Goal: Task Accomplishment & Management: Use online tool/utility

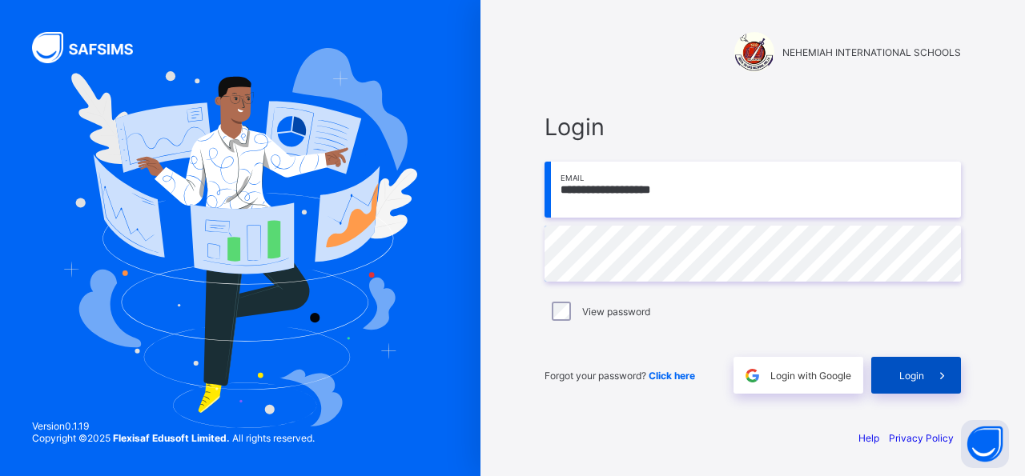
click at [902, 374] on span "Login" at bounding box center [911, 376] width 25 height 12
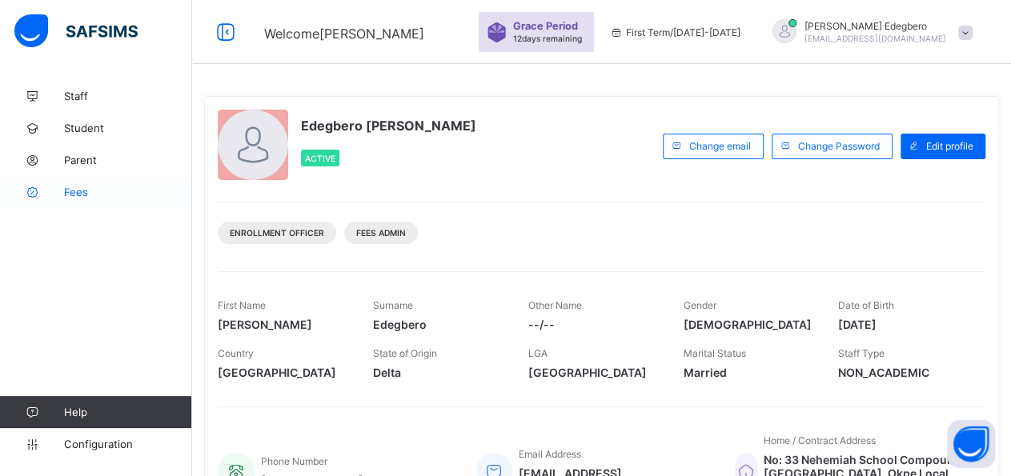
click at [90, 193] on span "Fees" at bounding box center [128, 192] width 128 height 13
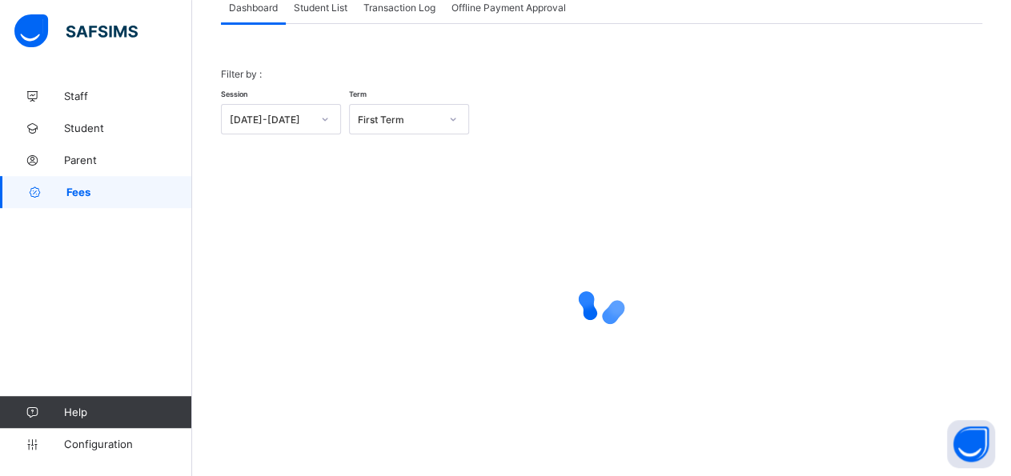
scroll to position [114, 0]
click at [299, 4] on span "Student List" at bounding box center [321, 7] width 54 height 12
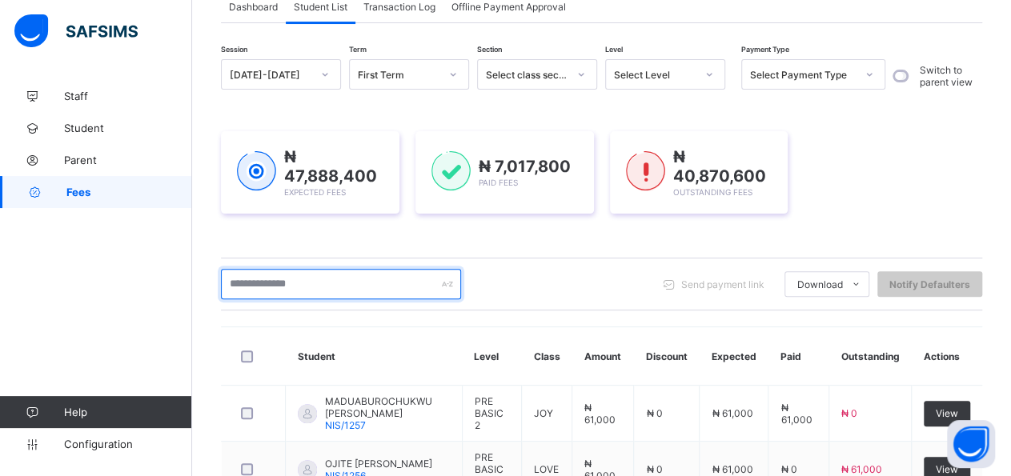
click at [310, 281] on input "text" at bounding box center [341, 284] width 240 height 30
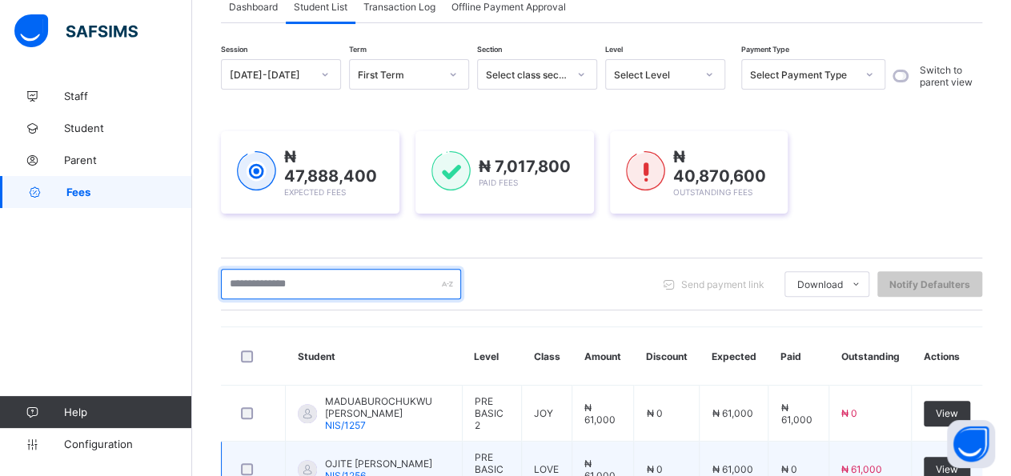
type input "*"
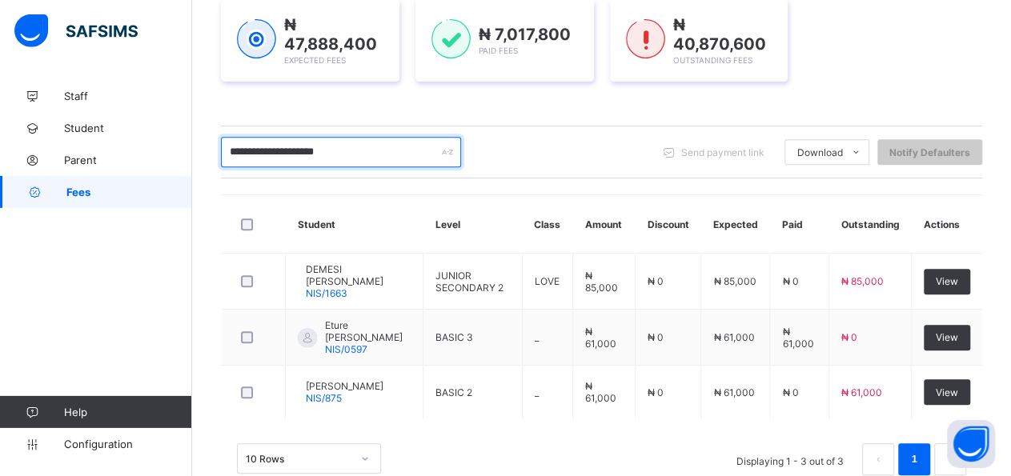
scroll to position [277, 0]
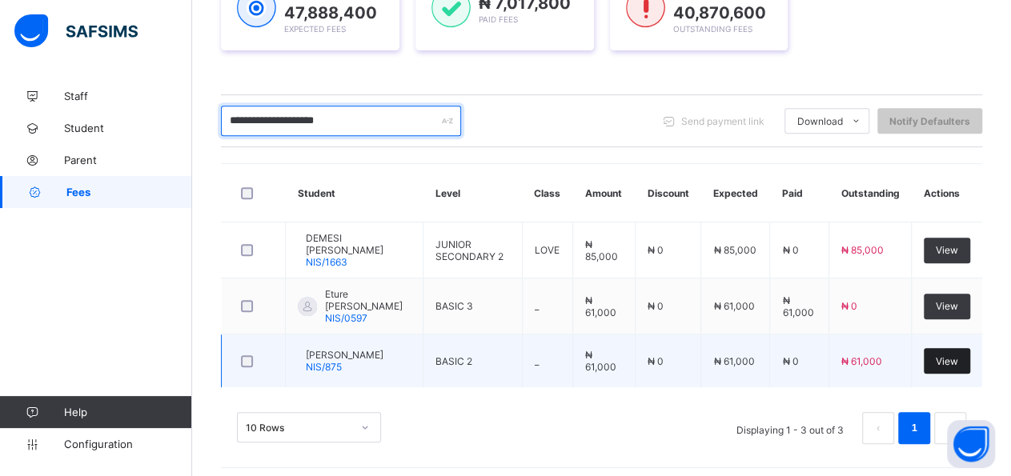
type input "**********"
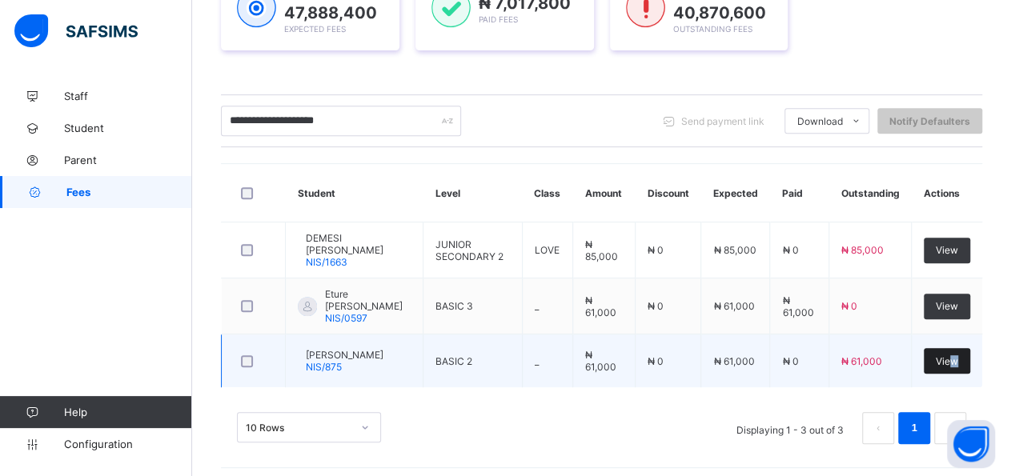
drag, startPoint x: 965, startPoint y: 359, endPoint x: 986, endPoint y: 348, distance: 23.6
click at [970, 348] on div "View" at bounding box center [947, 361] width 46 height 26
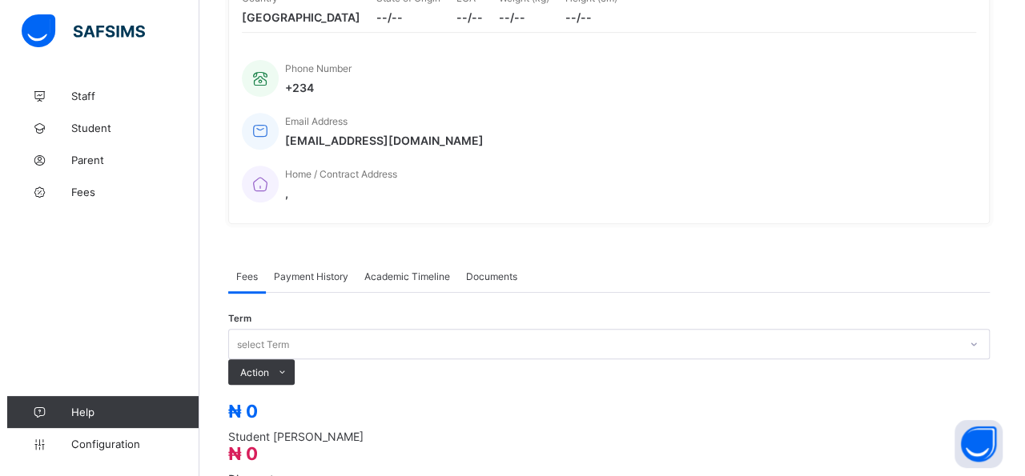
scroll to position [480, 0]
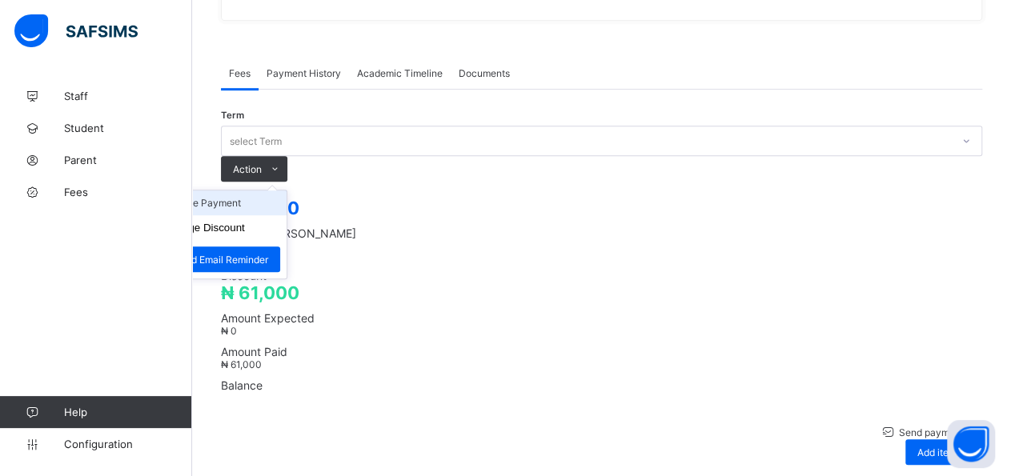
click at [287, 191] on li "Receive Payment" at bounding box center [220, 203] width 131 height 25
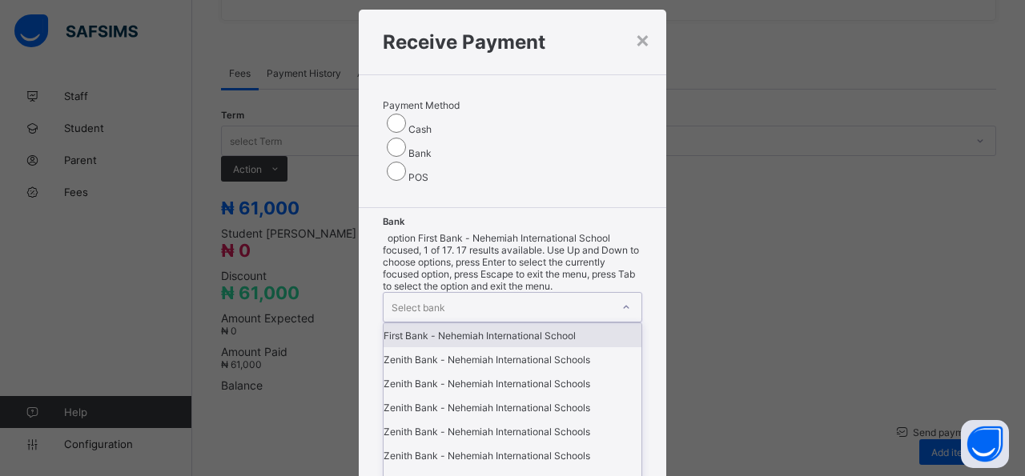
click at [488, 238] on div "option First Bank - Nehemiah International School focused, 1 of 17. 17 results …" at bounding box center [512, 482] width 259 height 500
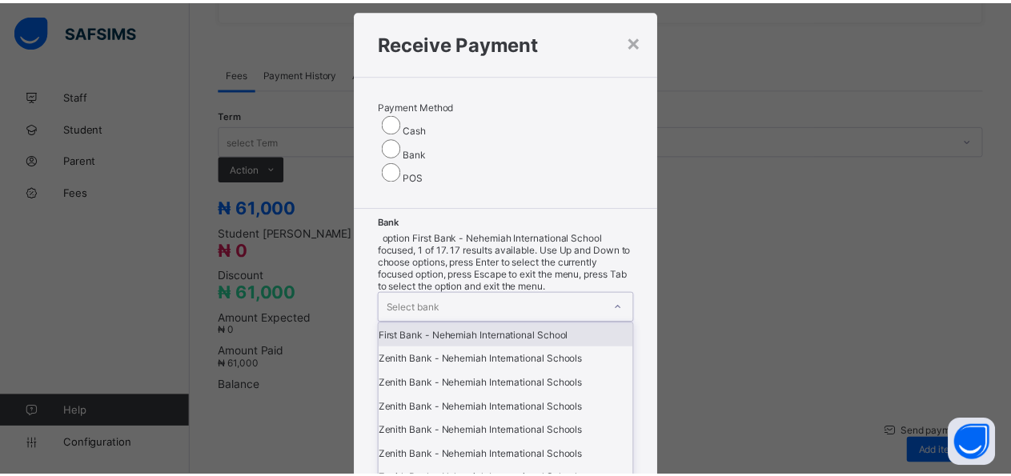
scroll to position [30, 0]
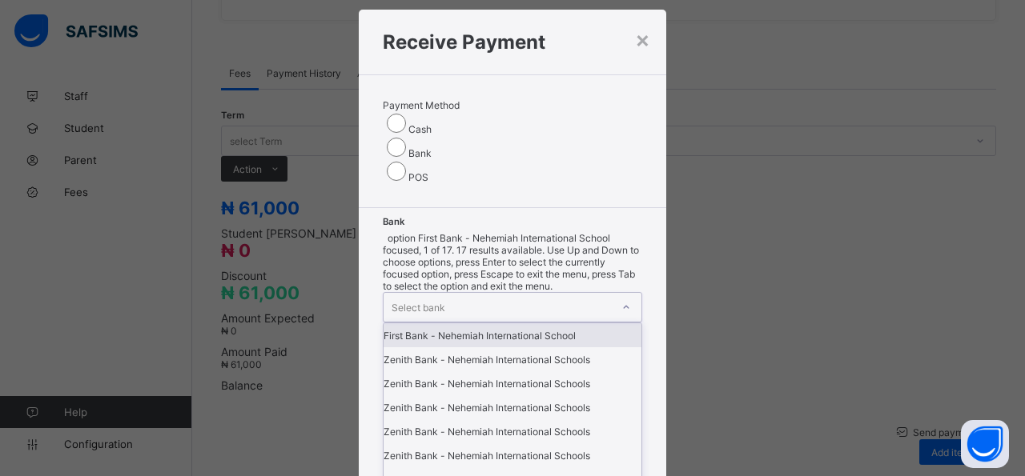
click at [436, 323] on div "First Bank - Nehemiah International School" at bounding box center [513, 335] width 258 height 24
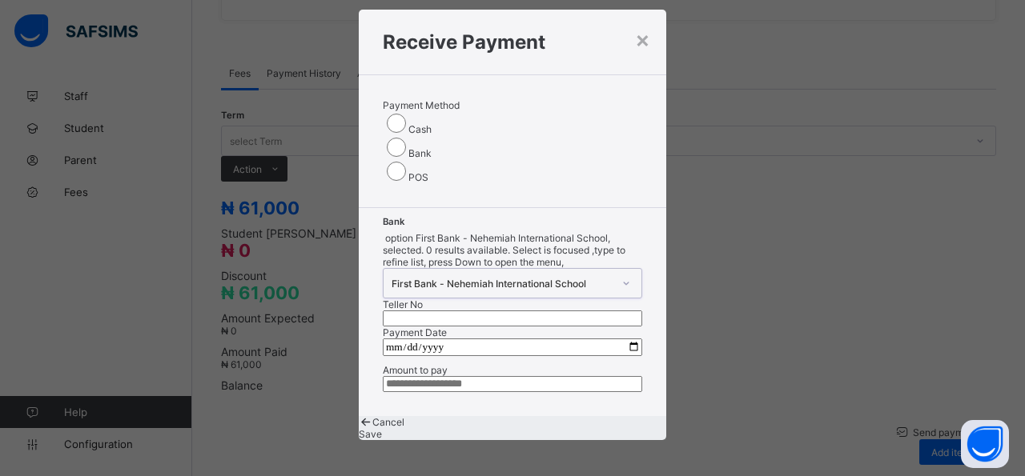
click at [590, 311] on input "text" at bounding box center [512, 319] width 259 height 16
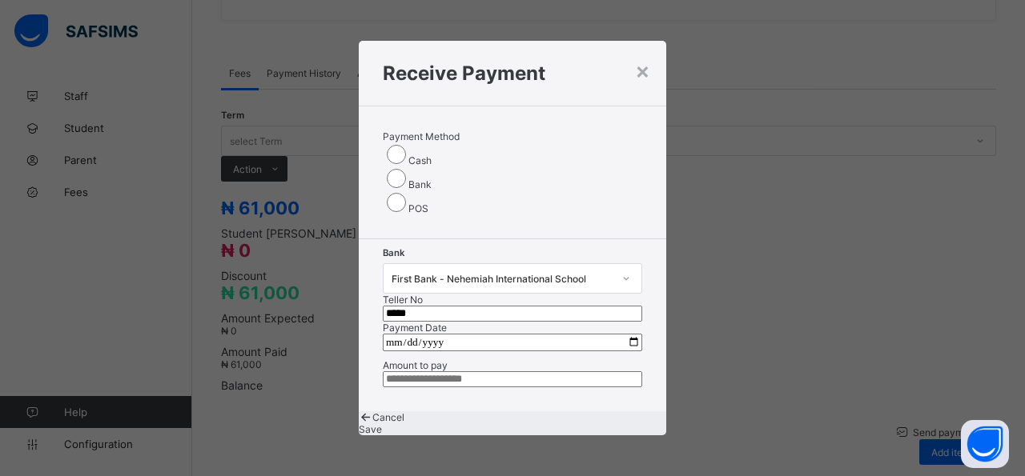
type input "*****"
click at [623, 334] on input "date" at bounding box center [512, 343] width 259 height 18
click at [625, 334] on input "date" at bounding box center [512, 343] width 259 height 18
click at [629, 334] on input "date" at bounding box center [512, 343] width 259 height 18
click at [628, 334] on input "date" at bounding box center [512, 343] width 259 height 18
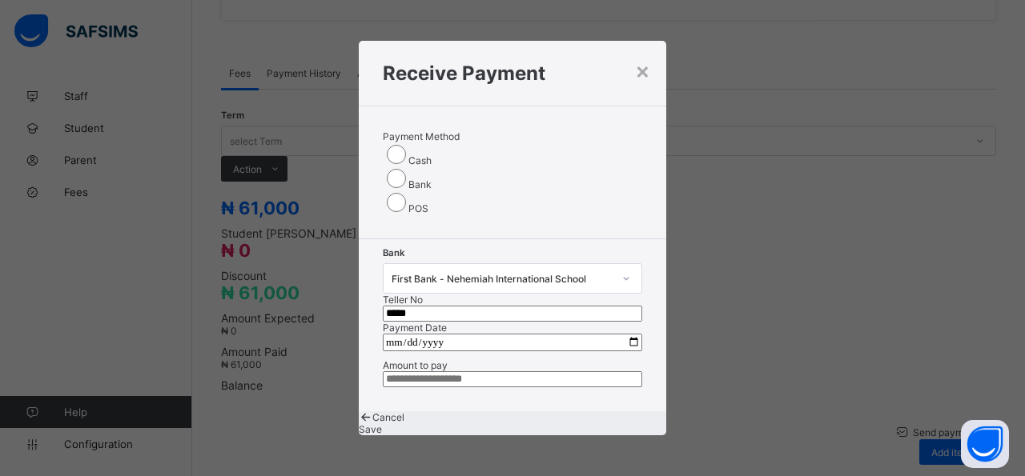
click at [619, 334] on input "date" at bounding box center [512, 343] width 259 height 18
type input "**********"
click at [535, 372] on input "currency" at bounding box center [512, 380] width 259 height 16
type input "********"
click at [566, 428] on div "Save" at bounding box center [512, 430] width 307 height 12
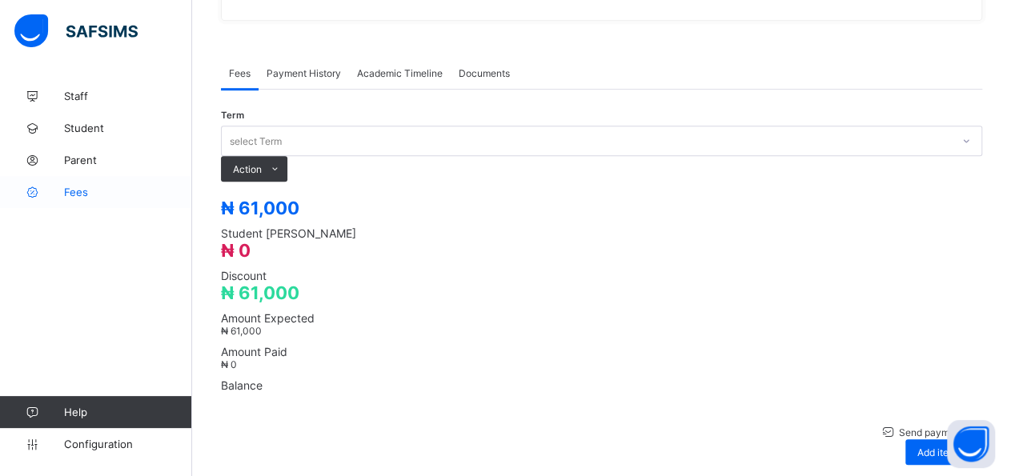
click at [73, 196] on span "Fees" at bounding box center [128, 192] width 128 height 13
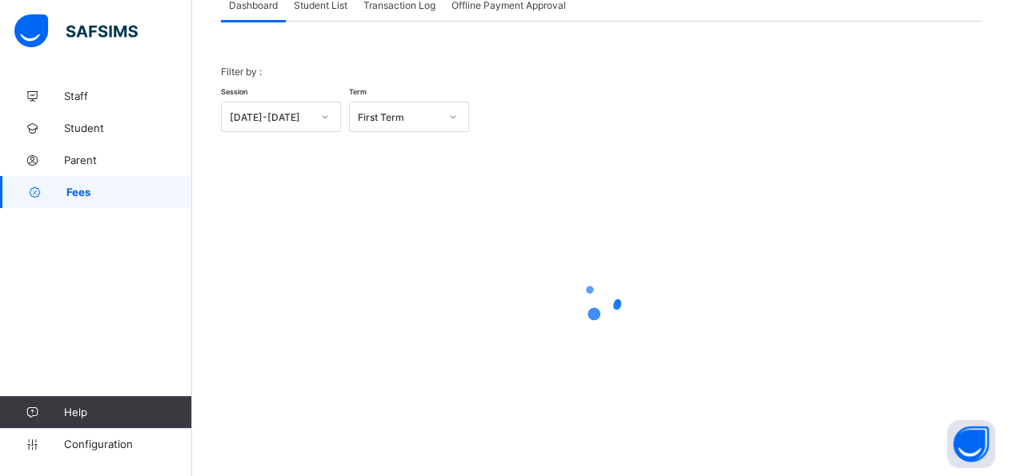
scroll to position [114, 0]
click at [312, 6] on span "Student List" at bounding box center [321, 7] width 54 height 12
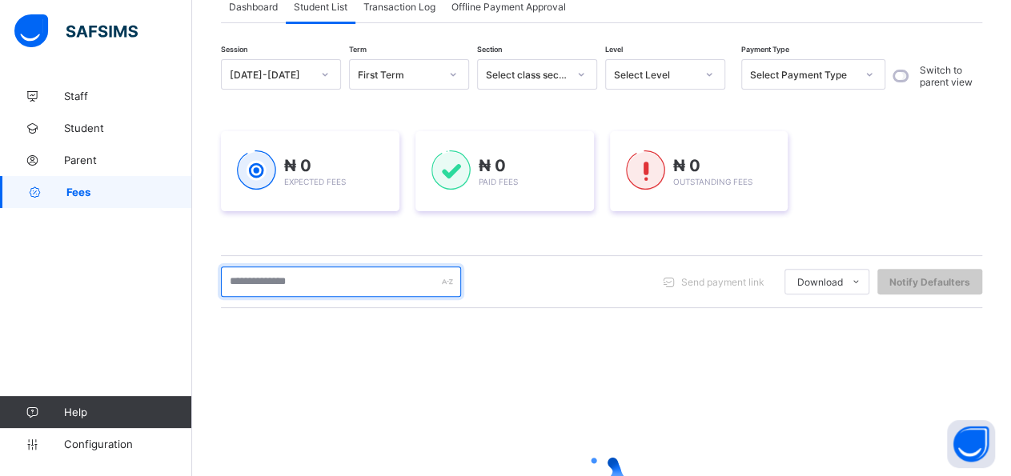
click at [391, 283] on input "text" at bounding box center [341, 282] width 240 height 30
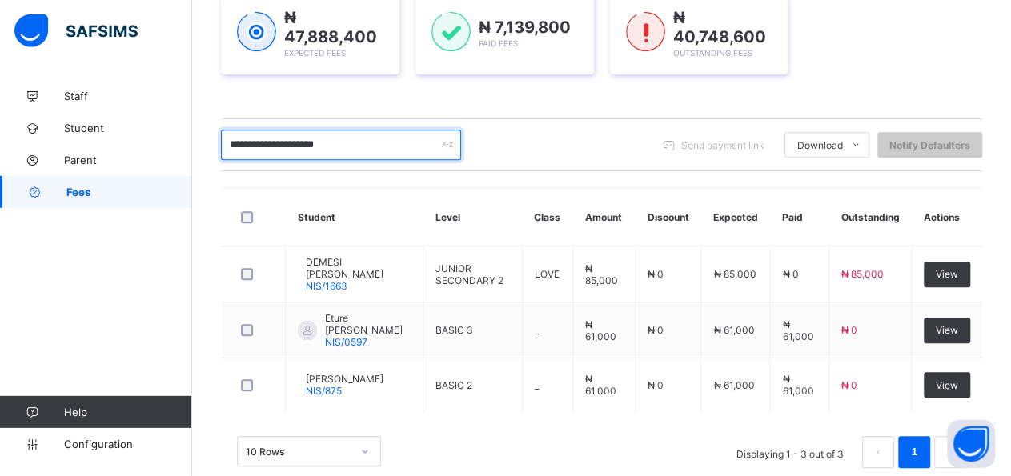
scroll to position [277, 0]
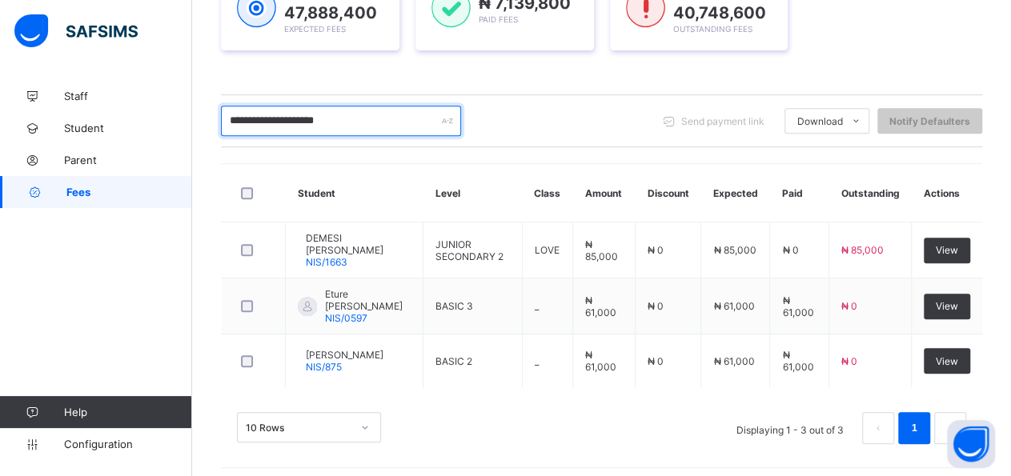
click at [347, 118] on input "**********" at bounding box center [341, 121] width 240 height 30
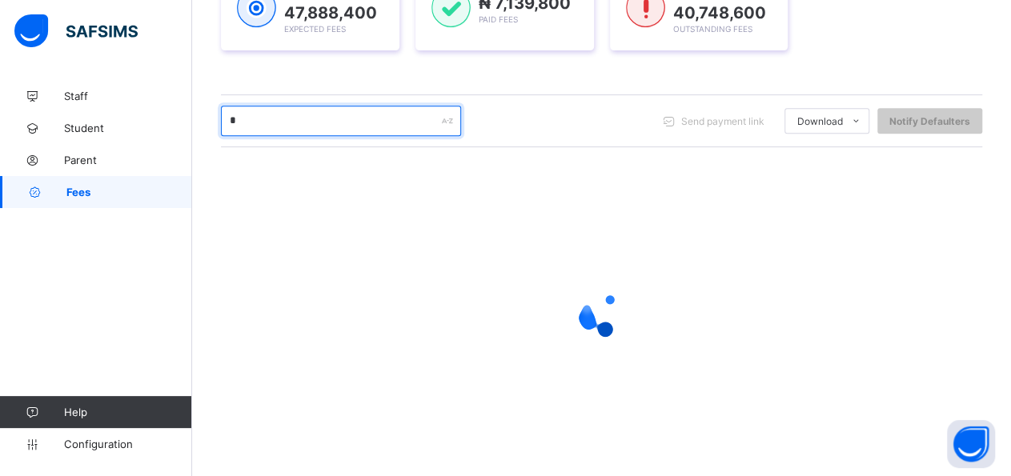
click at [273, 130] on input "*" at bounding box center [341, 121] width 240 height 30
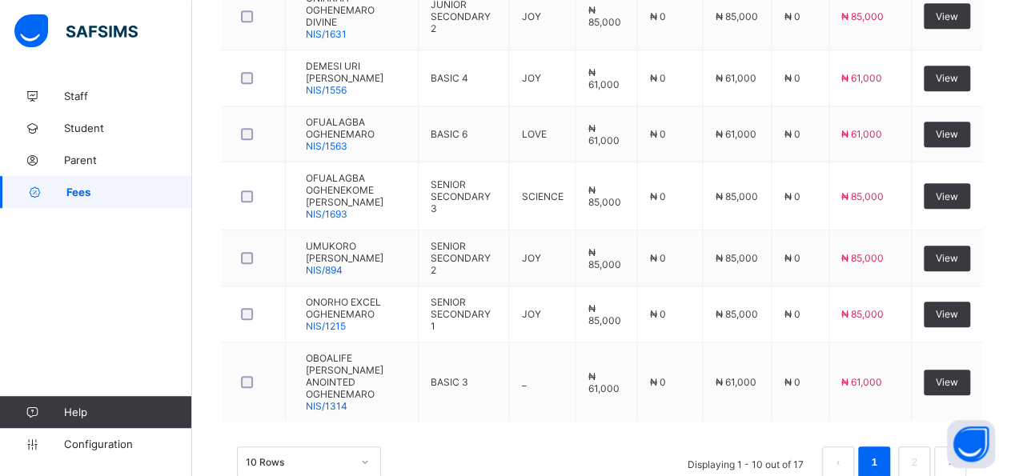
scroll to position [706, 0]
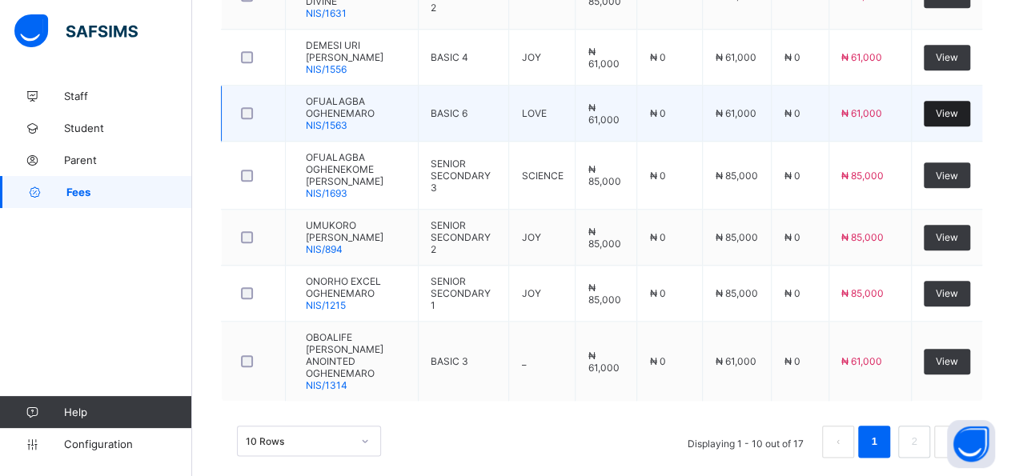
type input "**********"
click at [966, 124] on div "View" at bounding box center [947, 114] width 46 height 26
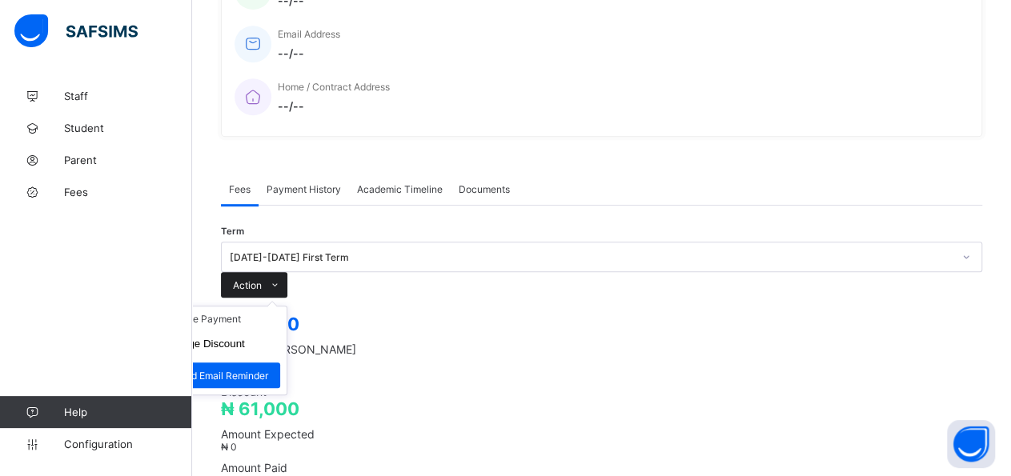
scroll to position [568, 0]
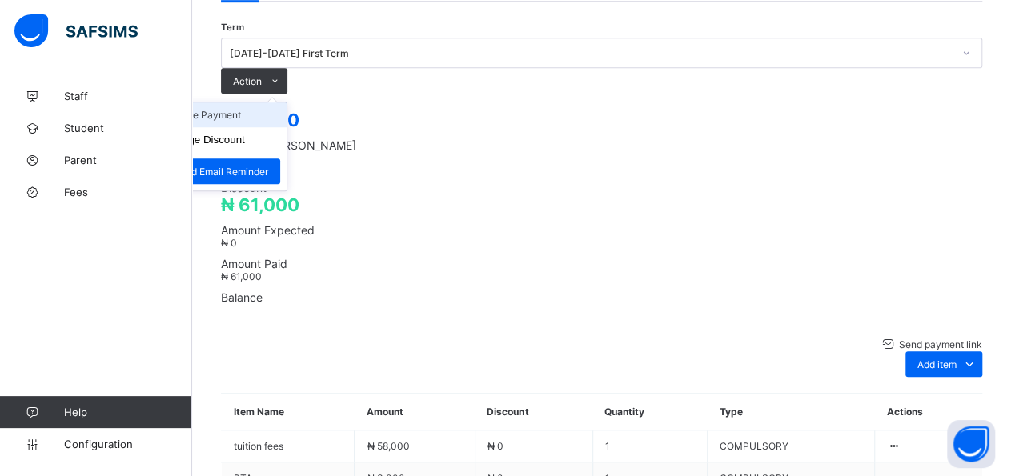
click at [287, 102] on li "Receive Payment" at bounding box center [220, 114] width 131 height 25
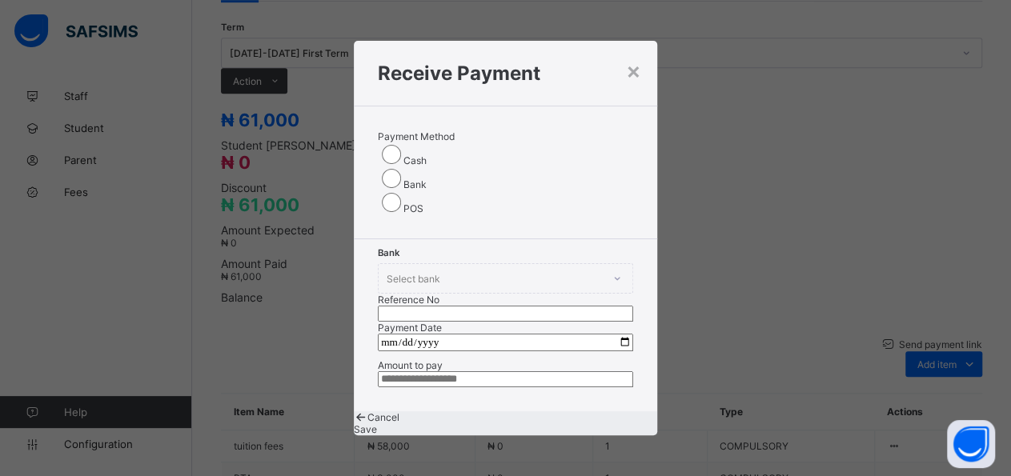
click at [459, 167] on div "Bank" at bounding box center [505, 179] width 255 height 24
click at [612, 266] on div at bounding box center [625, 279] width 27 height 26
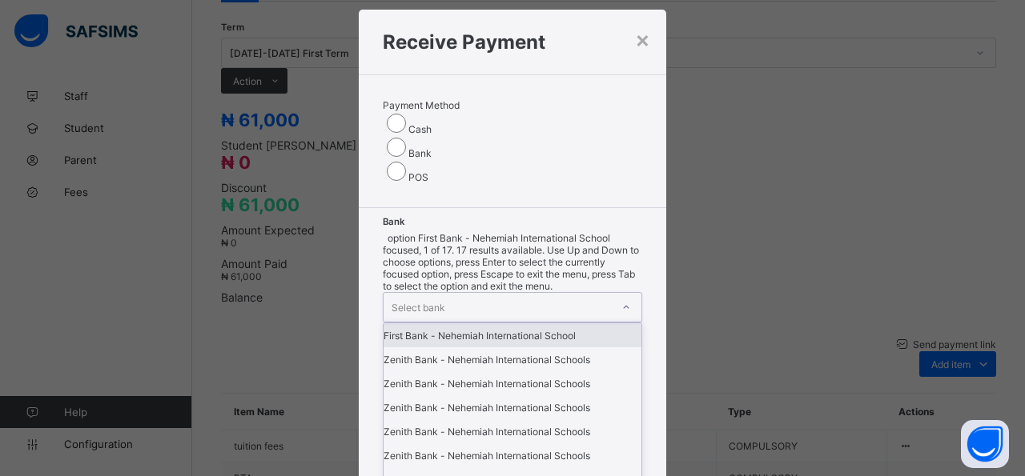
click at [427, 323] on div "First Bank - Nehemiah International School" at bounding box center [513, 335] width 258 height 24
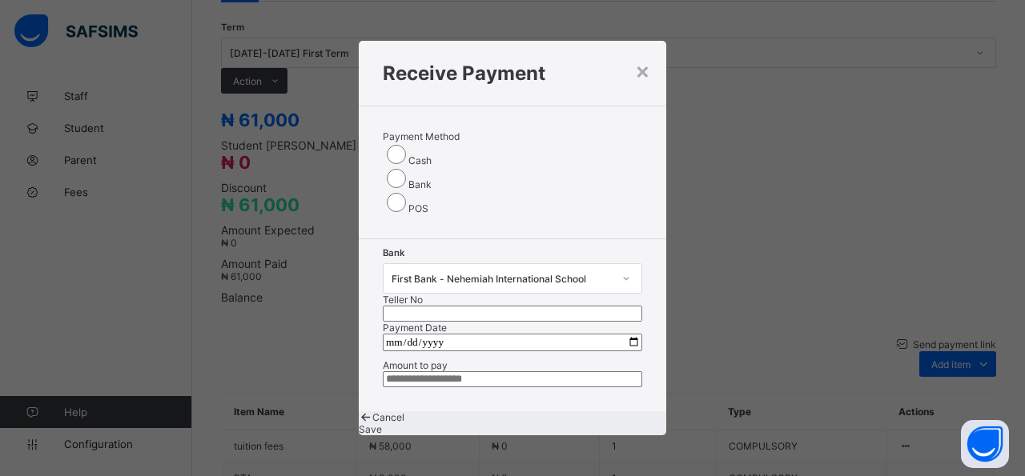
click at [599, 306] on input "text" at bounding box center [512, 314] width 259 height 16
type input "*****"
click at [624, 334] on input "date" at bounding box center [512, 343] width 259 height 18
type input "**********"
click at [544, 372] on input "currency" at bounding box center [512, 380] width 259 height 16
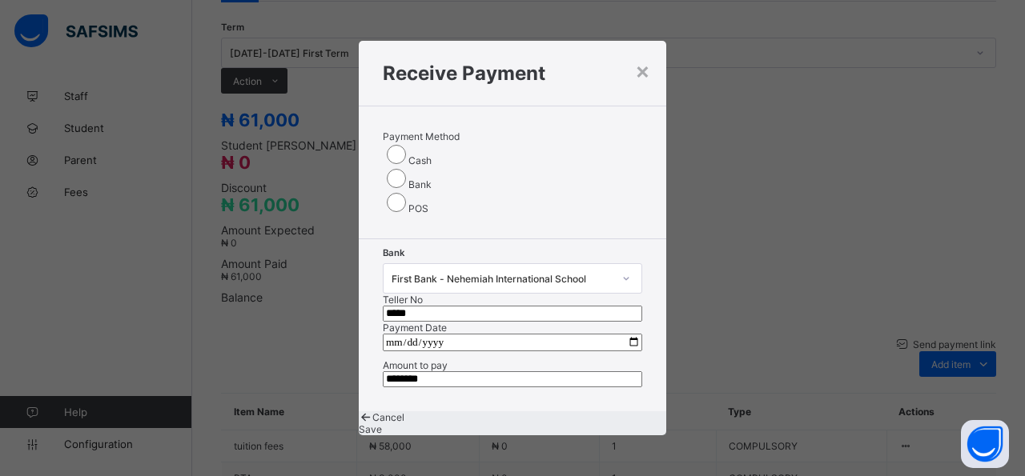
type input "********"
click at [382, 424] on span "Save" at bounding box center [370, 430] width 23 height 12
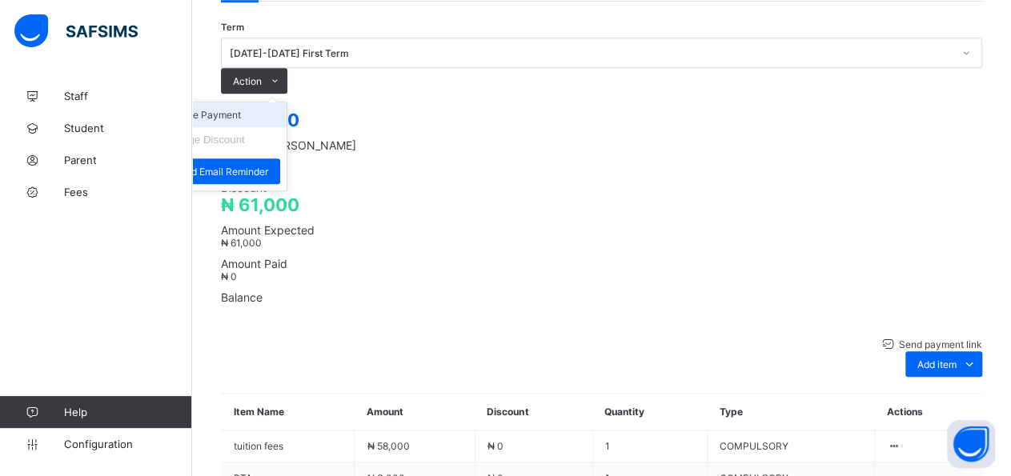
click at [287, 102] on li "Receive Payment" at bounding box center [220, 114] width 131 height 25
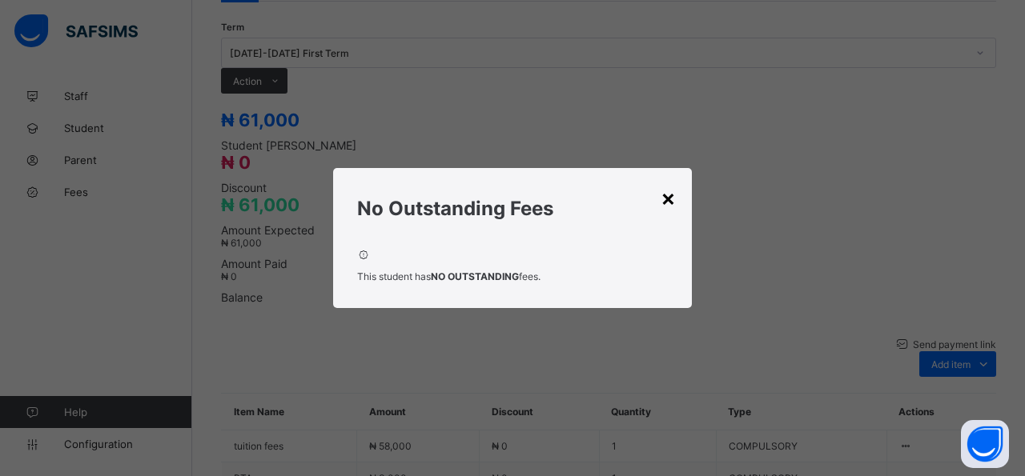
click at [668, 207] on div "×" at bounding box center [668, 197] width 15 height 27
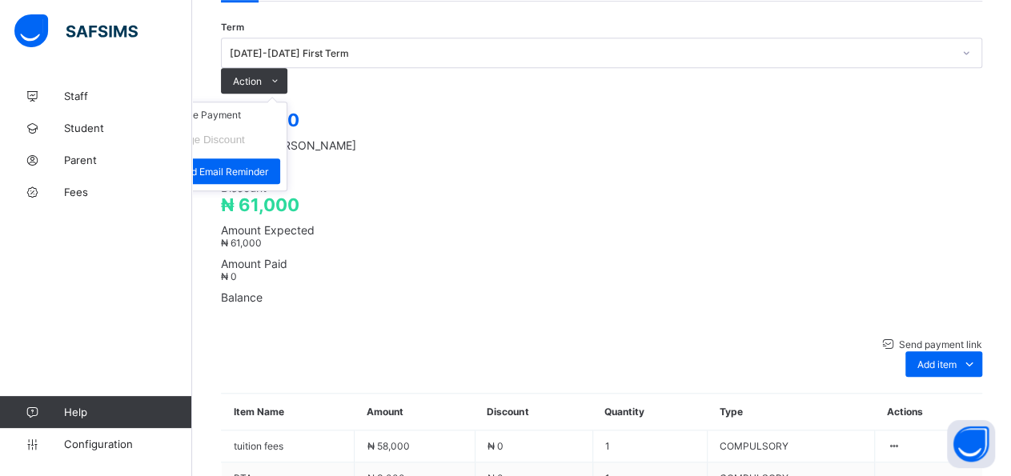
click at [287, 102] on ul "Receive Payment Manage Discount Send Email Reminder" at bounding box center [221, 147] width 133 height 90
click at [287, 102] on li "Receive Payment" at bounding box center [220, 114] width 131 height 25
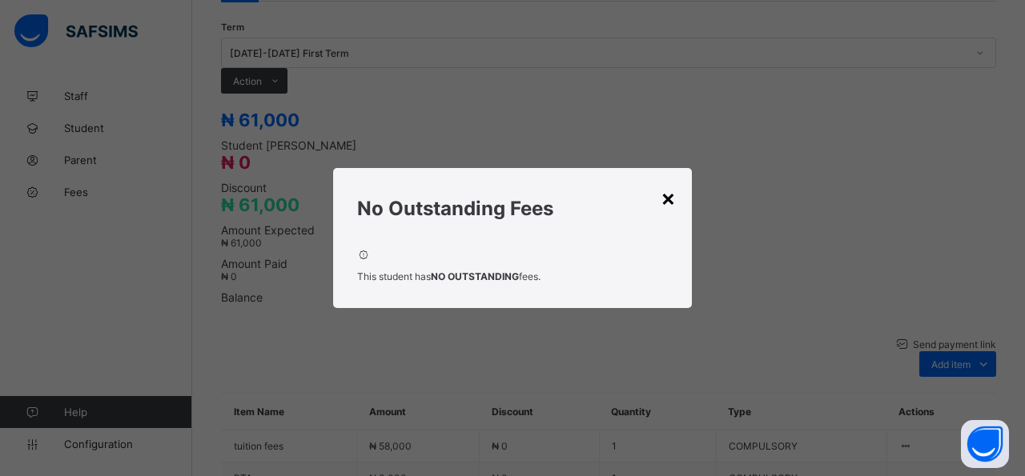
click at [673, 198] on div "×" at bounding box center [668, 197] width 15 height 27
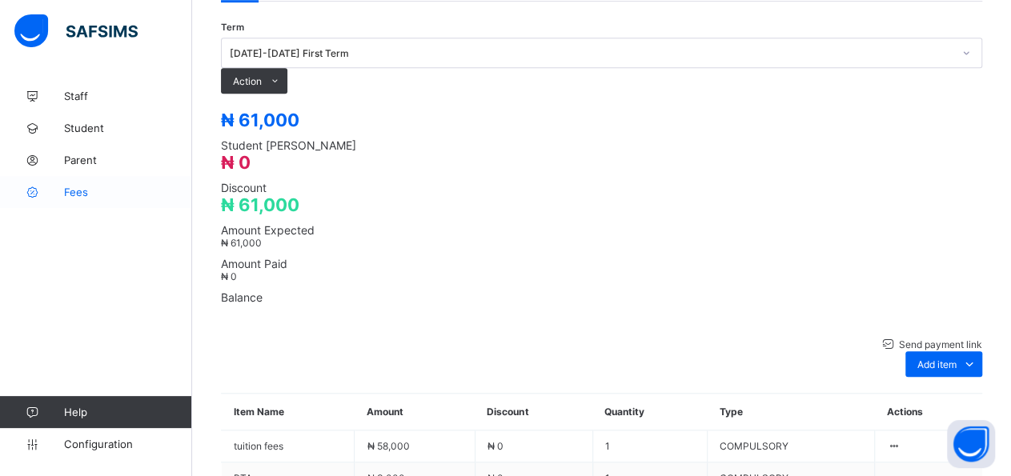
click at [78, 198] on span "Fees" at bounding box center [128, 192] width 128 height 13
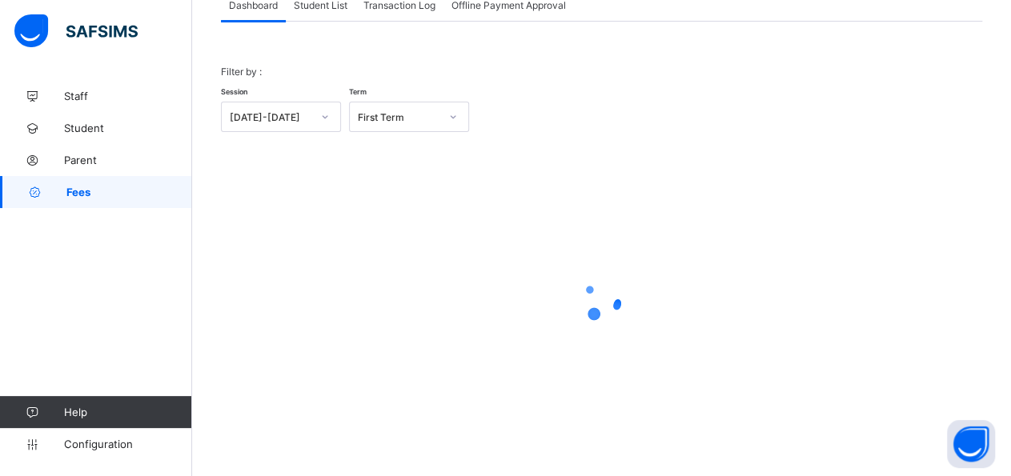
scroll to position [114, 0]
click at [327, 13] on div "Student List" at bounding box center [321, 6] width 70 height 32
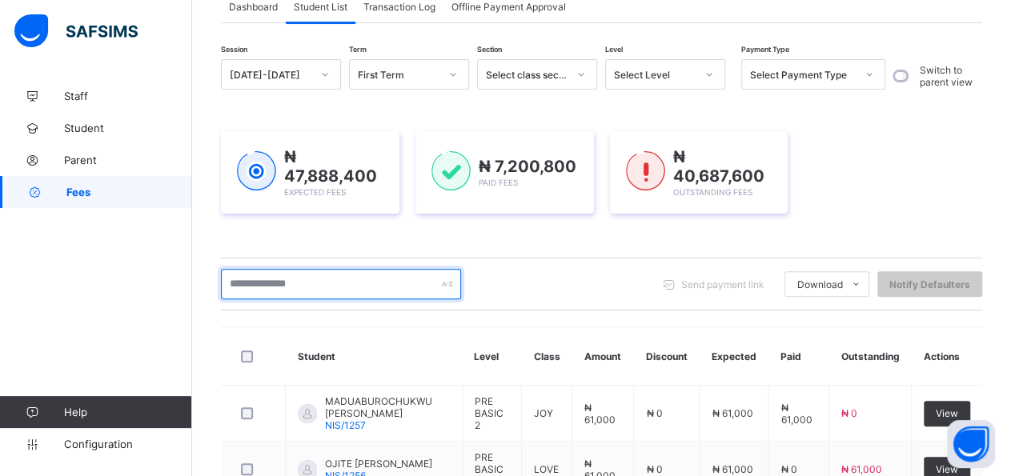
click at [392, 289] on input "text" at bounding box center [341, 284] width 240 height 30
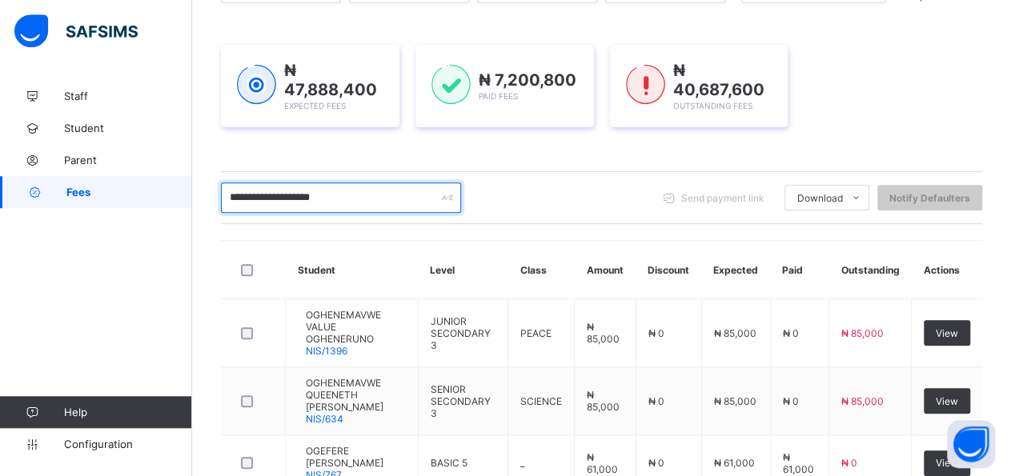
scroll to position [197, 0]
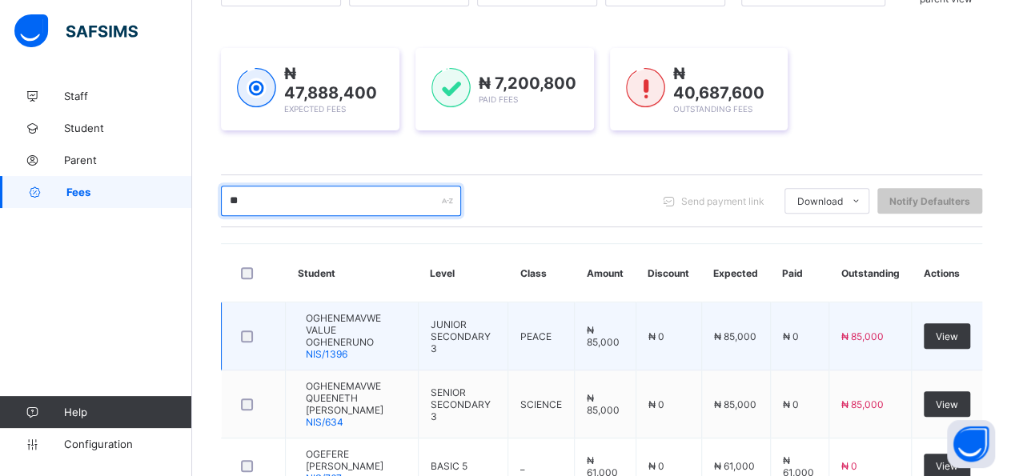
type input "*"
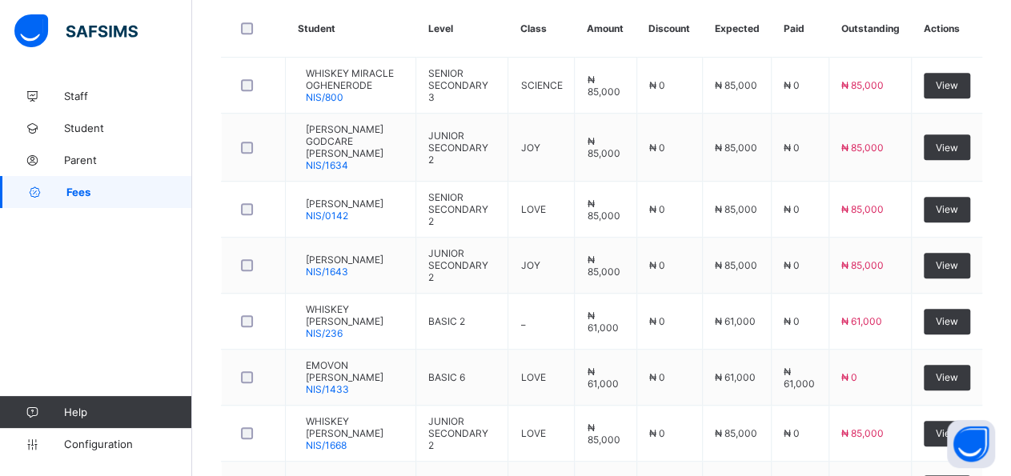
scroll to position [400, 0]
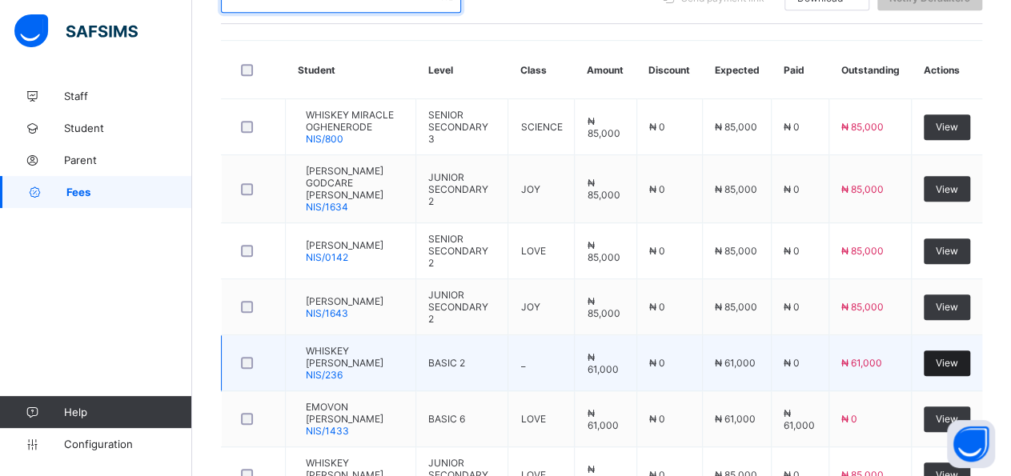
type input "**********"
click at [958, 357] on span "View" at bounding box center [947, 363] width 22 height 12
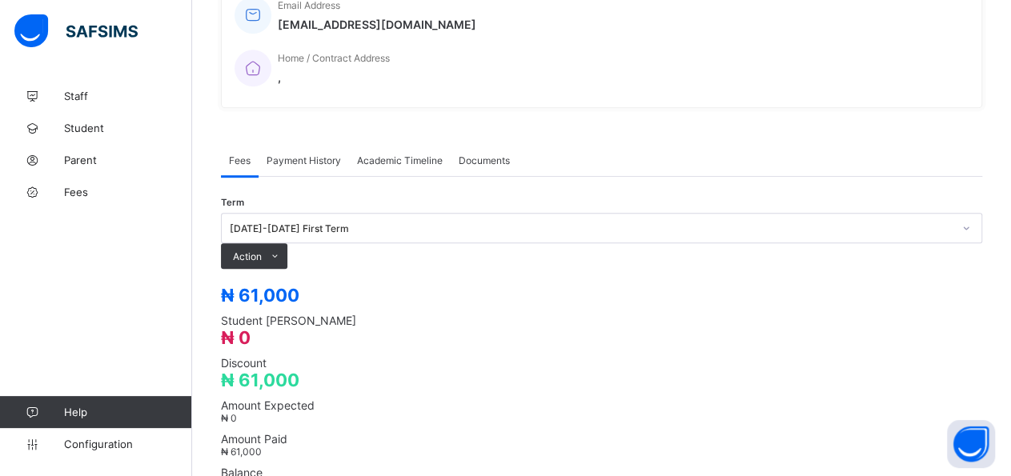
scroll to position [568, 0]
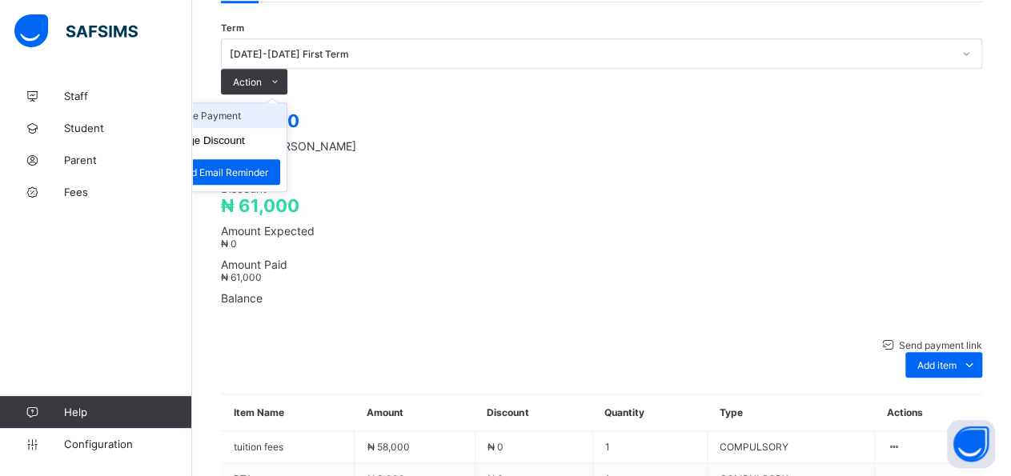
click at [287, 103] on li "Receive Payment" at bounding box center [220, 115] width 131 height 25
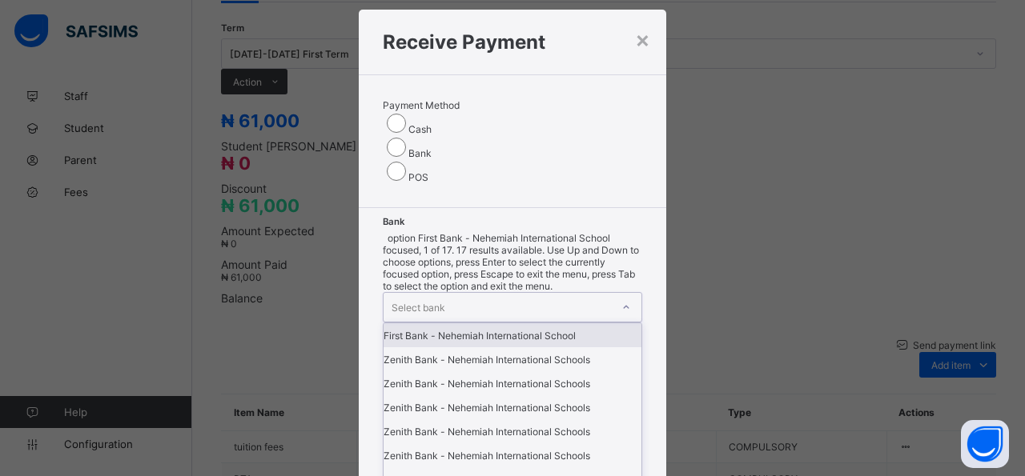
click at [621, 299] on icon at bounding box center [626, 307] width 10 height 16
click at [468, 323] on div "First Bank - Nehemiah International School" at bounding box center [513, 335] width 258 height 24
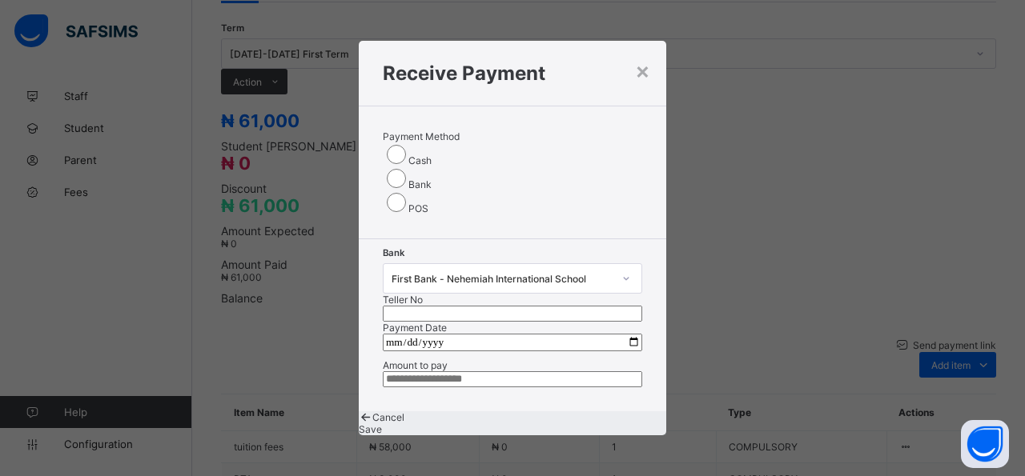
click at [585, 306] on input "text" at bounding box center [512, 314] width 259 height 16
type input "*****"
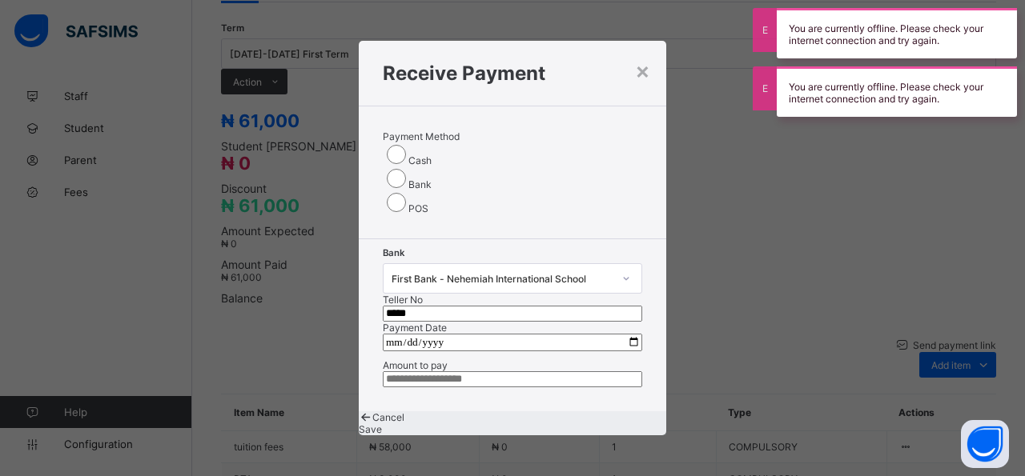
click at [622, 334] on input "date" at bounding box center [512, 343] width 259 height 18
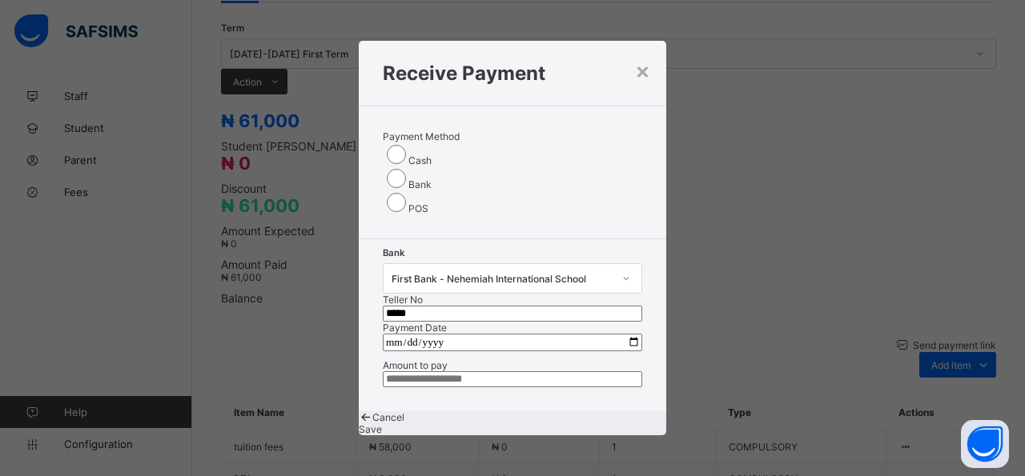
type input "**********"
click at [481, 372] on input "currency" at bounding box center [512, 380] width 259 height 16
type input "********"
click at [558, 433] on div "Save" at bounding box center [512, 430] width 307 height 12
click at [377, 424] on span "Save" at bounding box center [365, 430] width 23 height 12
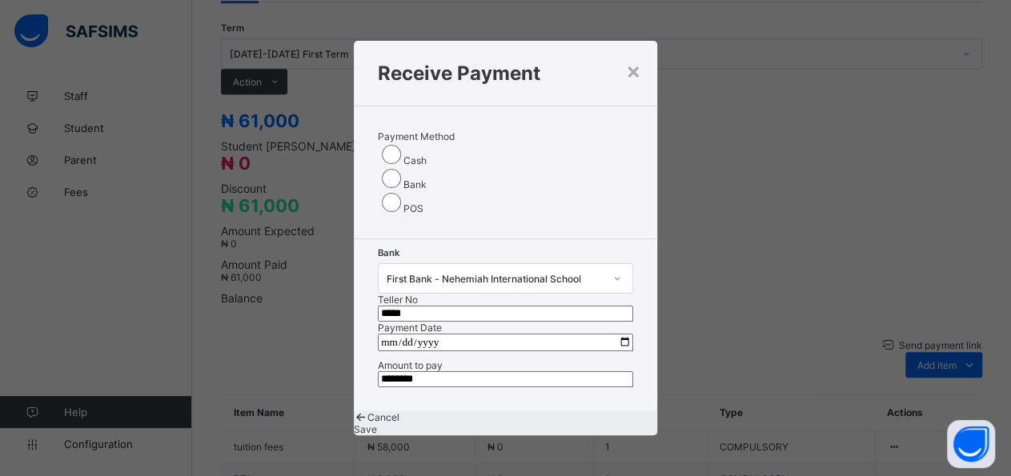
click at [542, 429] on div "Save" at bounding box center [505, 430] width 303 height 12
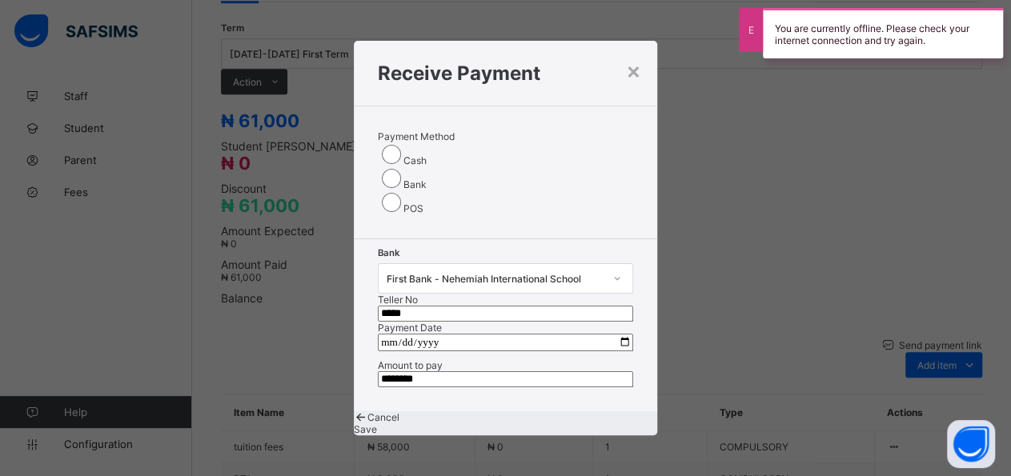
click at [542, 427] on div "Save" at bounding box center [505, 430] width 303 height 12
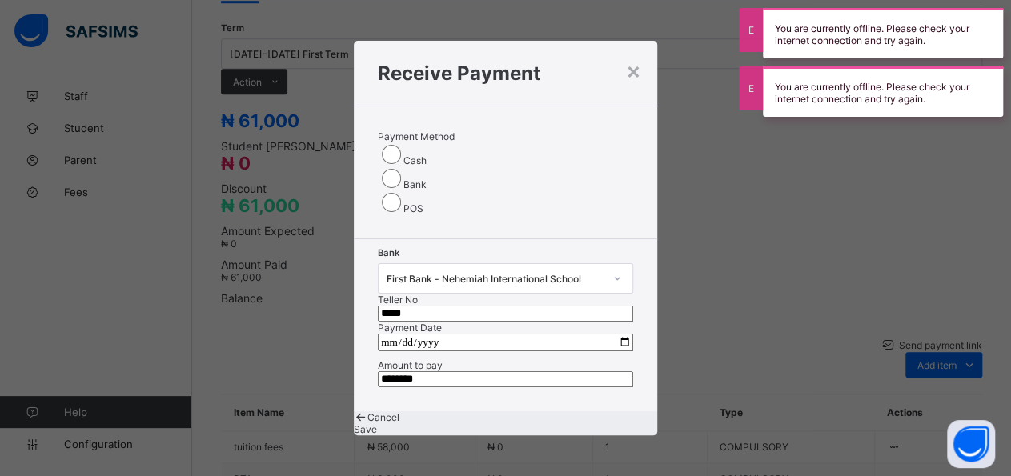
click at [377, 425] on span "Save" at bounding box center [365, 430] width 23 height 12
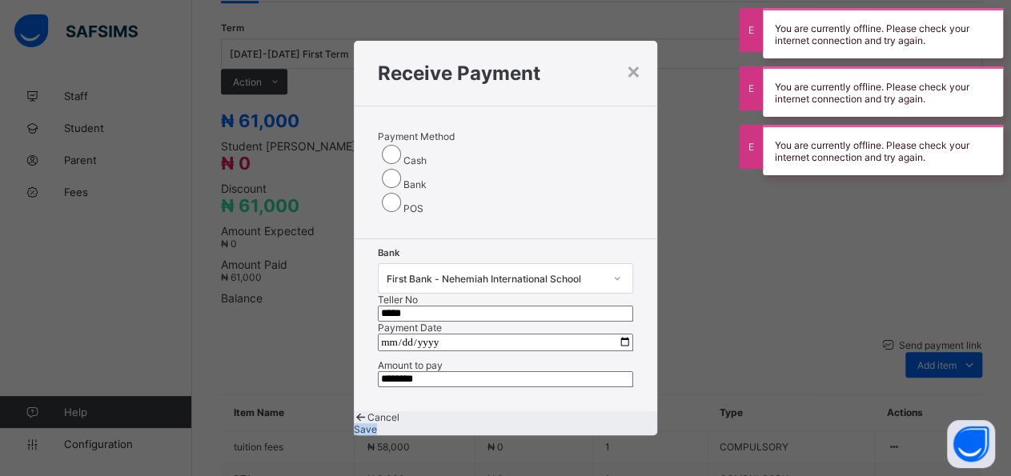
click at [377, 425] on span "Save" at bounding box center [365, 430] width 23 height 12
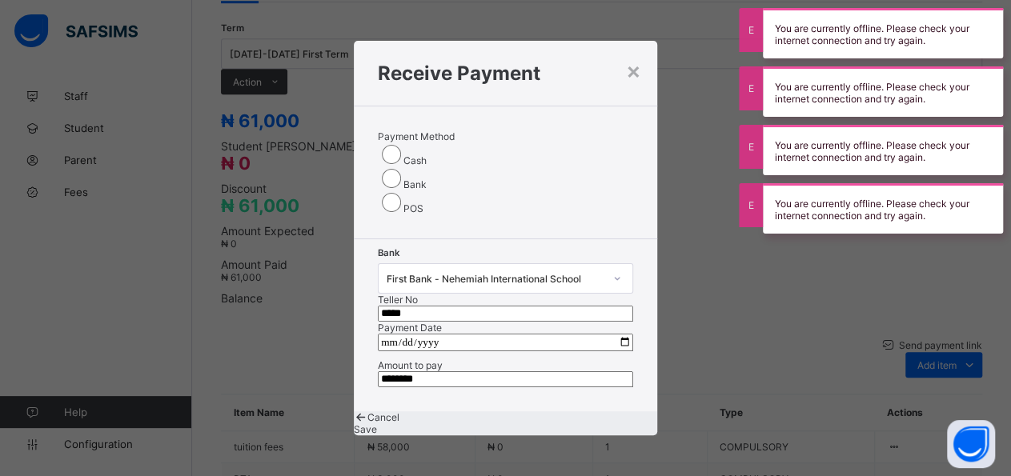
click at [377, 425] on span "Save" at bounding box center [365, 430] width 23 height 12
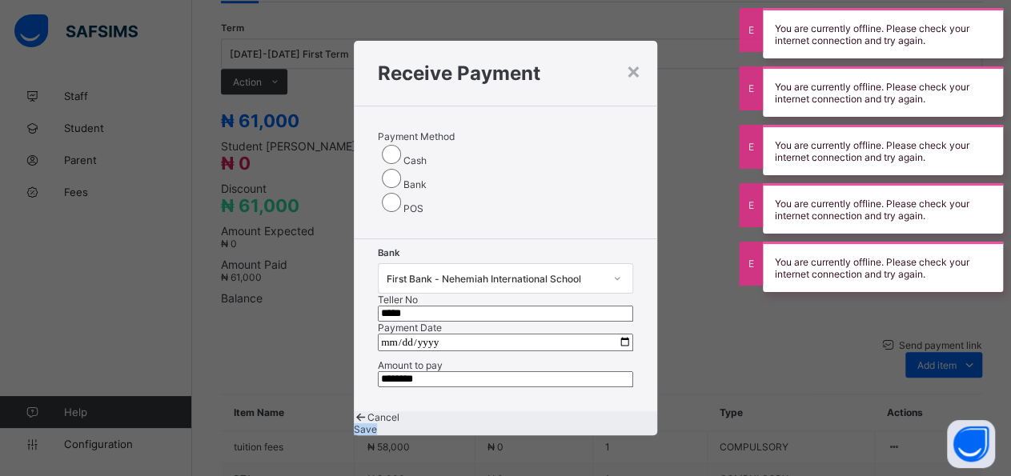
click at [377, 425] on span "Save" at bounding box center [365, 430] width 23 height 12
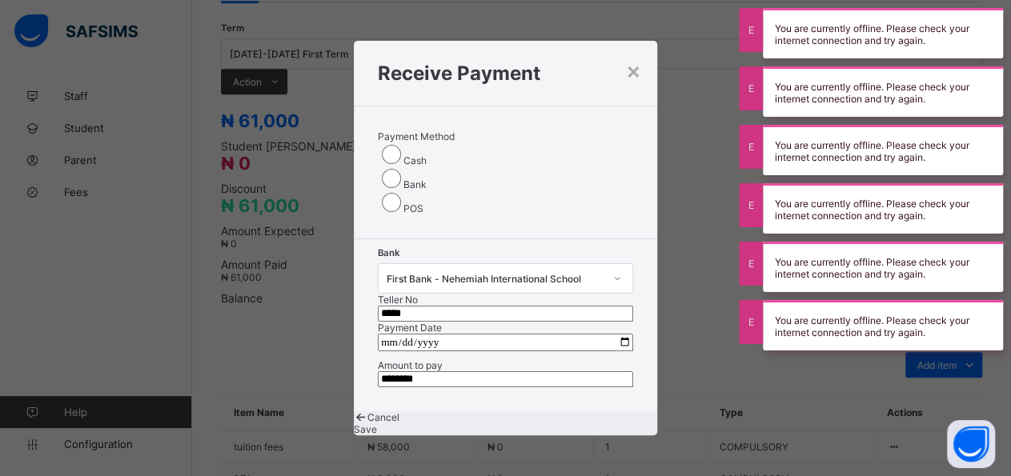
click at [377, 425] on span "Save" at bounding box center [365, 430] width 23 height 12
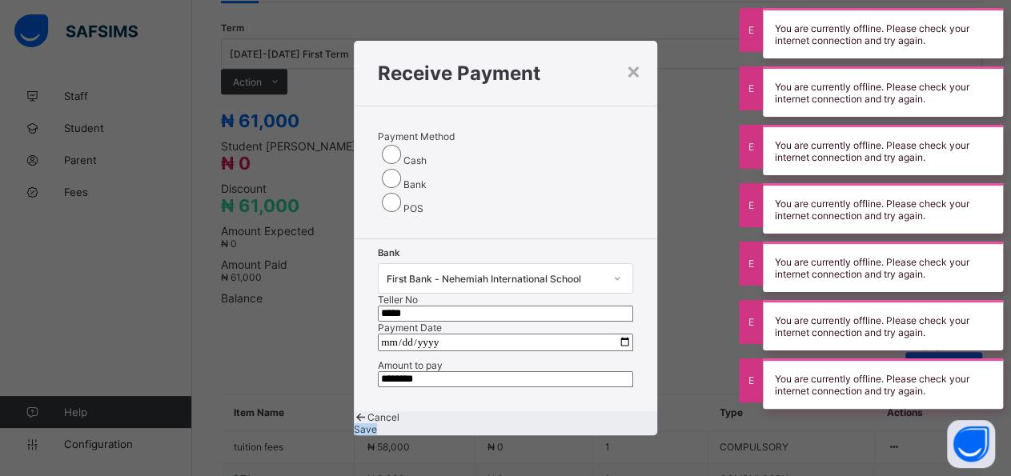
click at [377, 425] on span "Save" at bounding box center [365, 430] width 23 height 12
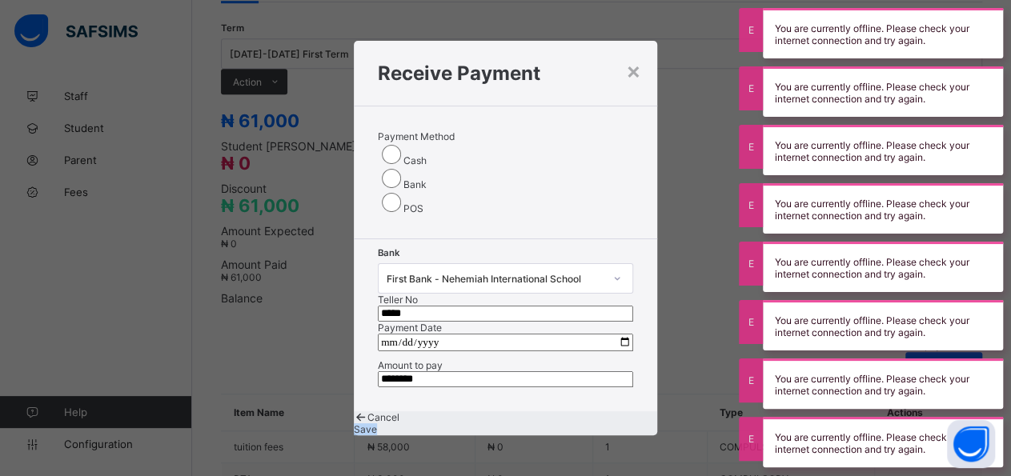
click at [377, 425] on span "Save" at bounding box center [365, 430] width 23 height 12
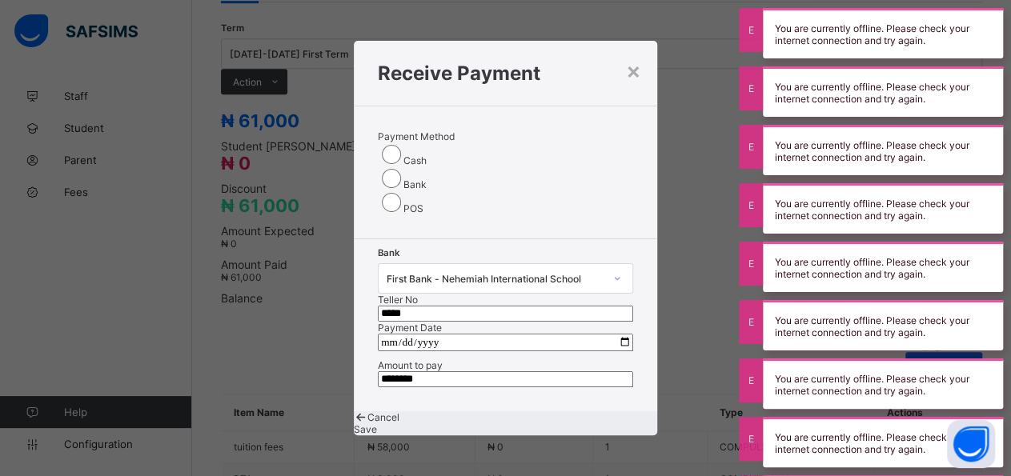
click at [377, 425] on span "Save" at bounding box center [365, 430] width 23 height 12
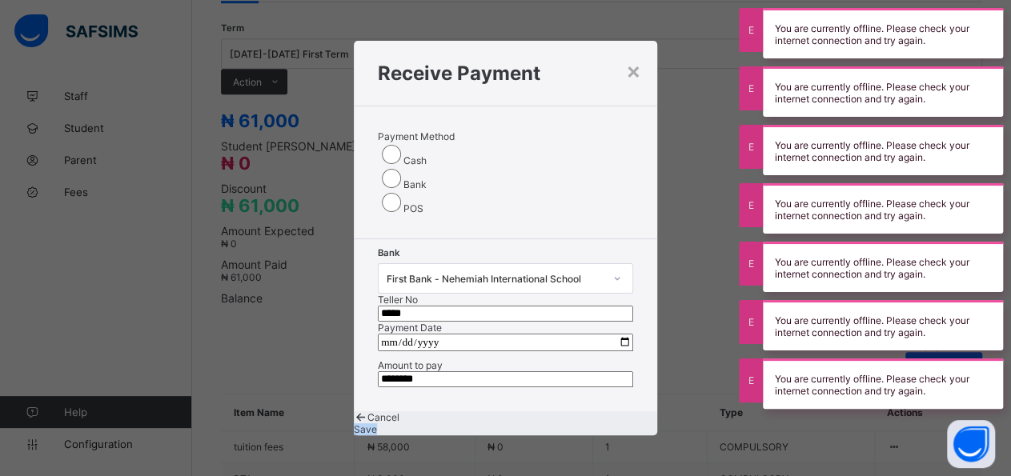
click at [377, 425] on span "Save" at bounding box center [365, 430] width 23 height 12
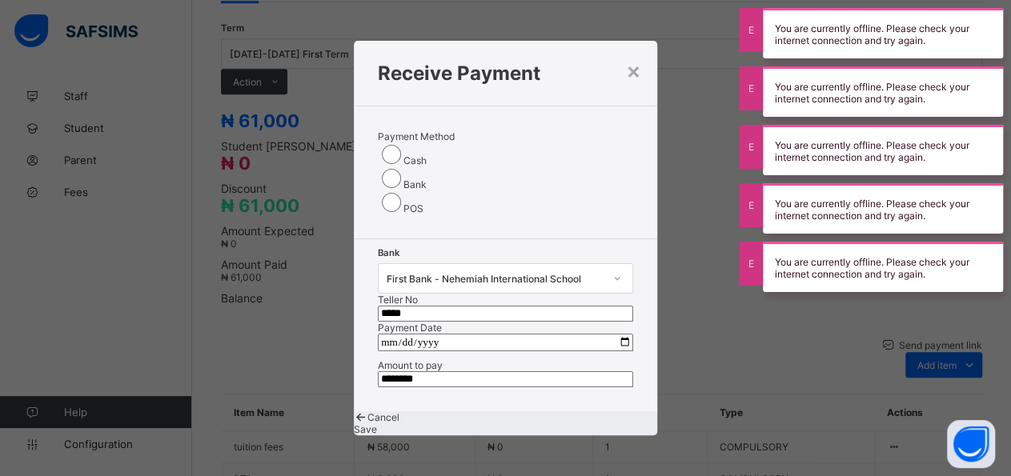
click at [377, 425] on span "Save" at bounding box center [365, 430] width 23 height 12
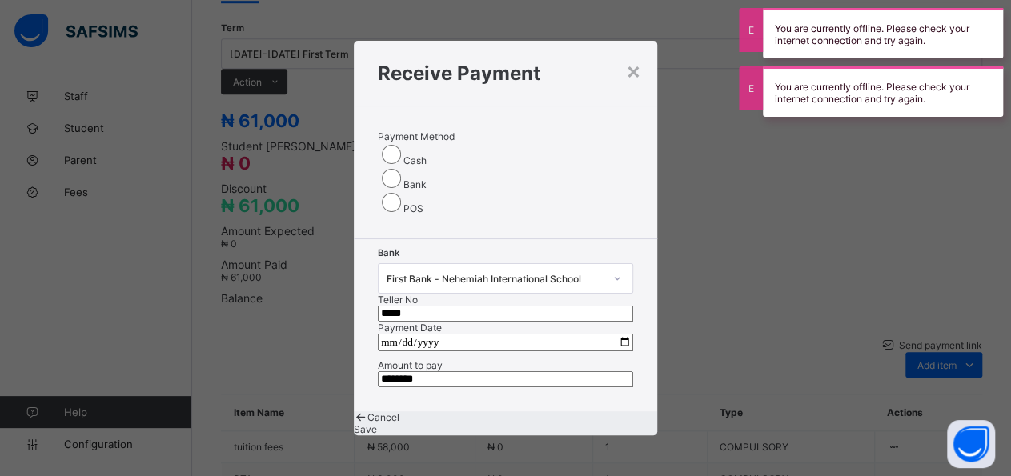
click at [377, 425] on span "Save" at bounding box center [365, 430] width 23 height 12
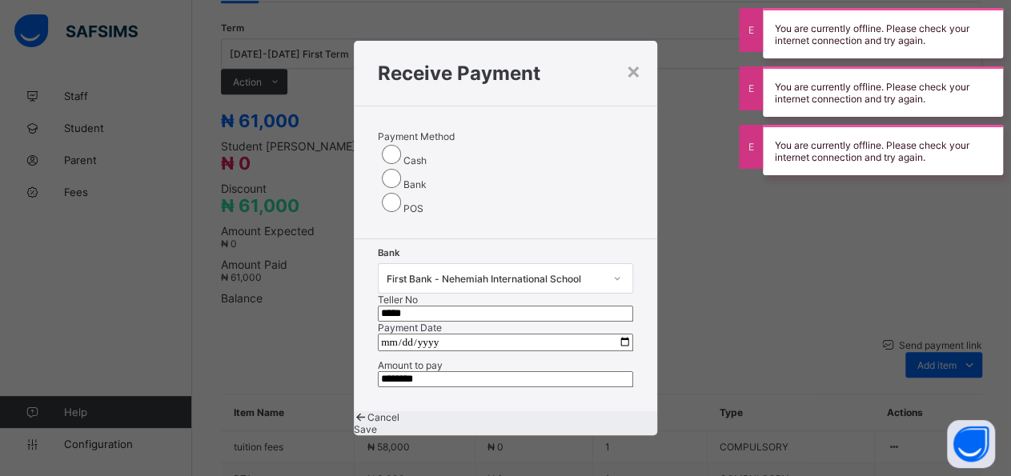
click at [377, 425] on span "Save" at bounding box center [365, 430] width 23 height 12
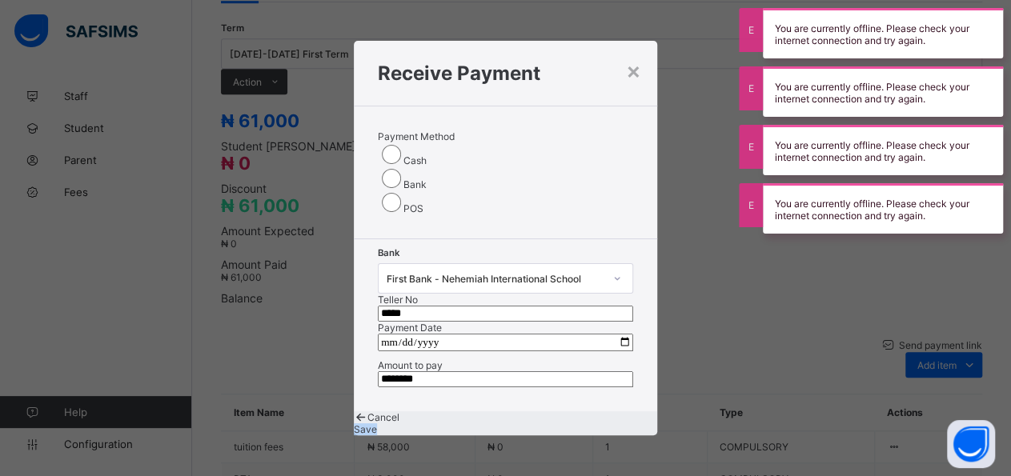
click at [377, 425] on span "Save" at bounding box center [365, 430] width 23 height 12
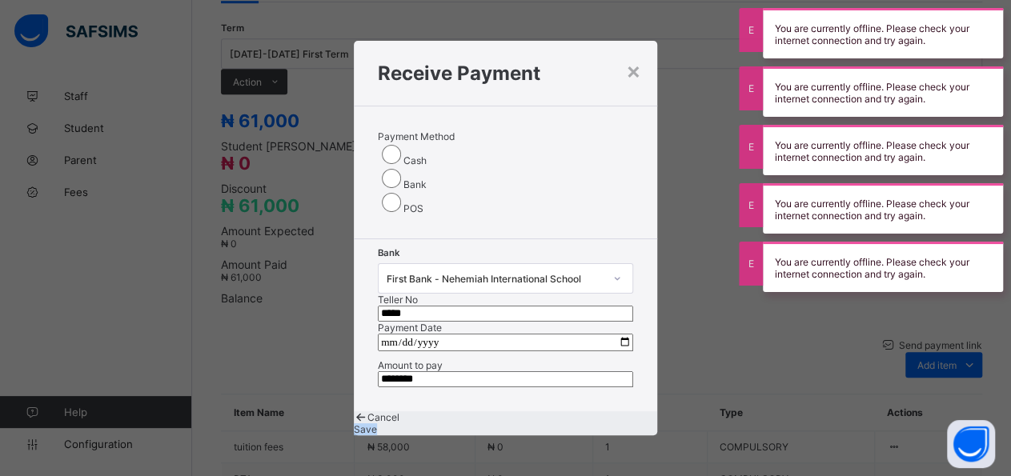
click at [377, 425] on span "Save" at bounding box center [365, 430] width 23 height 12
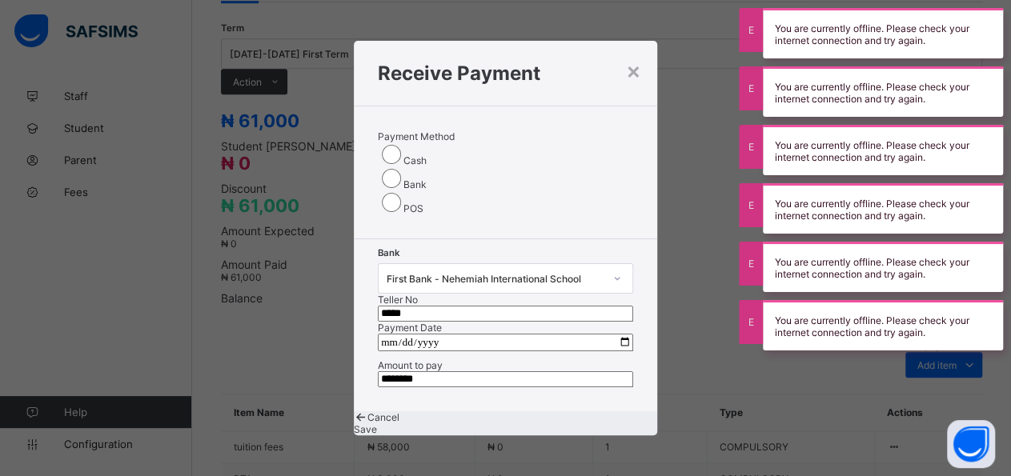
click at [377, 425] on span "Save" at bounding box center [365, 430] width 23 height 12
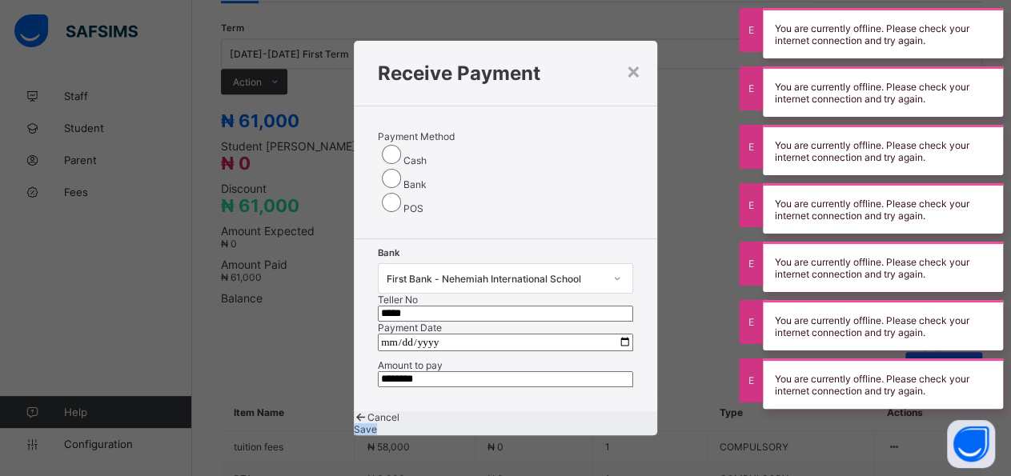
click at [377, 425] on span "Save" at bounding box center [365, 430] width 23 height 12
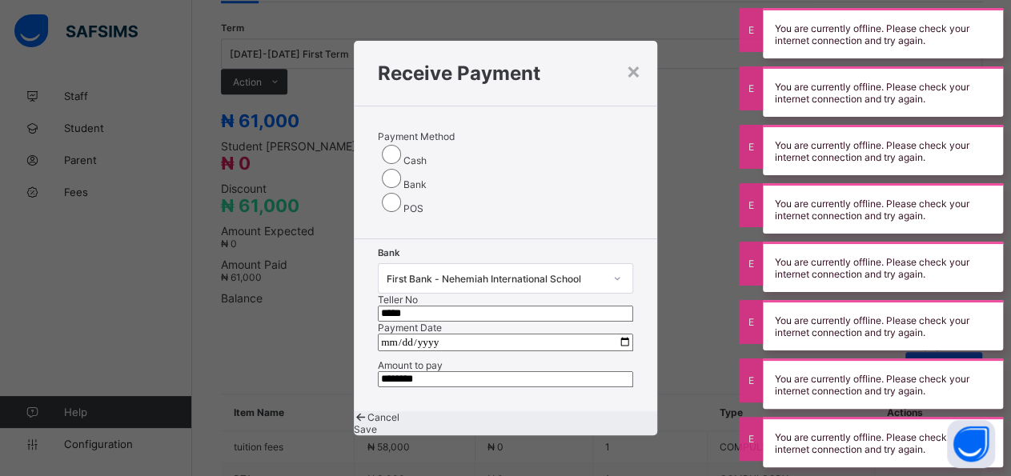
click at [377, 425] on span "Save" at bounding box center [365, 430] width 23 height 12
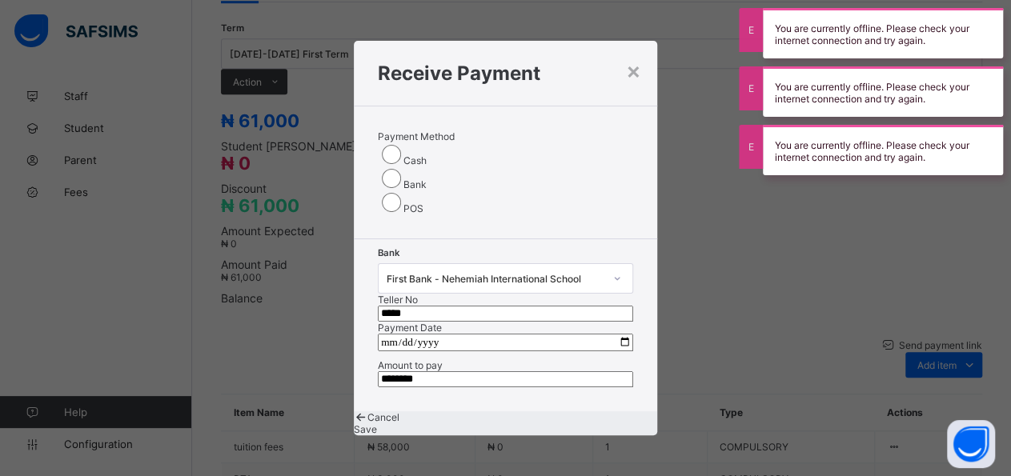
click at [377, 425] on span "Save" at bounding box center [365, 430] width 23 height 12
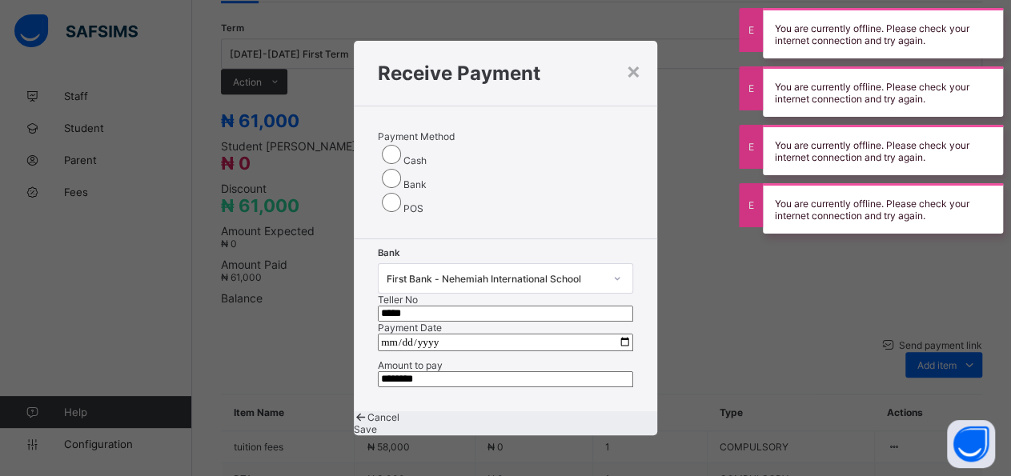
click at [377, 425] on span "Save" at bounding box center [365, 430] width 23 height 12
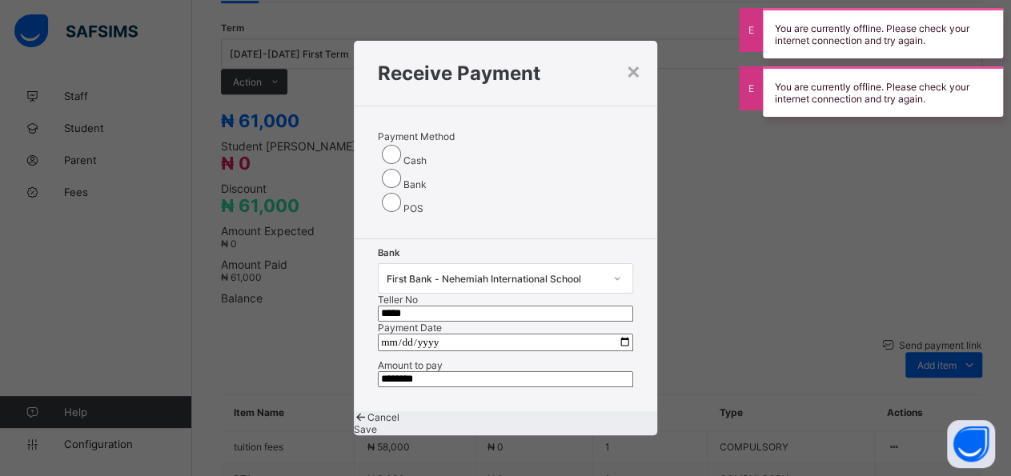
click at [377, 425] on span "Save" at bounding box center [365, 430] width 23 height 12
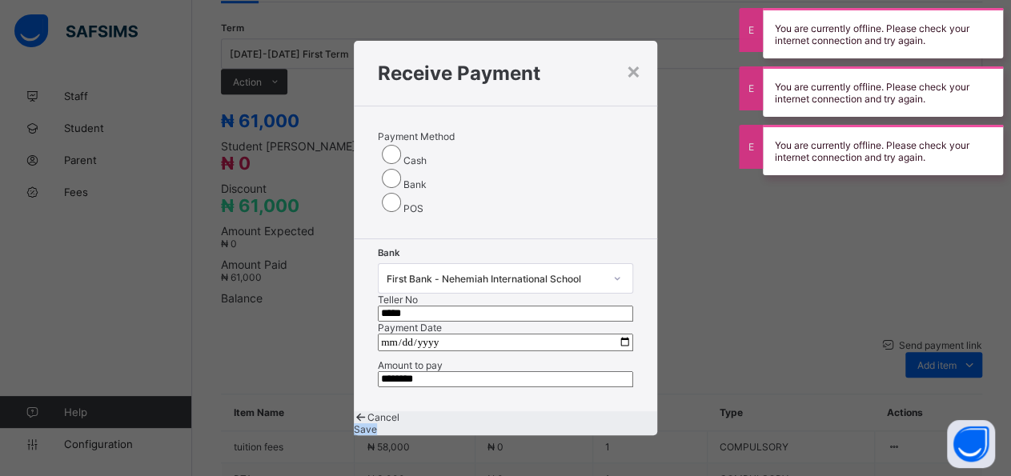
click at [377, 425] on span "Save" at bounding box center [365, 430] width 23 height 12
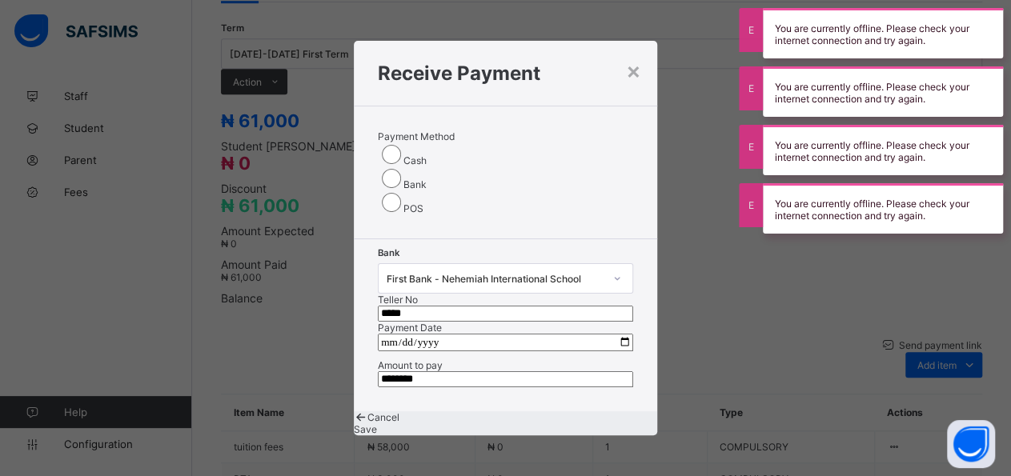
click at [377, 425] on span "Save" at bounding box center [365, 430] width 23 height 12
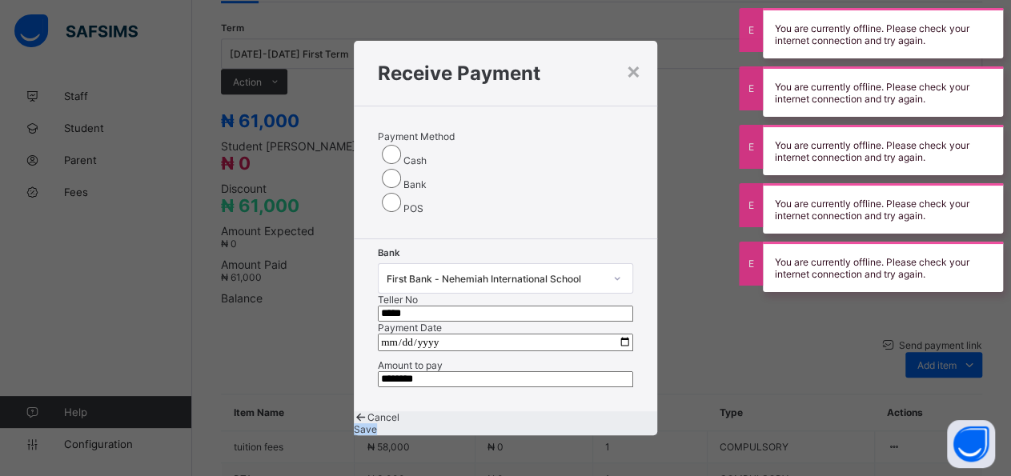
click at [377, 425] on span "Save" at bounding box center [365, 430] width 23 height 12
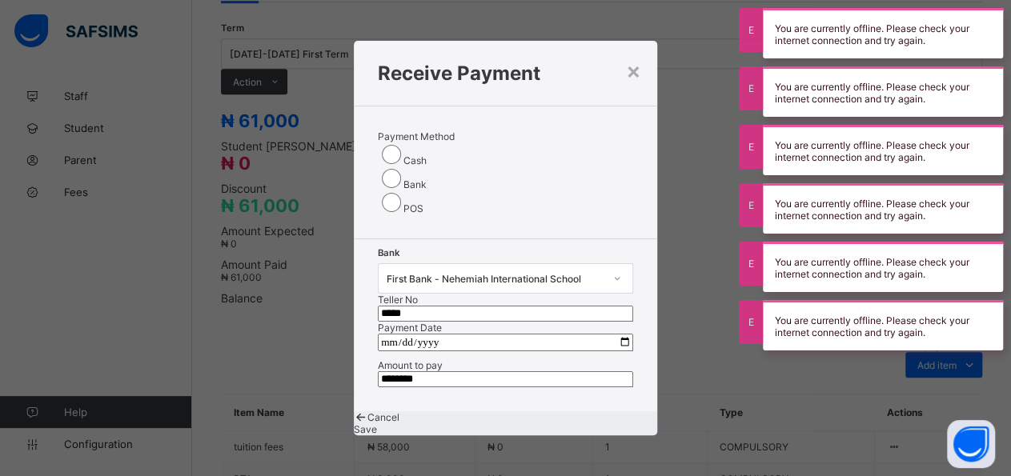
click at [377, 425] on span "Save" at bounding box center [365, 430] width 23 height 12
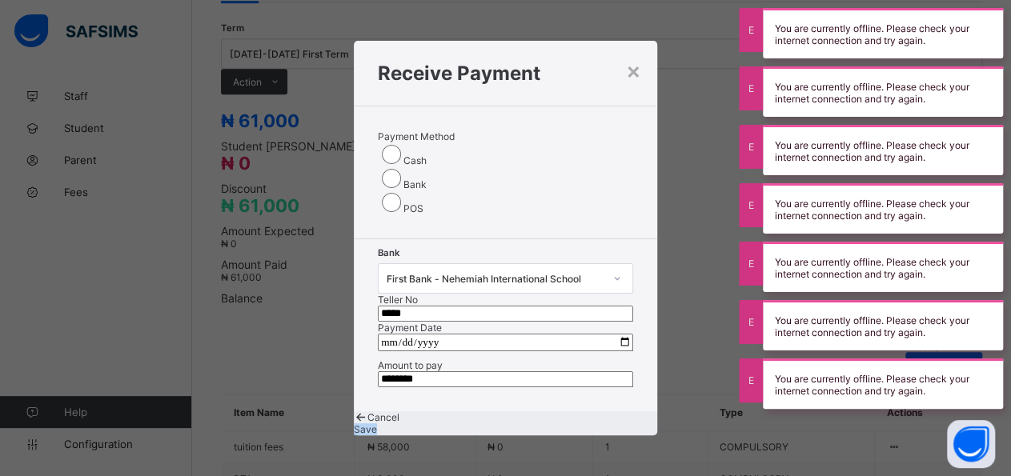
click at [377, 425] on span "Save" at bounding box center [365, 430] width 23 height 12
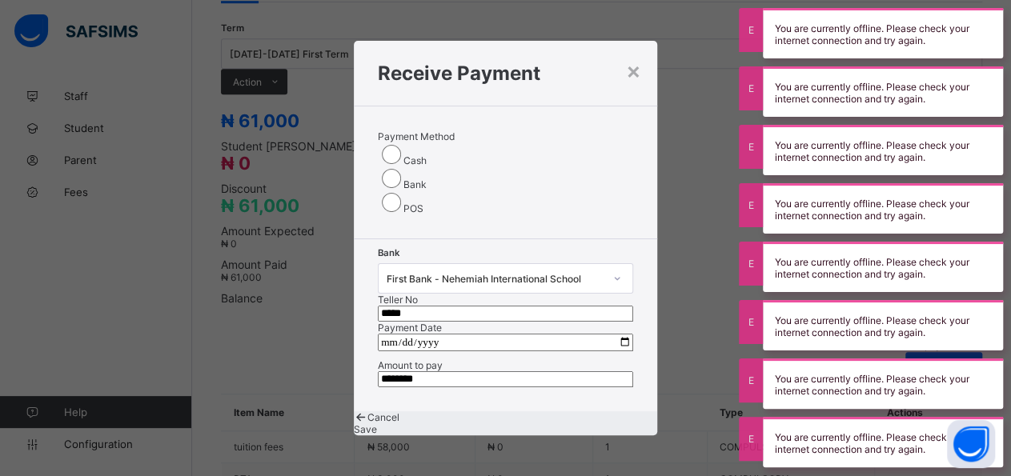
click at [377, 425] on span "Save" at bounding box center [365, 430] width 23 height 12
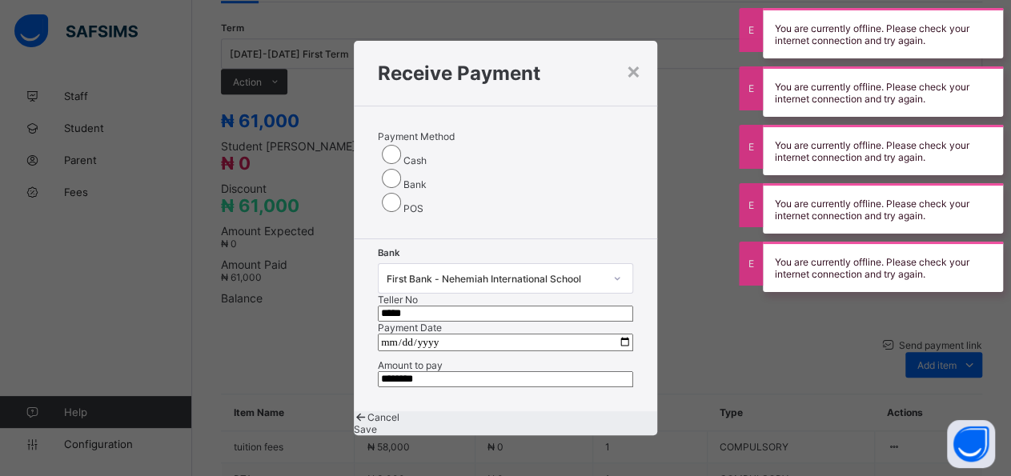
click at [377, 425] on span "Save" at bounding box center [365, 430] width 23 height 12
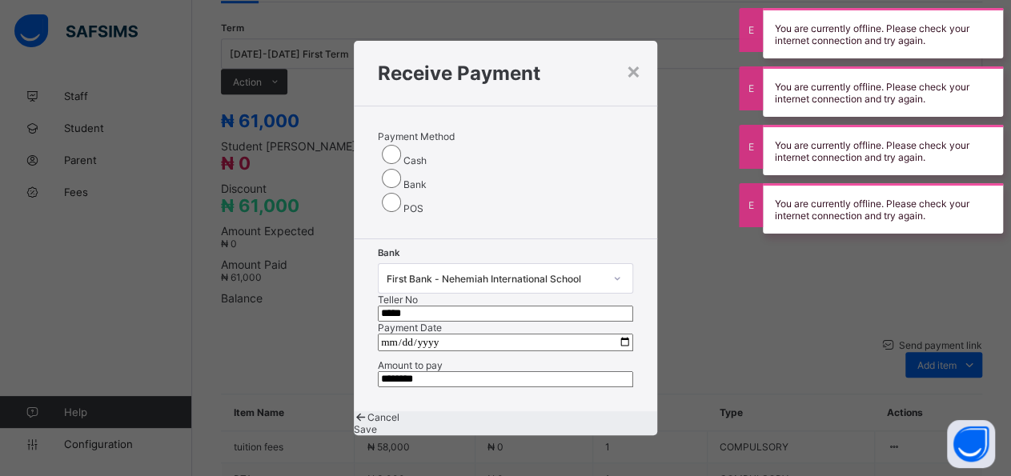
click at [377, 425] on span "Save" at bounding box center [365, 430] width 23 height 12
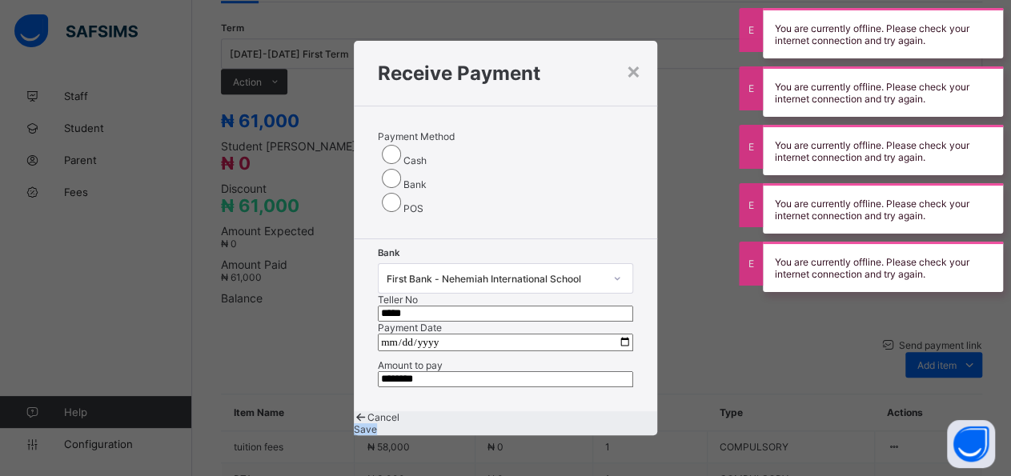
click at [377, 425] on span "Save" at bounding box center [365, 430] width 23 height 12
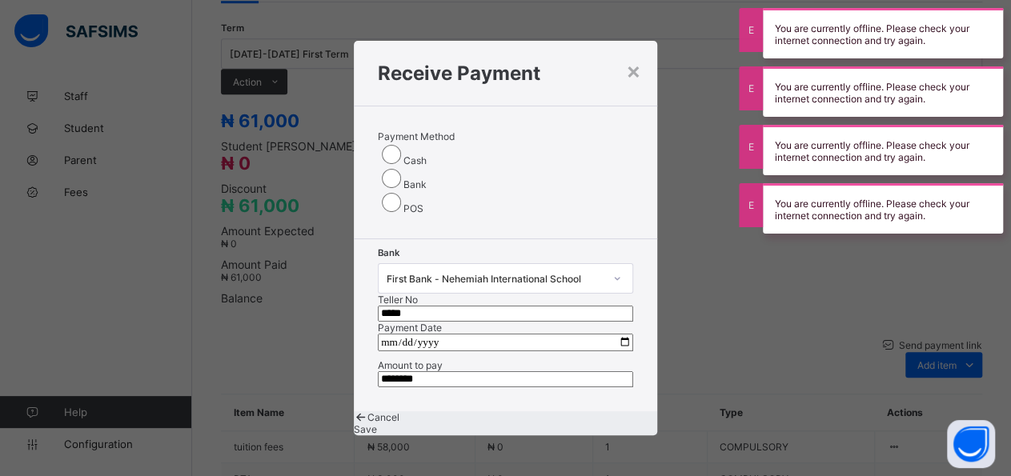
click at [377, 425] on span "Save" at bounding box center [365, 430] width 23 height 12
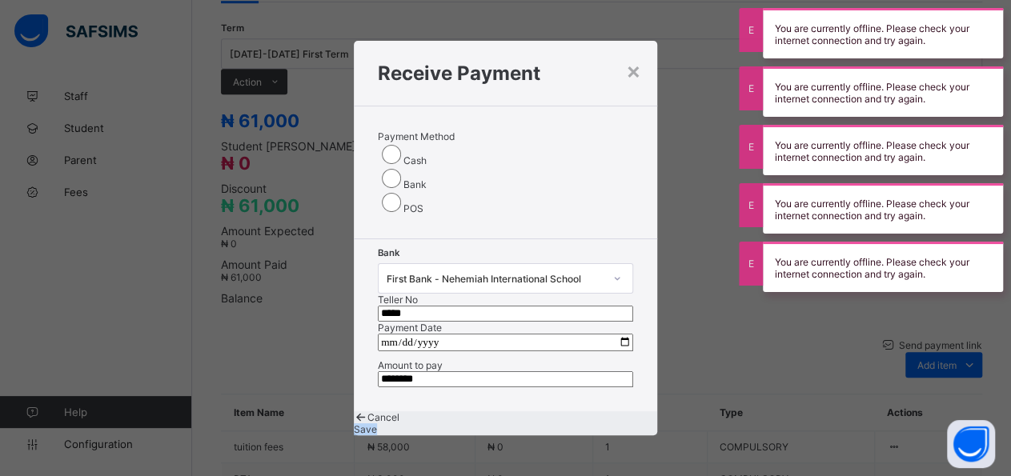
click at [377, 425] on span "Save" at bounding box center [365, 430] width 23 height 12
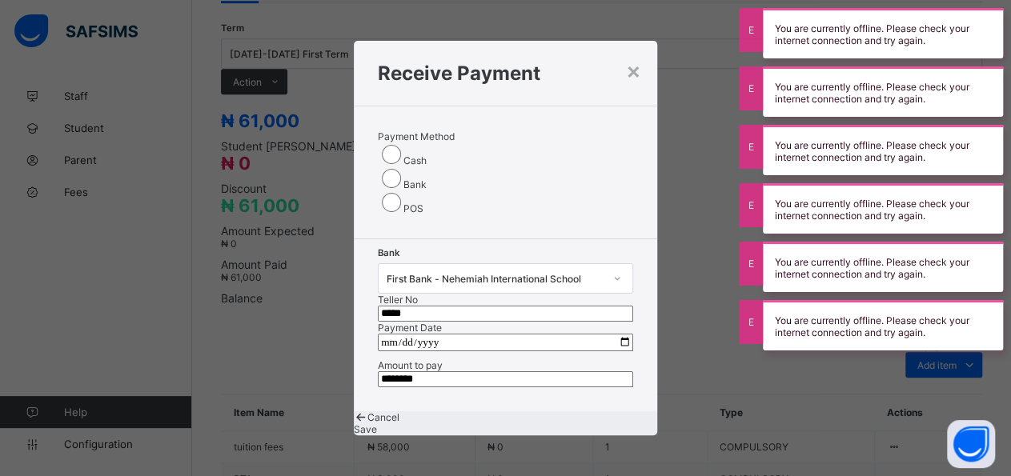
click at [377, 425] on span "Save" at bounding box center [365, 430] width 23 height 12
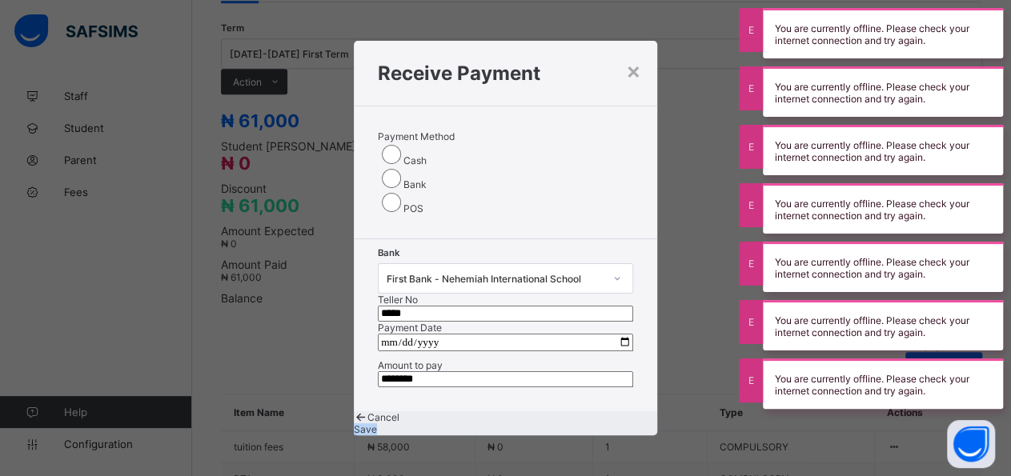
click at [377, 425] on span "Save" at bounding box center [365, 430] width 23 height 12
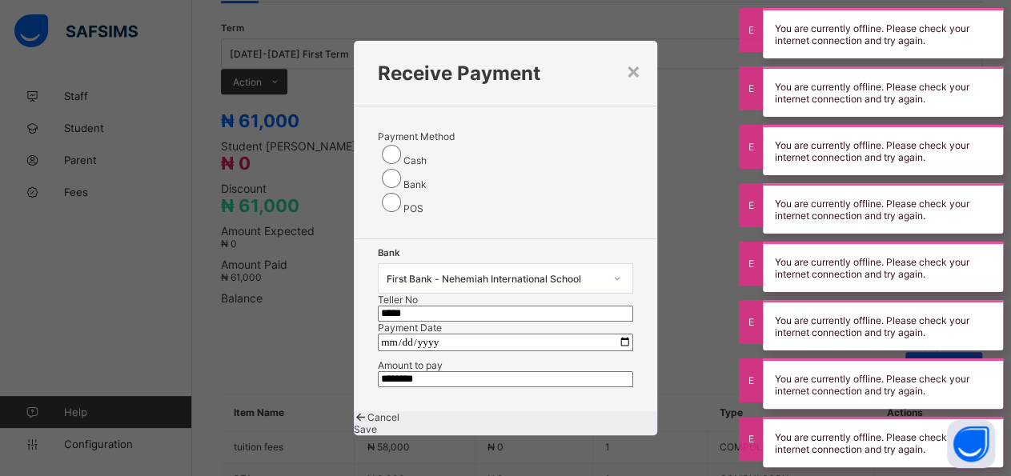
click at [377, 425] on span "Save" at bounding box center [365, 430] width 23 height 12
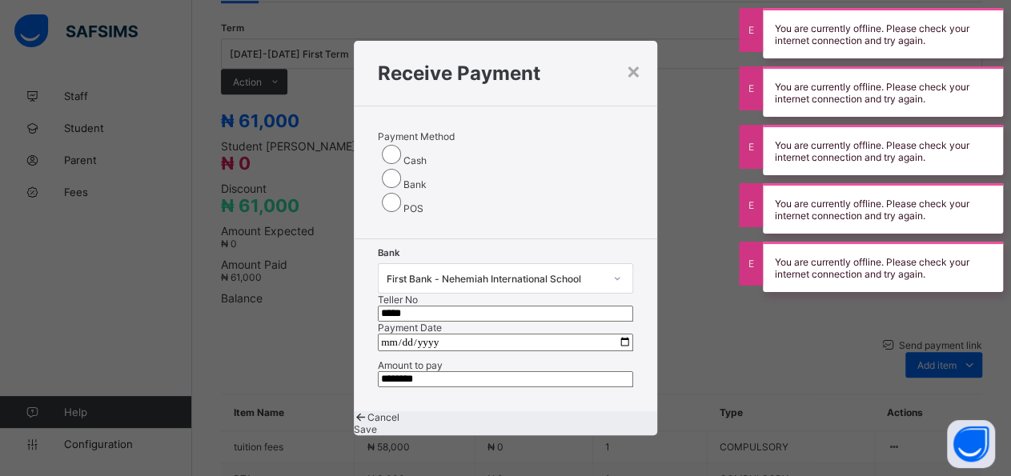
click at [377, 425] on span "Save" at bounding box center [365, 430] width 23 height 12
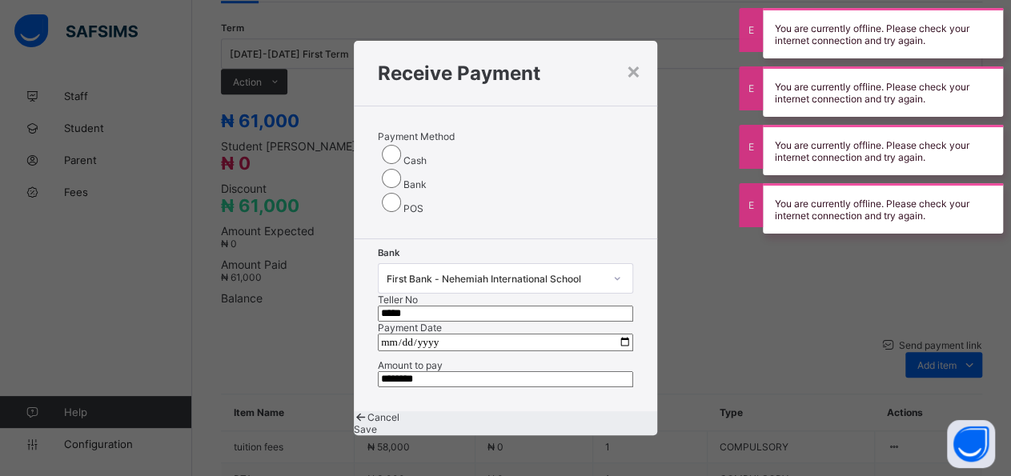
click at [377, 425] on span "Save" at bounding box center [365, 430] width 23 height 12
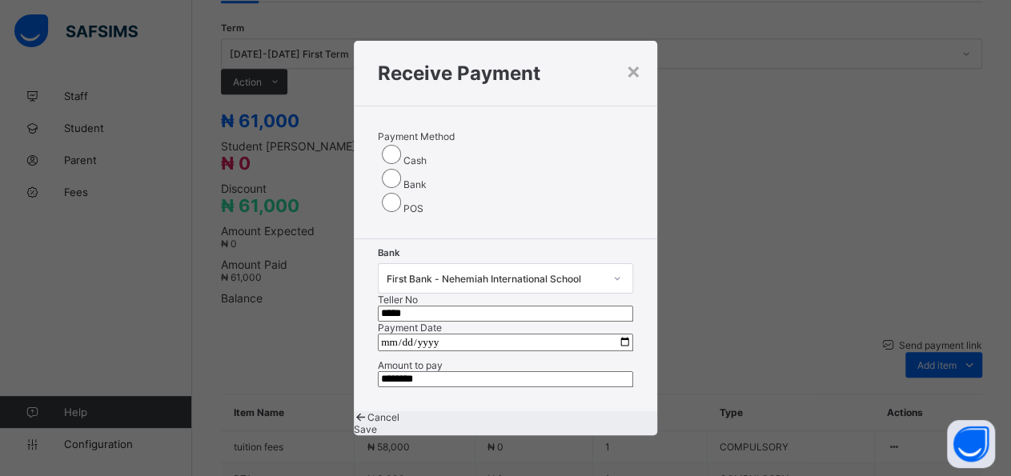
click at [377, 424] on span "Save" at bounding box center [365, 430] width 23 height 12
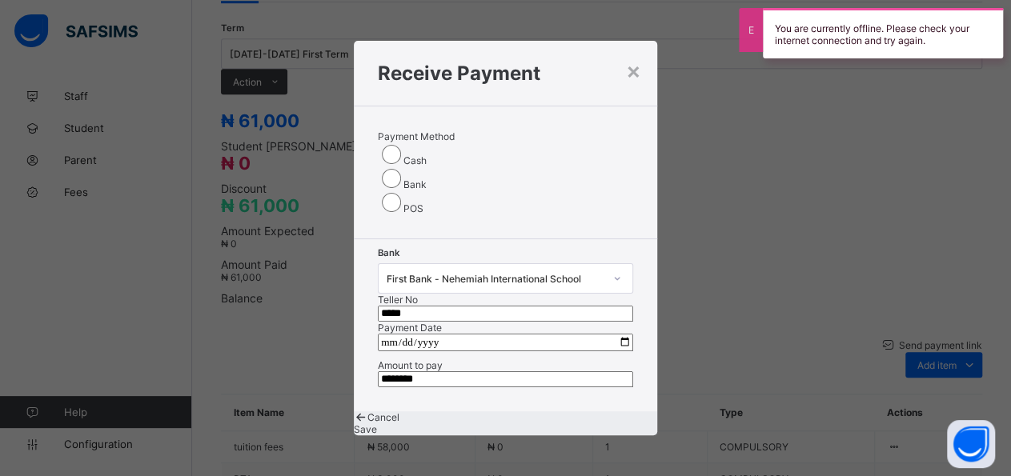
click at [377, 424] on span "Save" at bounding box center [365, 430] width 23 height 12
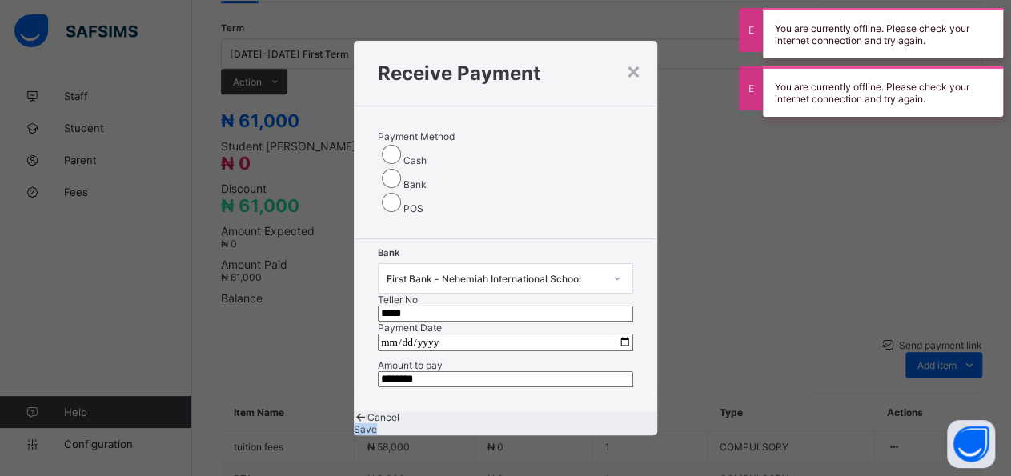
click at [377, 424] on span "Save" at bounding box center [365, 430] width 23 height 12
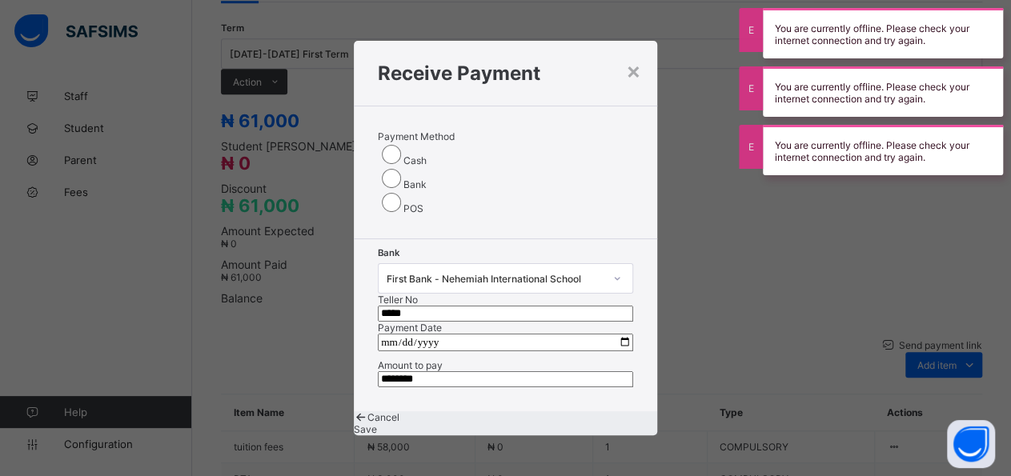
click at [377, 424] on span "Save" at bounding box center [365, 430] width 23 height 12
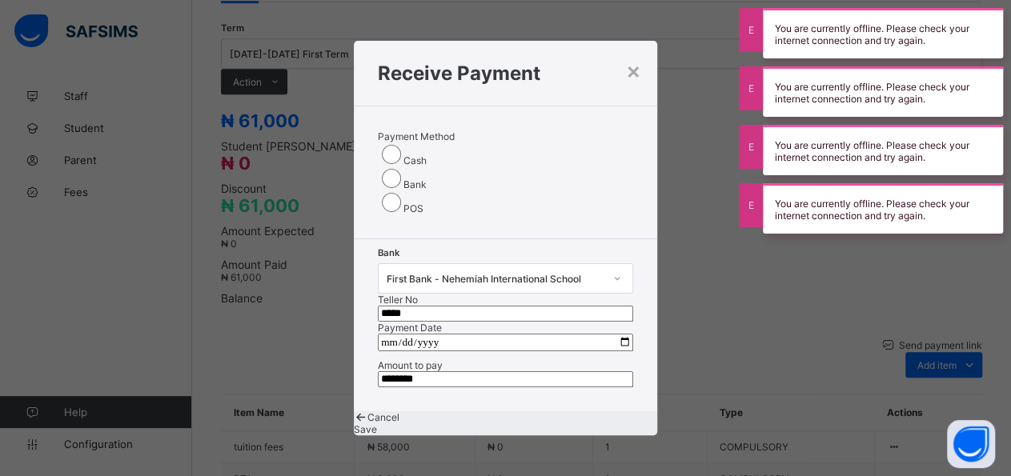
click at [377, 424] on span "Save" at bounding box center [365, 430] width 23 height 12
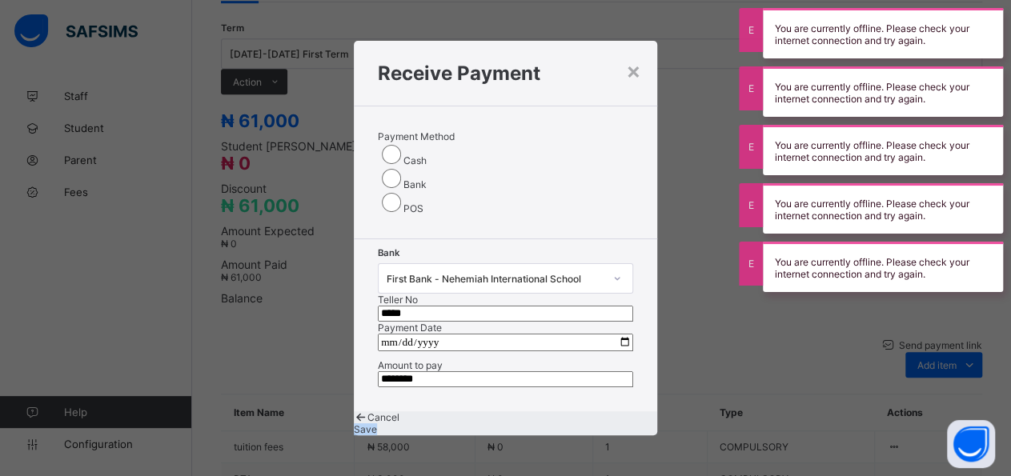
click at [377, 424] on span "Save" at bounding box center [365, 430] width 23 height 12
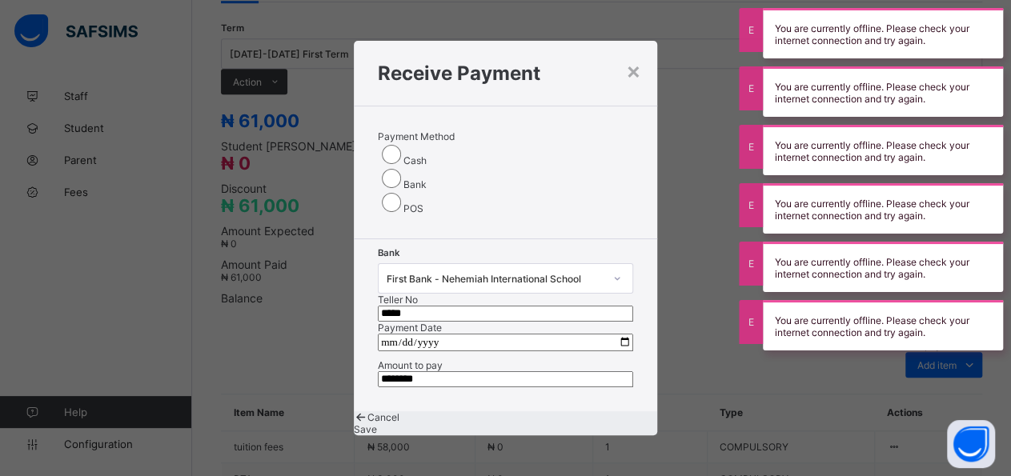
click at [377, 424] on span "Save" at bounding box center [365, 430] width 23 height 12
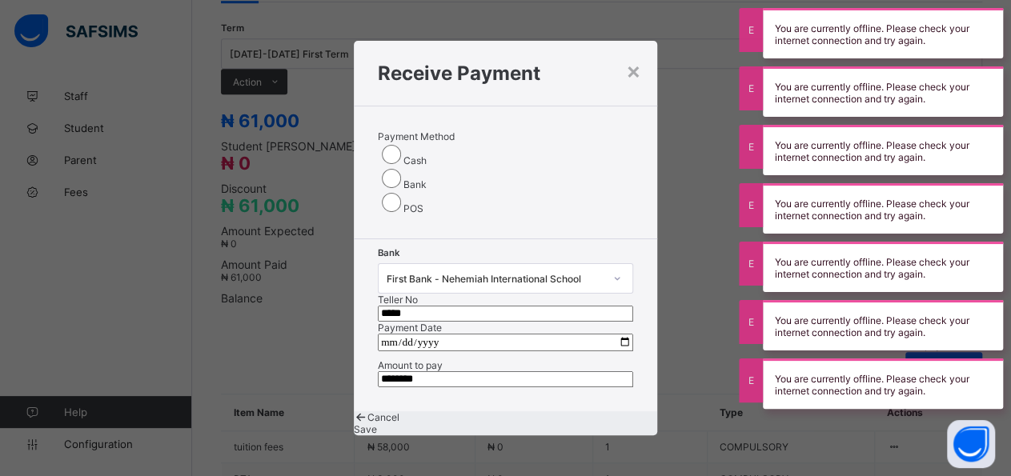
click at [377, 424] on span "Save" at bounding box center [365, 430] width 23 height 12
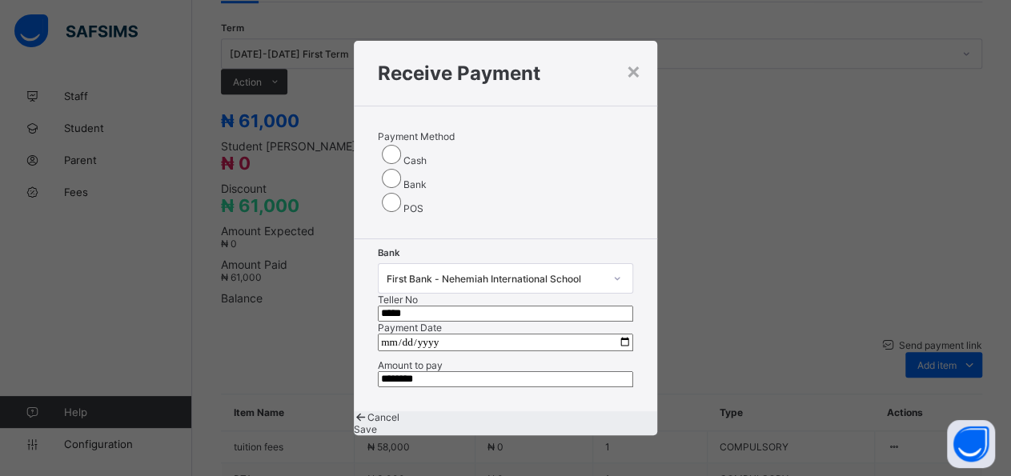
click at [377, 424] on span "Save" at bounding box center [365, 430] width 23 height 12
click at [566, 432] on div "Save" at bounding box center [505, 430] width 303 height 12
click at [377, 425] on span "Save" at bounding box center [365, 430] width 23 height 12
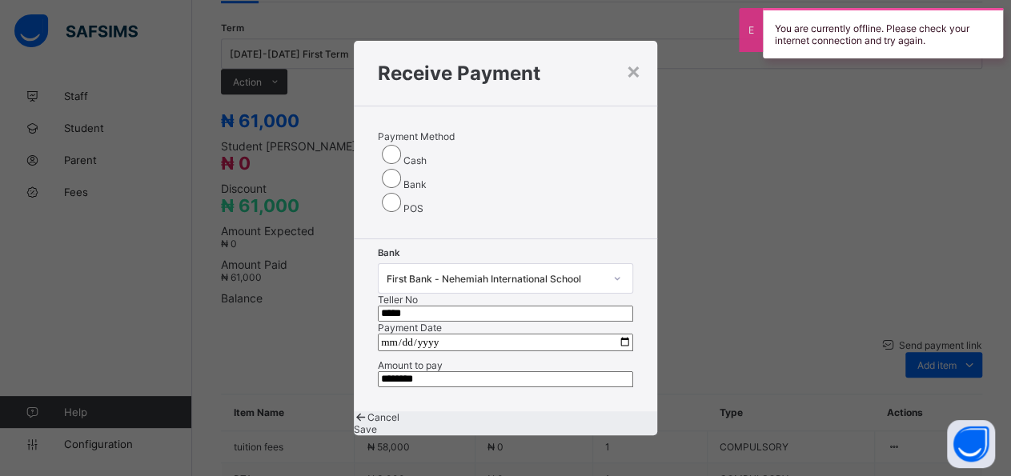
click at [377, 425] on span "Save" at bounding box center [365, 430] width 23 height 12
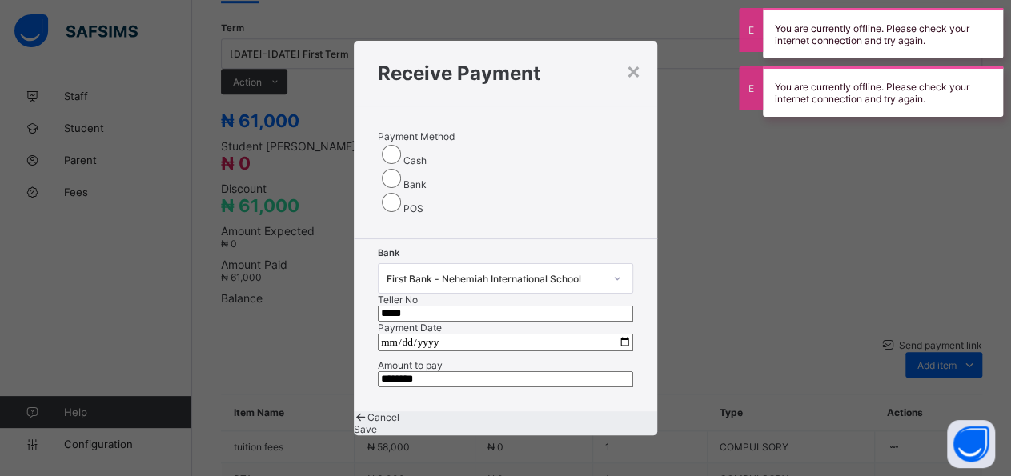
click at [377, 425] on span "Save" at bounding box center [365, 430] width 23 height 12
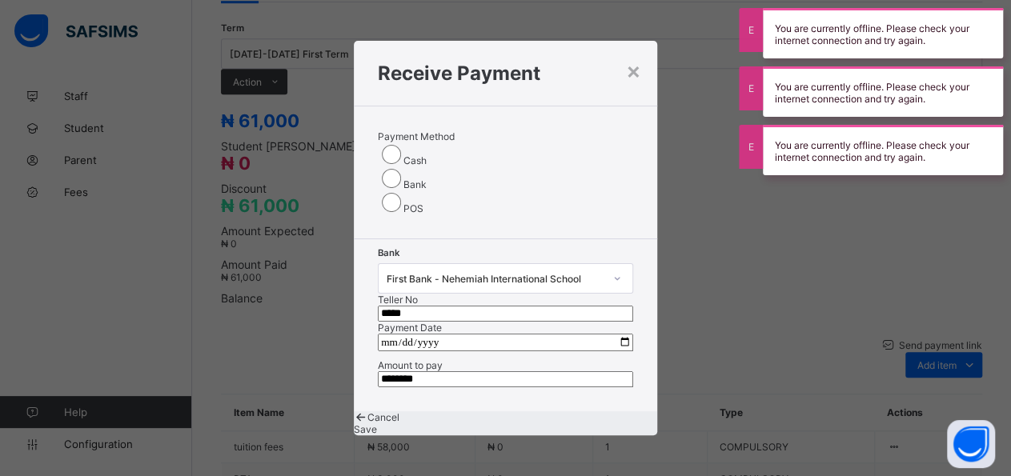
click at [377, 425] on span "Save" at bounding box center [365, 430] width 23 height 12
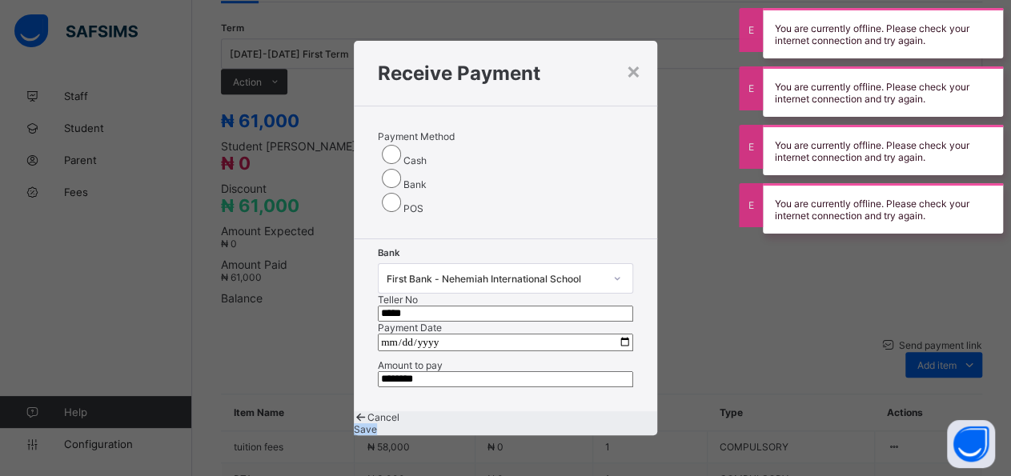
click at [377, 425] on span "Save" at bounding box center [365, 430] width 23 height 12
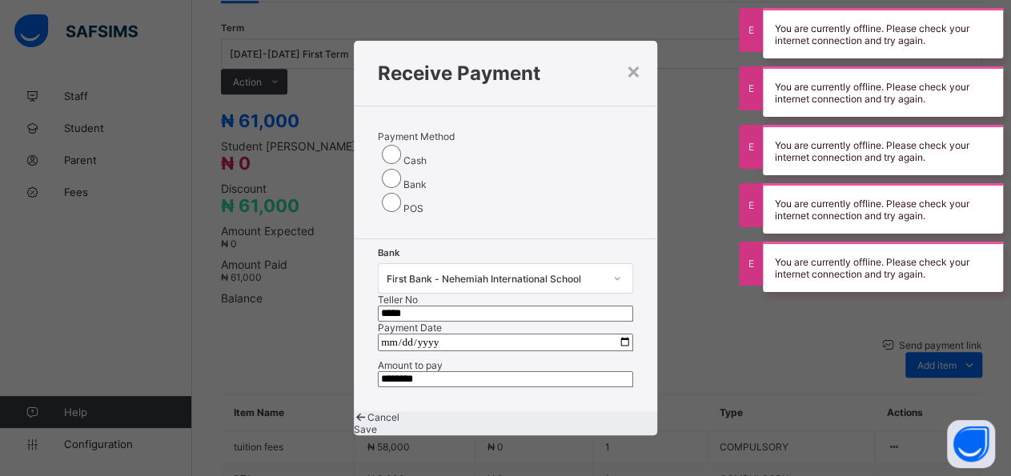
click at [377, 425] on span "Save" at bounding box center [365, 430] width 23 height 12
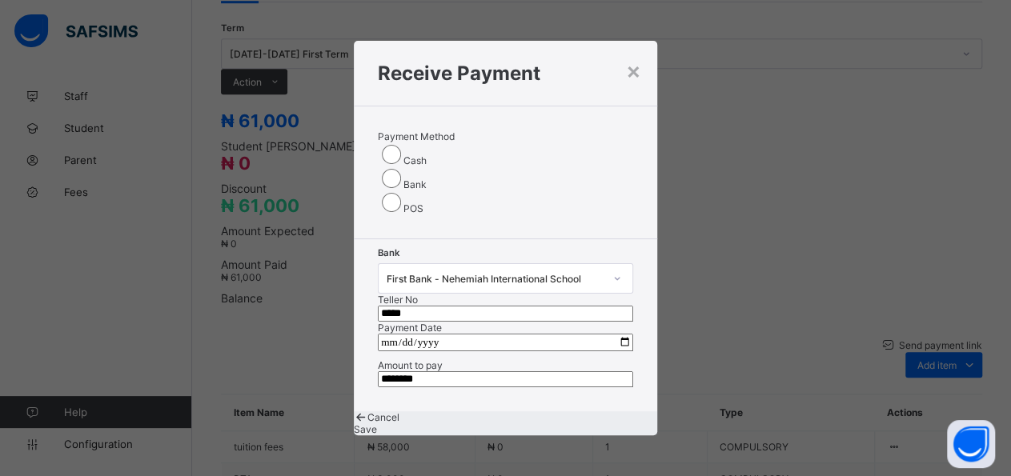
click at [697, 201] on div "**********" at bounding box center [505, 238] width 1011 height 476
click at [377, 427] on span "Save" at bounding box center [365, 430] width 23 height 12
click at [619, 424] on div "Save" at bounding box center [505, 430] width 303 height 12
click at [377, 424] on span "Save" at bounding box center [365, 430] width 23 height 12
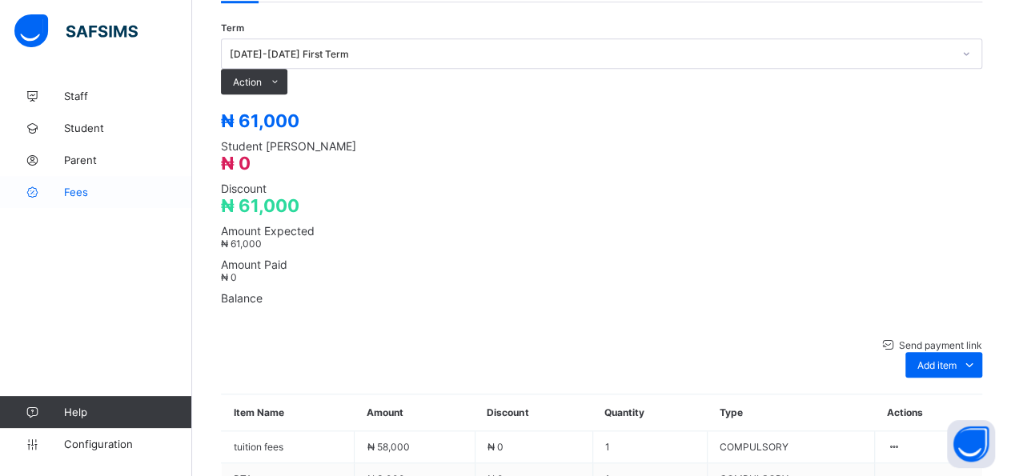
click at [74, 194] on span "Fees" at bounding box center [128, 192] width 128 height 13
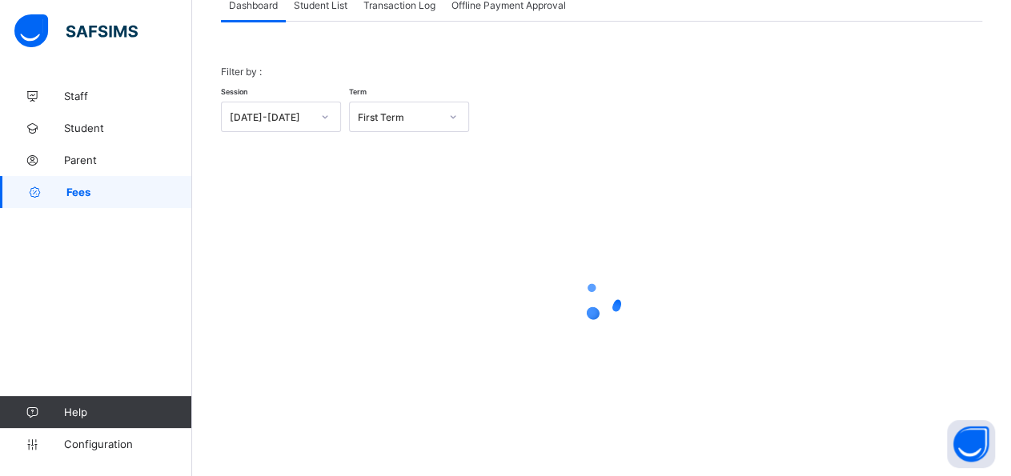
scroll to position [114, 0]
click at [306, 18] on div "Student List" at bounding box center [321, 6] width 70 height 32
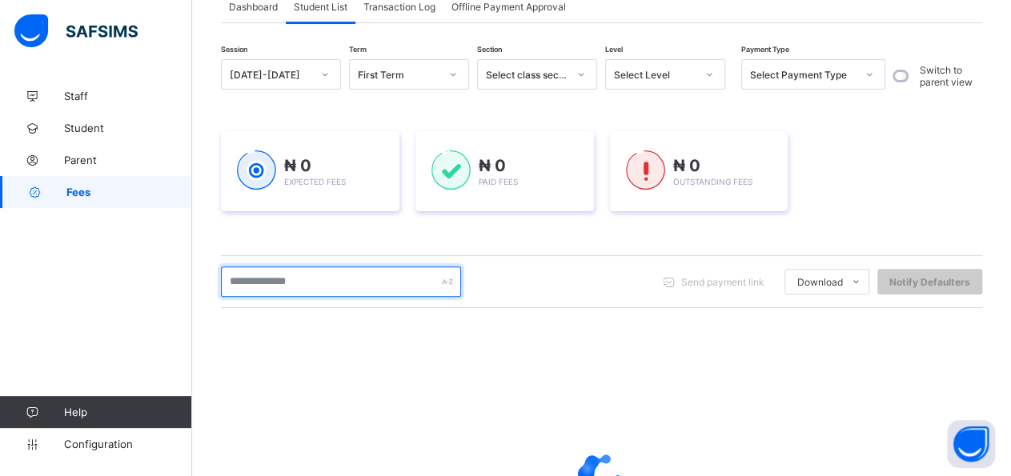
click at [319, 281] on input "text" at bounding box center [341, 282] width 240 height 30
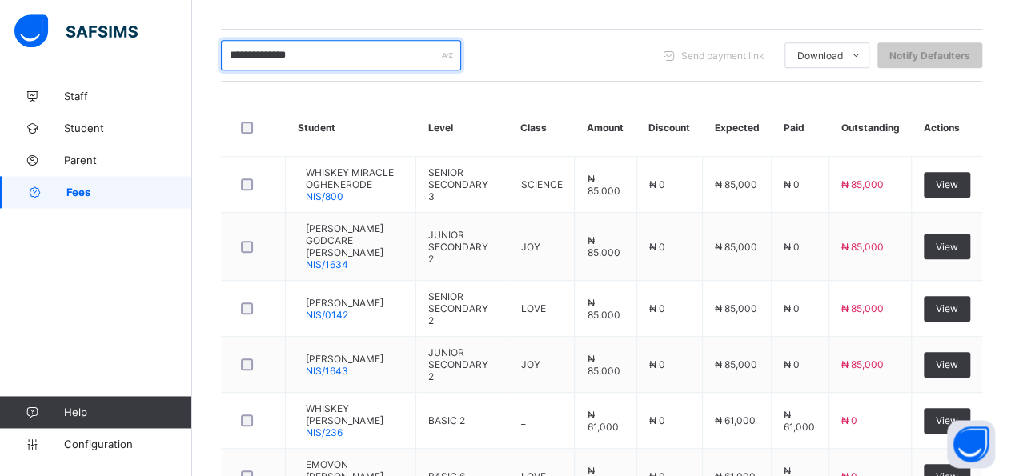
scroll to position [336, 0]
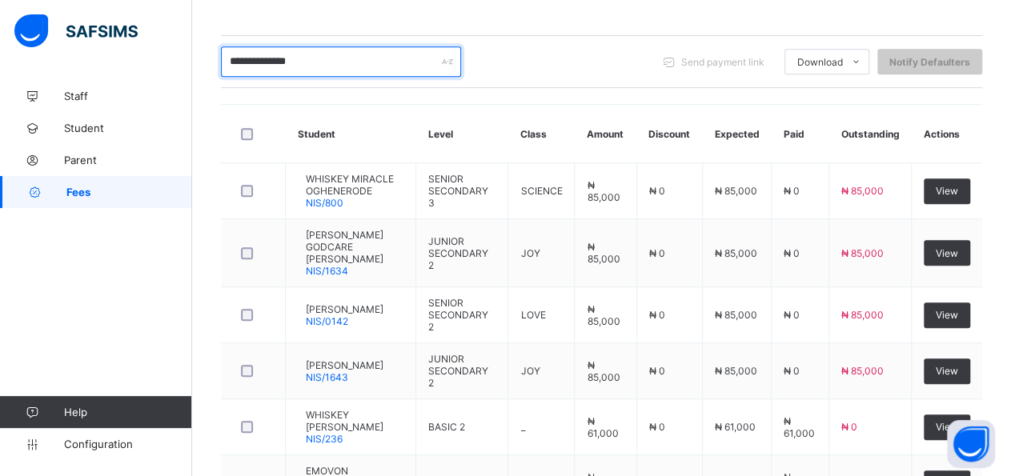
click at [321, 60] on input "**********" at bounding box center [341, 61] width 240 height 30
type input "*"
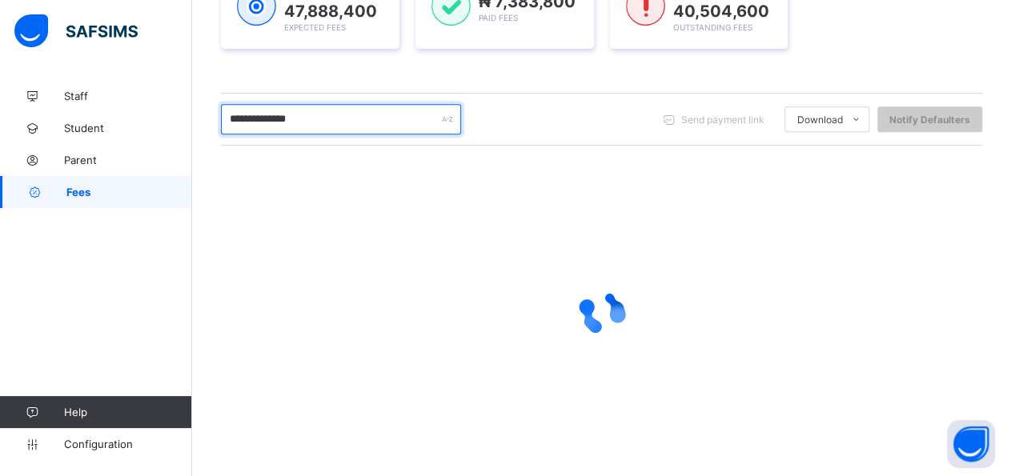
scroll to position [288, 0]
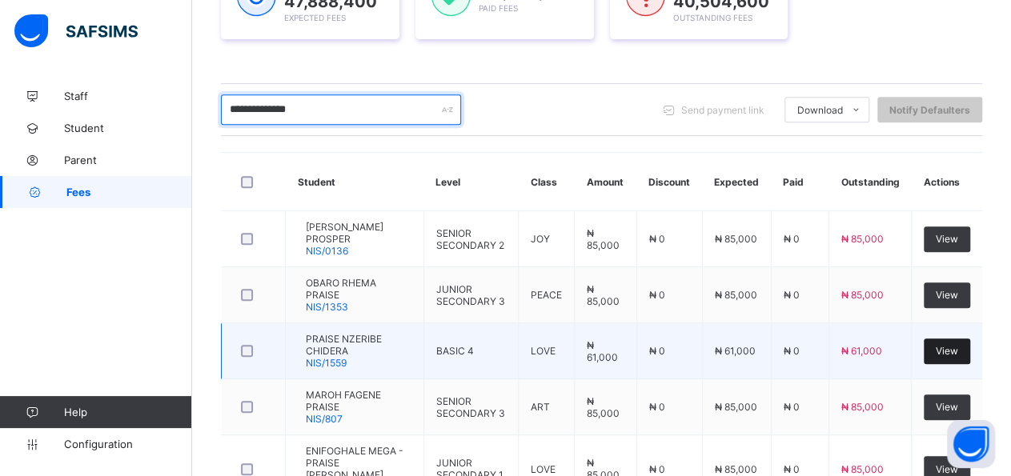
type input "**********"
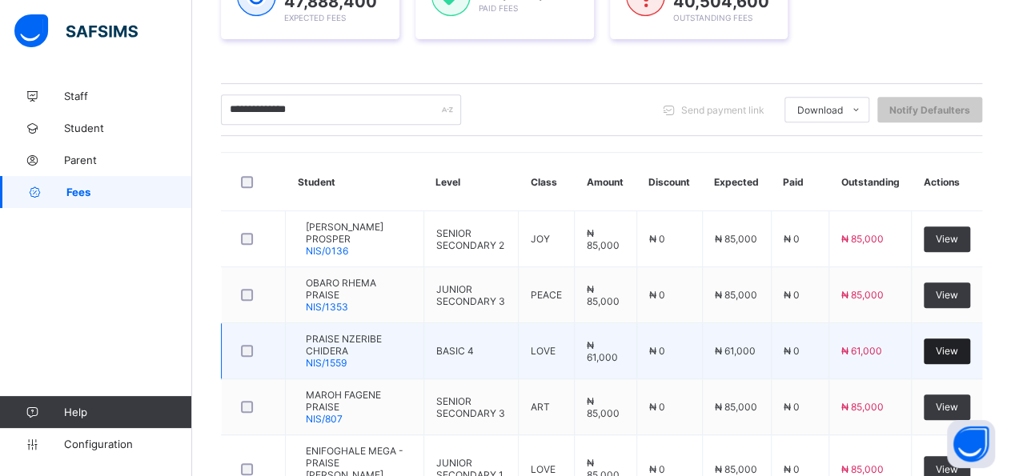
click at [949, 343] on div "View" at bounding box center [947, 352] width 46 height 26
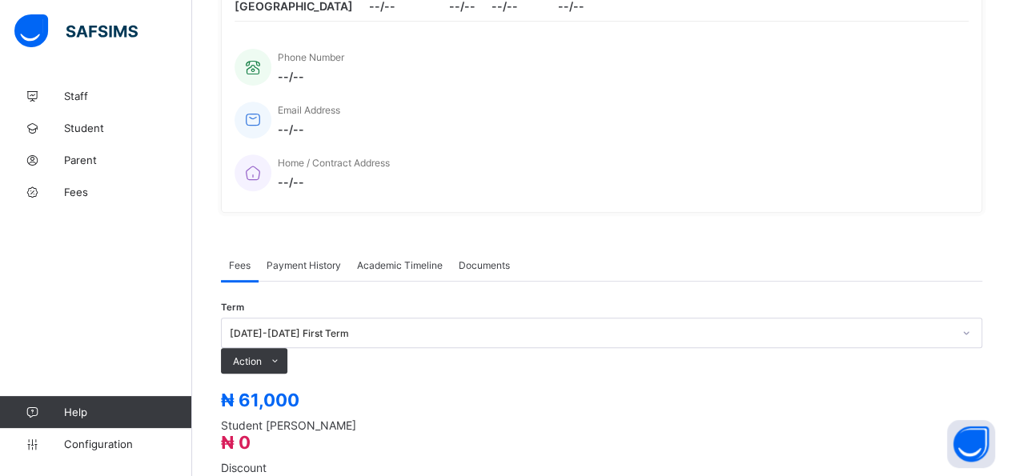
scroll to position [492, 0]
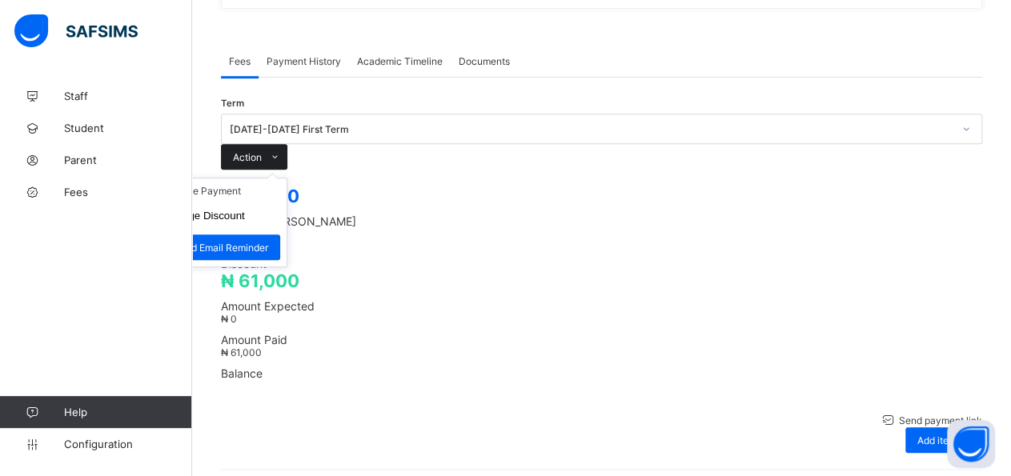
drag, startPoint x: 947, startPoint y: 97, endPoint x: 925, endPoint y: 119, distance: 31.7
click at [262, 151] on span "Action" at bounding box center [247, 157] width 29 height 12
click at [287, 179] on li "Receive Payment" at bounding box center [220, 191] width 131 height 25
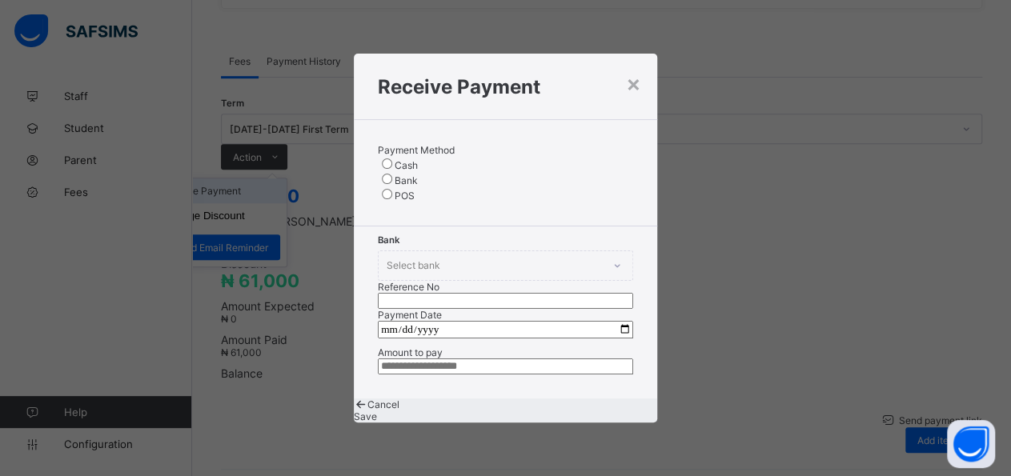
scroll to position [30, 0]
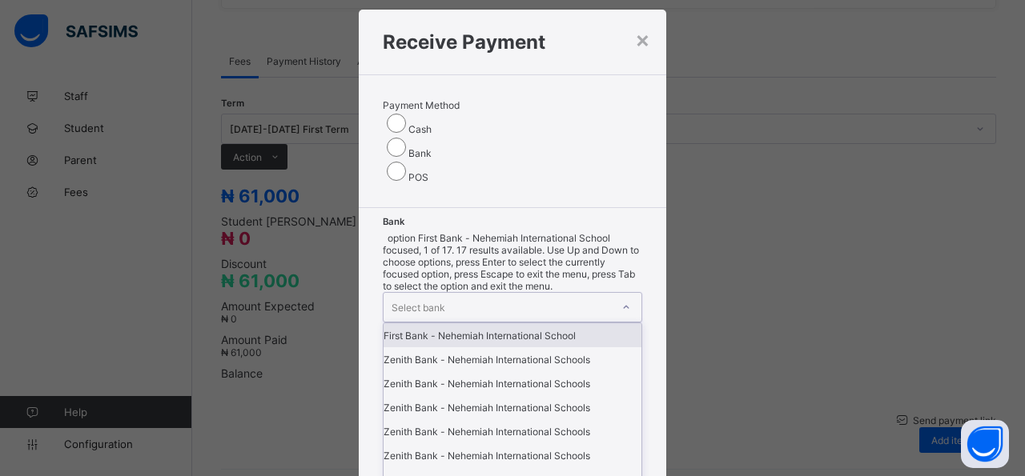
click at [621, 299] on icon at bounding box center [626, 307] width 10 height 16
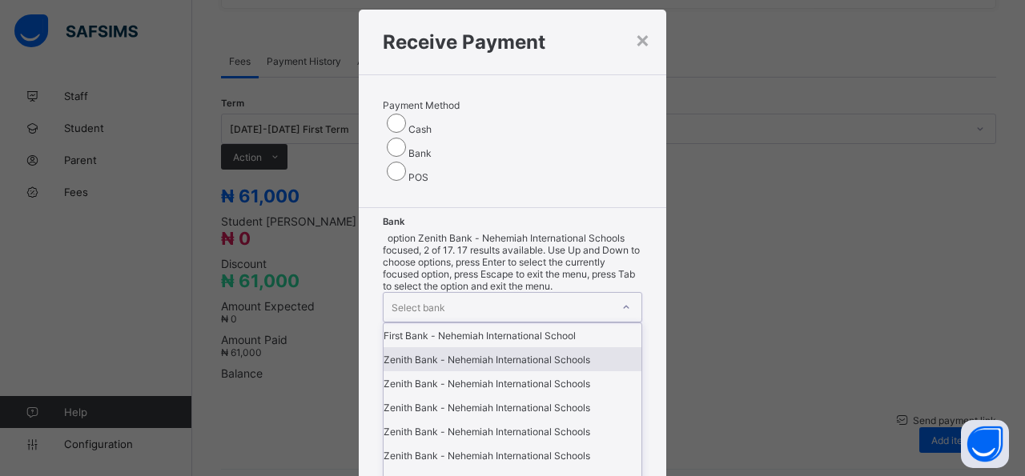
click at [456, 347] on div "Zenith Bank - Nehemiah International Schools" at bounding box center [513, 359] width 258 height 24
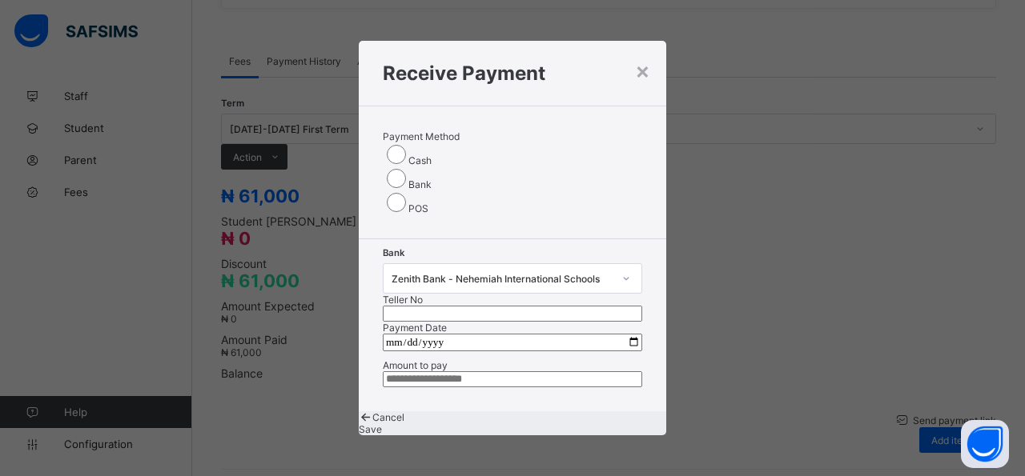
click at [555, 306] on input "text" at bounding box center [512, 314] width 259 height 16
type input "*****"
click at [616, 334] on input "date" at bounding box center [512, 343] width 259 height 18
type input "**********"
click at [617, 334] on input "**********" at bounding box center [512, 343] width 259 height 18
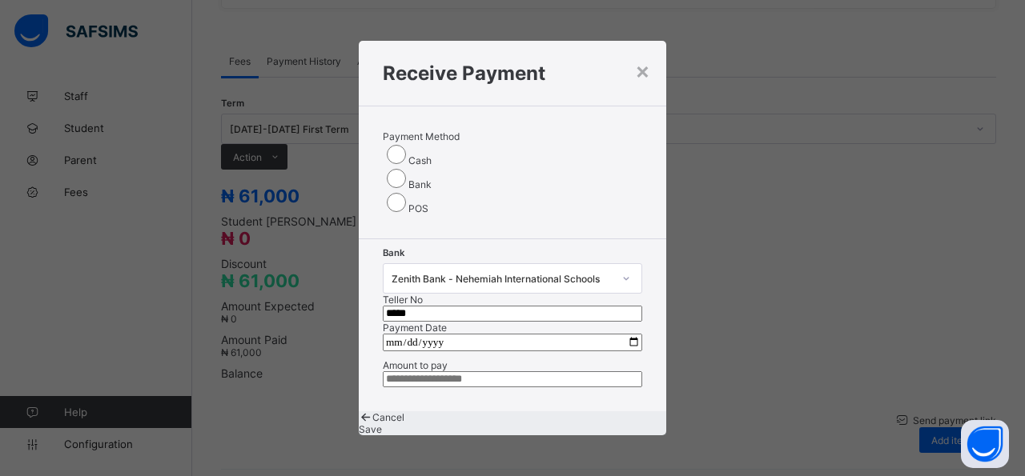
click at [516, 372] on input "currency" at bounding box center [512, 380] width 259 height 16
type input "********"
click at [575, 428] on div "Save" at bounding box center [512, 430] width 307 height 12
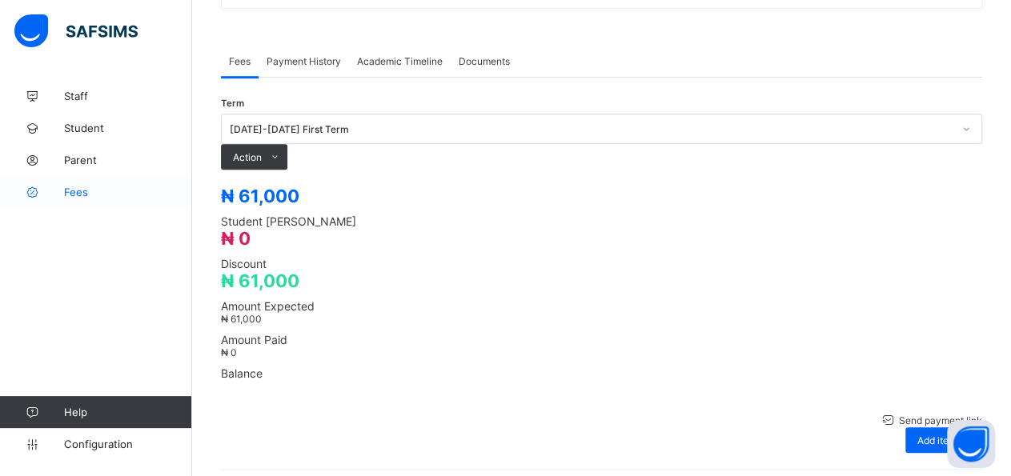
click at [76, 196] on span "Fees" at bounding box center [128, 192] width 128 height 13
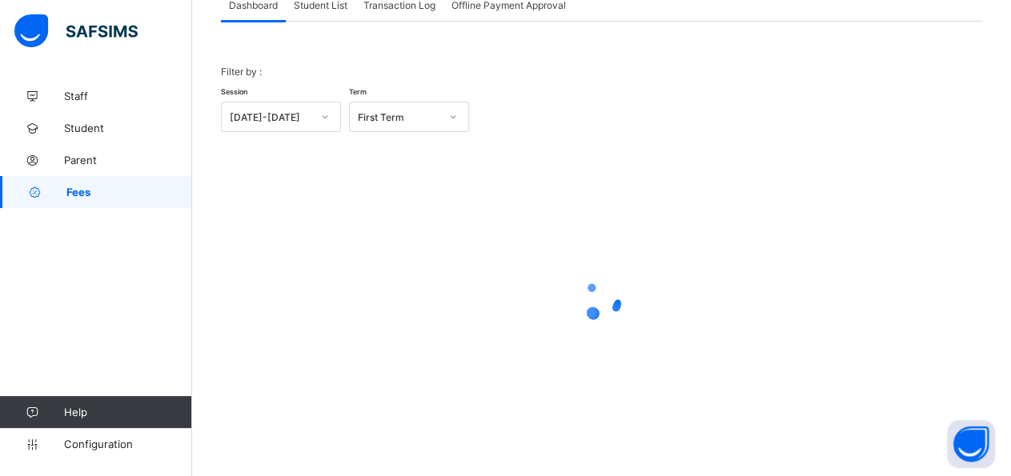
scroll to position [114, 0]
click at [311, 12] on div "Student List" at bounding box center [321, 6] width 70 height 32
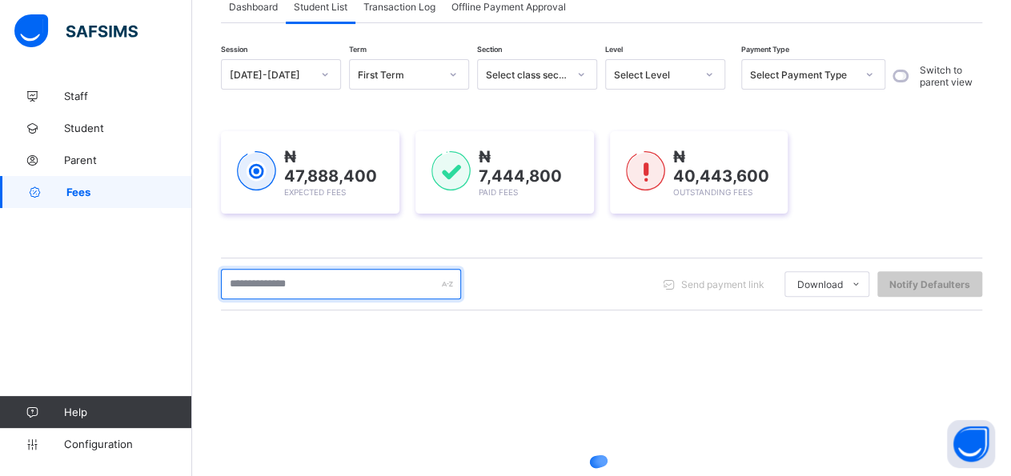
click at [339, 283] on input "text" at bounding box center [341, 284] width 240 height 30
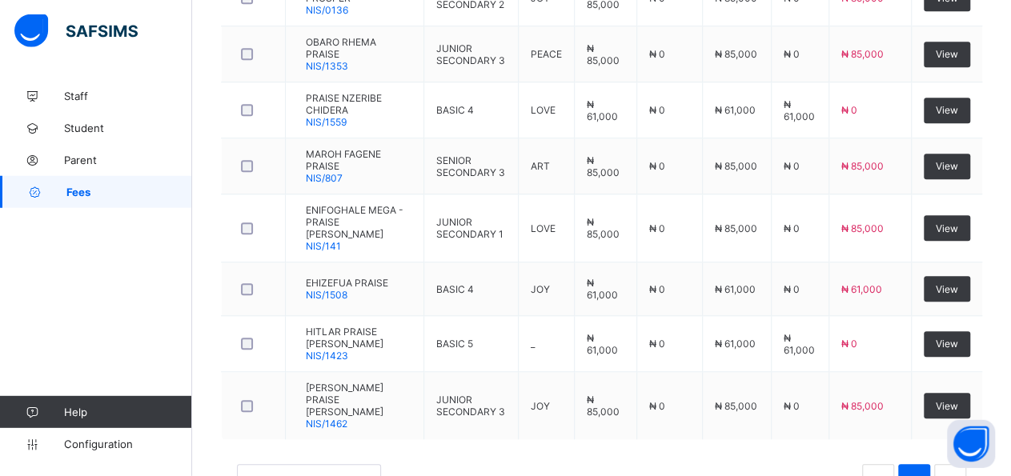
scroll to position [530, 0]
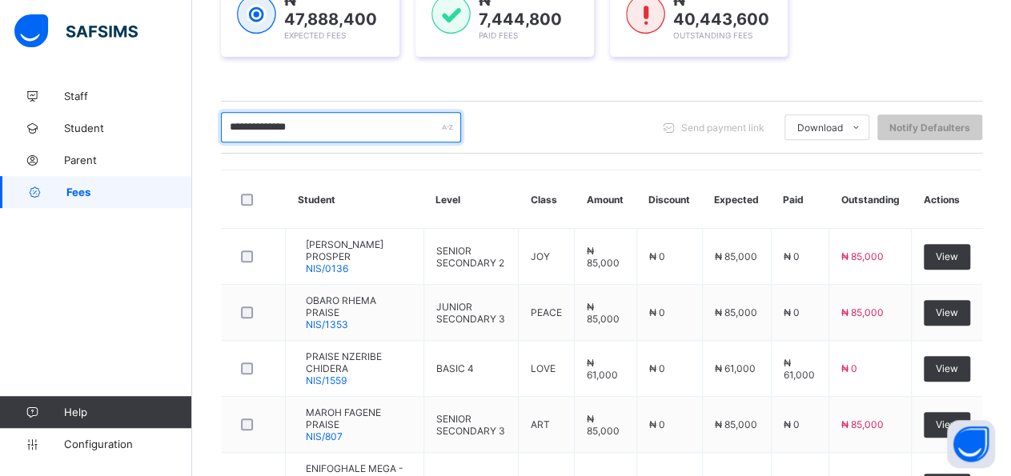
drag, startPoint x: 1024, startPoint y: 8, endPoint x: 612, endPoint y: 110, distance: 423.9
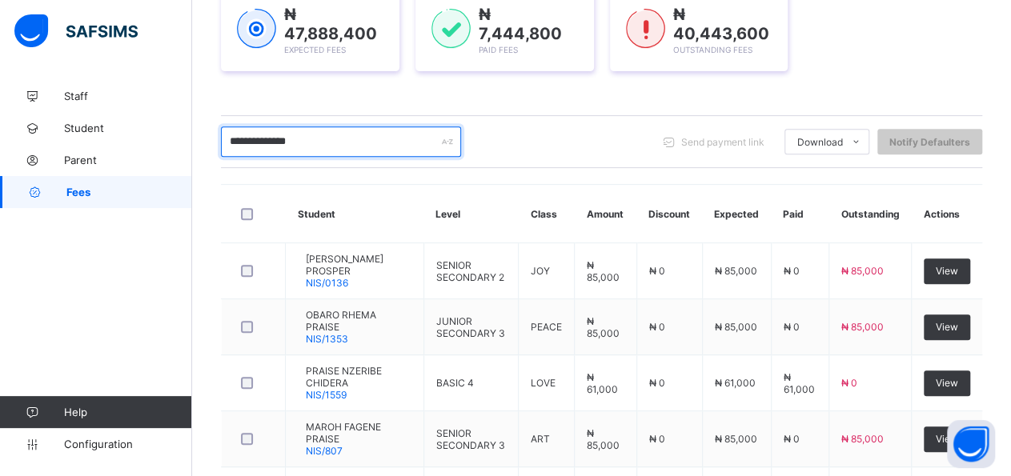
scroll to position [239, 0]
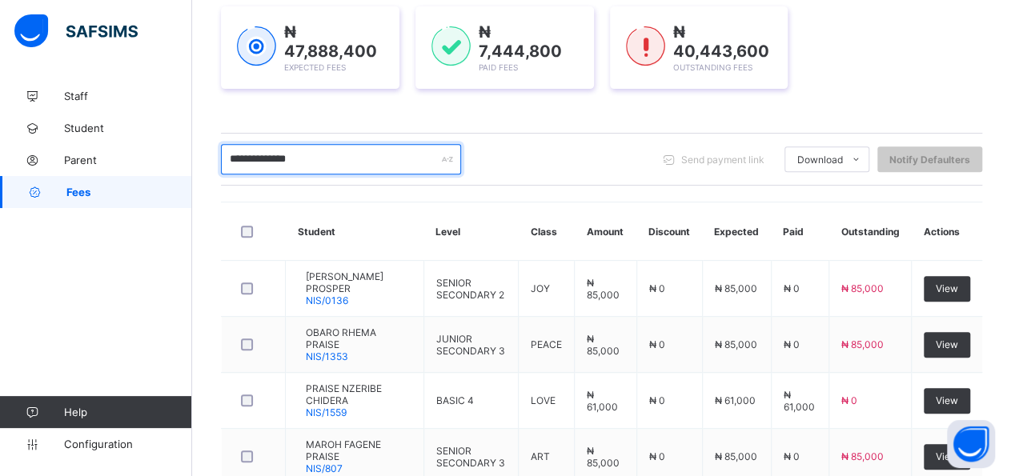
click at [323, 165] on input "**********" at bounding box center [341, 159] width 240 height 30
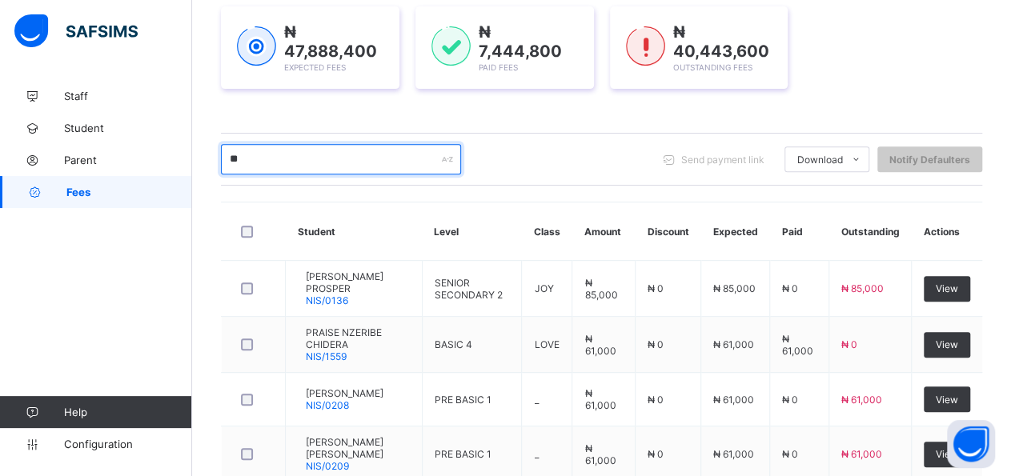
type input "*"
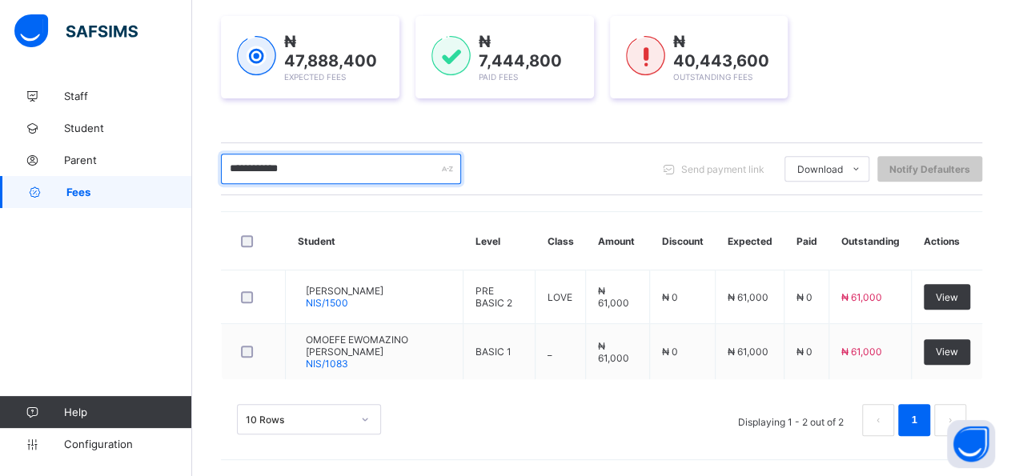
scroll to position [223, 0]
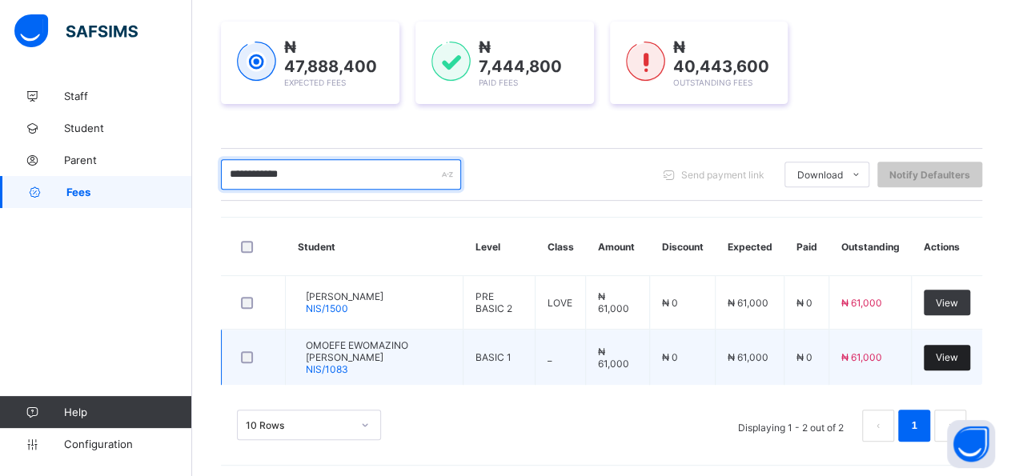
type input "**********"
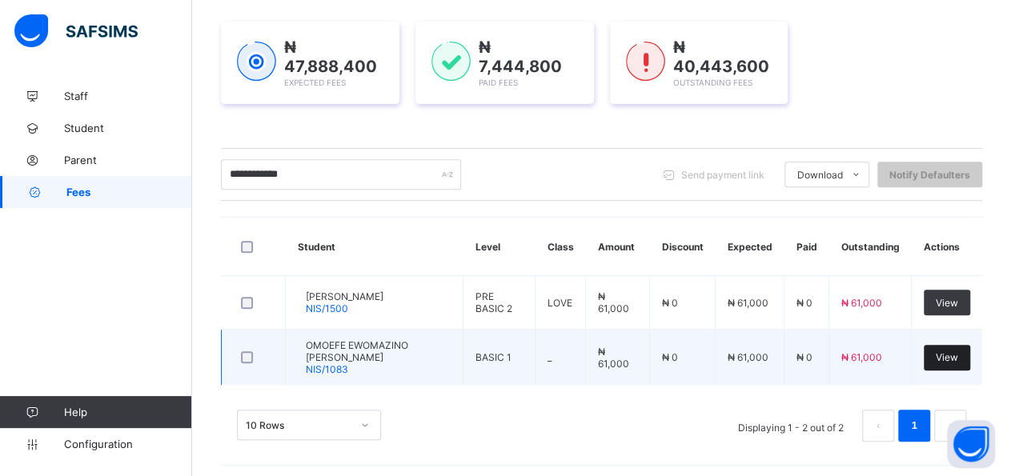
click at [958, 358] on span "View" at bounding box center [947, 357] width 22 height 12
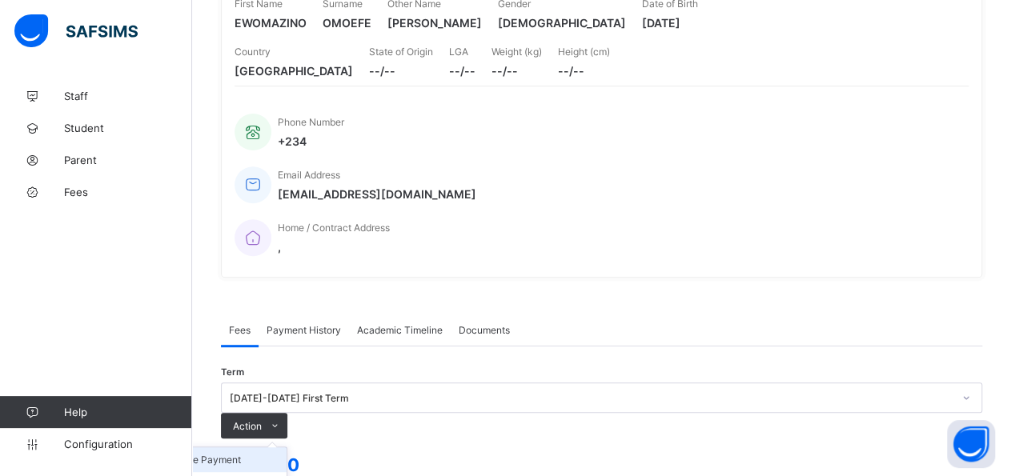
click at [287, 448] on li "Receive Payment" at bounding box center [220, 460] width 131 height 25
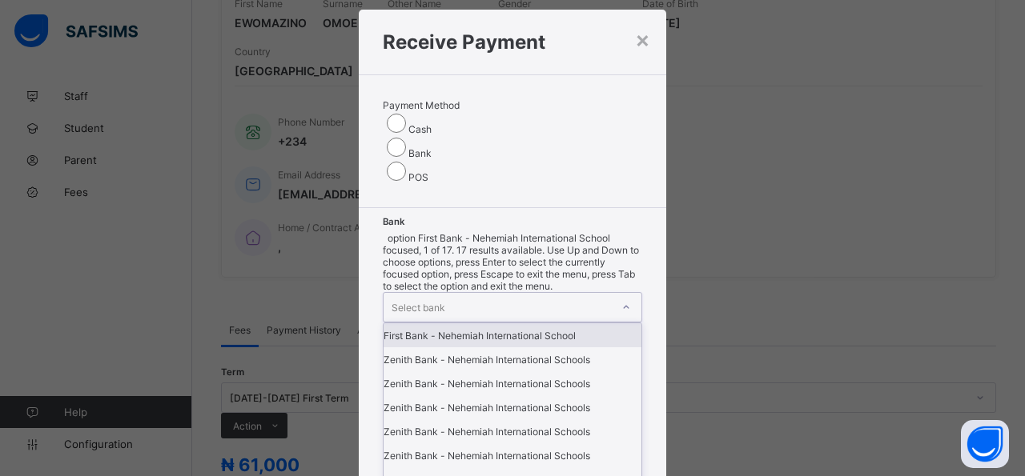
click at [612, 295] on div at bounding box center [625, 308] width 27 height 26
click at [419, 323] on div "First Bank - Nehemiah International School" at bounding box center [513, 335] width 258 height 24
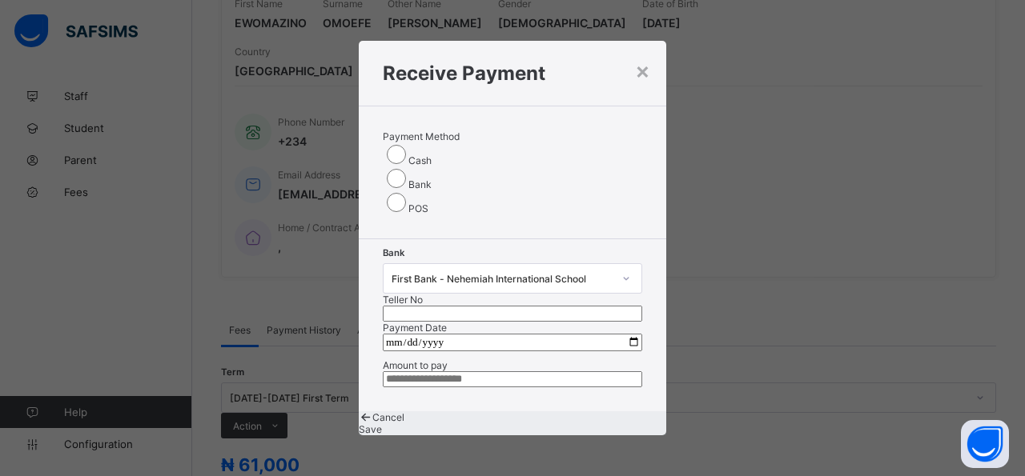
click at [590, 306] on input "text" at bounding box center [512, 314] width 259 height 16
type input "*****"
click at [624, 334] on input "date" at bounding box center [512, 343] width 259 height 18
type input "**********"
click at [542, 372] on input "currency" at bounding box center [512, 380] width 259 height 16
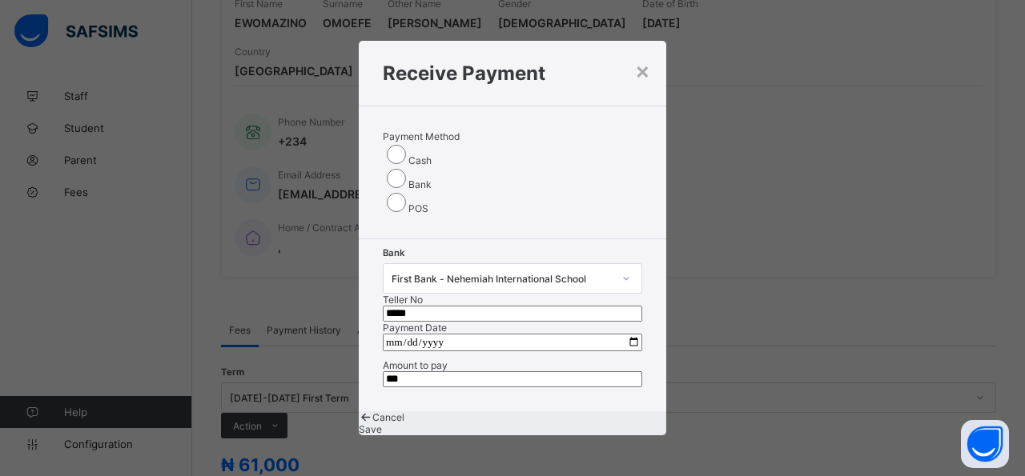
click at [540, 372] on input "currency" at bounding box center [512, 380] width 259 height 16
click at [430, 372] on input "currency" at bounding box center [512, 380] width 259 height 16
click at [439, 372] on input "currency" at bounding box center [512, 380] width 259 height 16
type input "********"
click at [607, 430] on div "Save" at bounding box center [512, 430] width 307 height 12
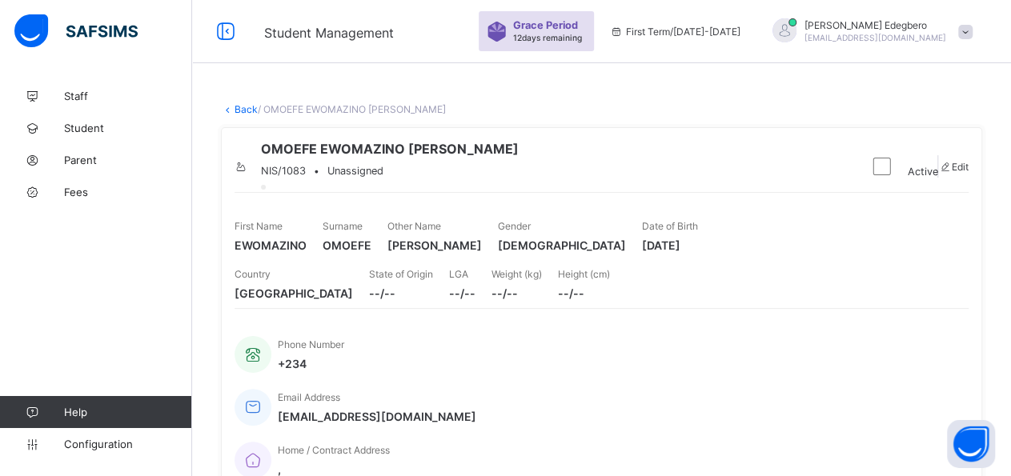
scroll to position [0, 0]
click at [74, 194] on span "Fees" at bounding box center [128, 192] width 128 height 13
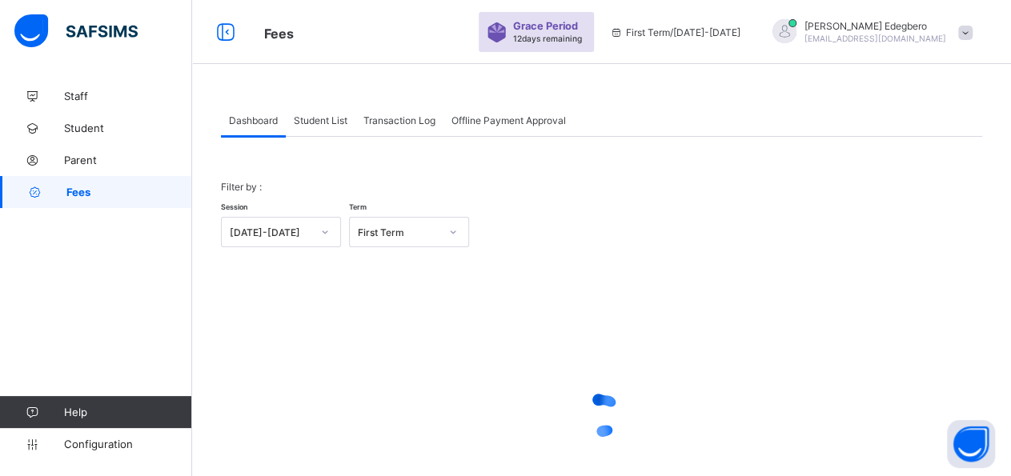
click at [331, 131] on div "Student List" at bounding box center [321, 120] width 70 height 32
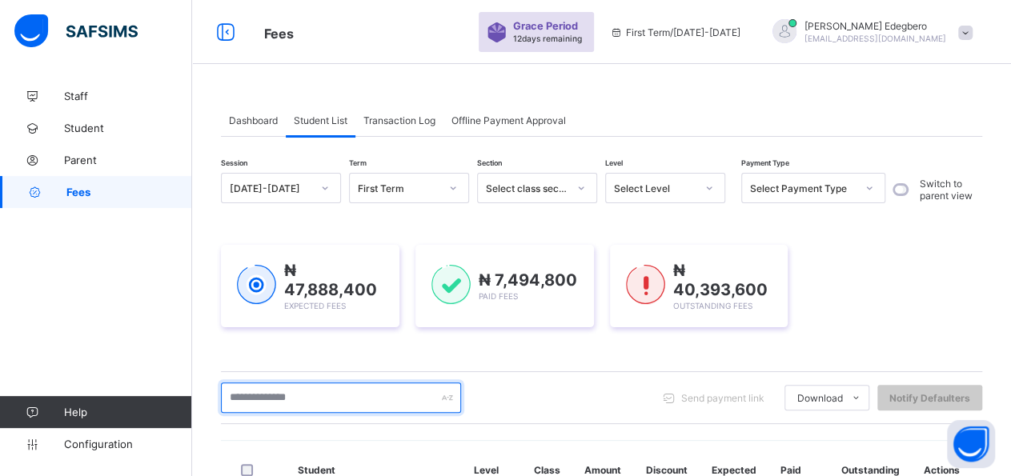
click at [367, 393] on input "text" at bounding box center [341, 398] width 240 height 30
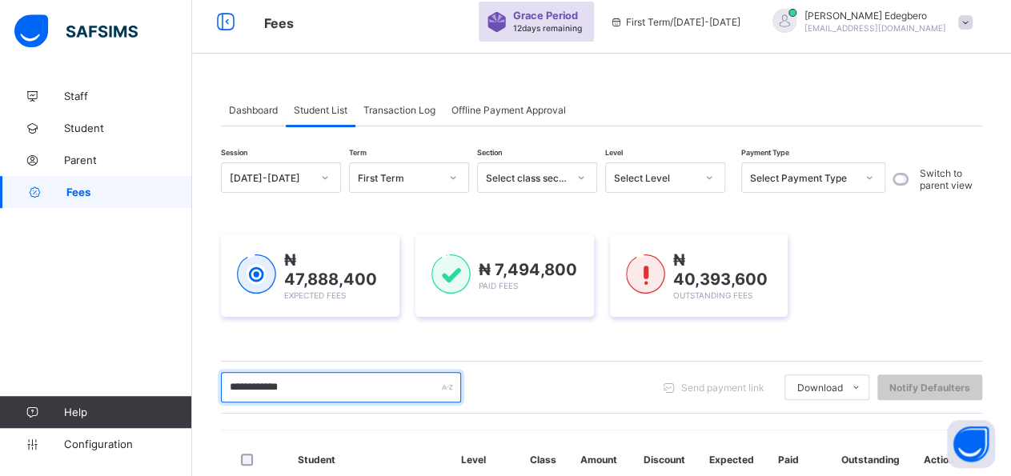
drag, startPoint x: 1023, startPoint y: 465, endPoint x: 1014, endPoint y: 476, distance: 14.8
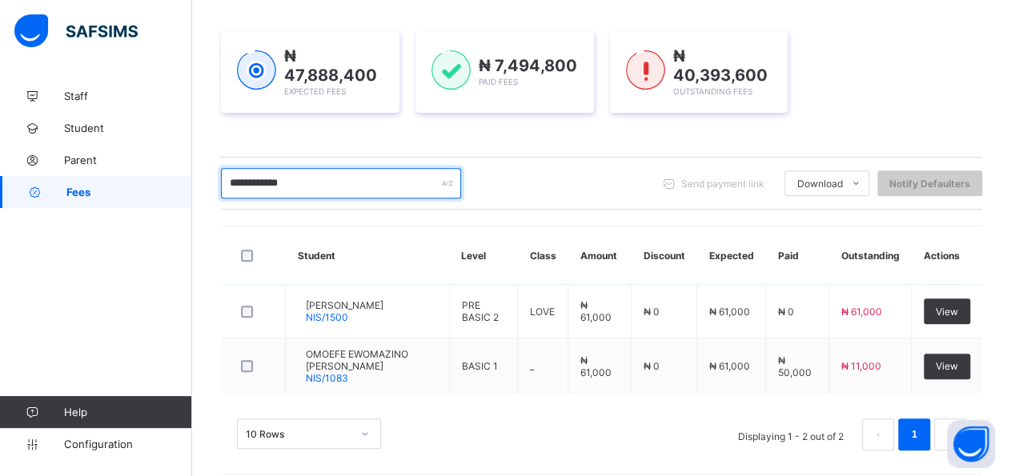
scroll to position [223, 0]
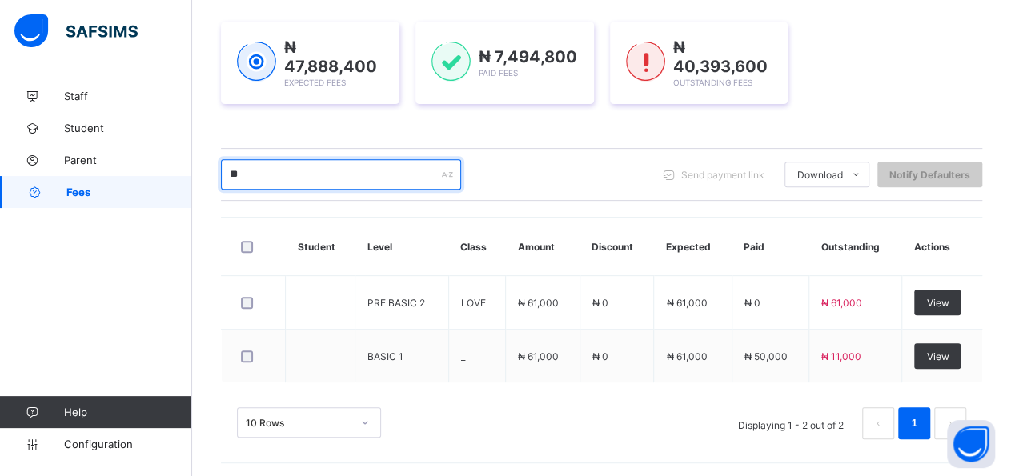
type input "*"
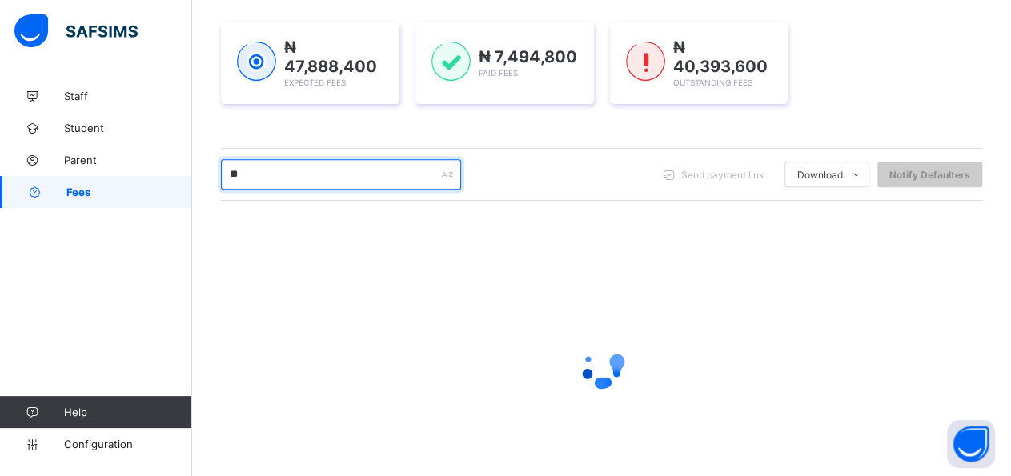
type input "*"
type input "**********"
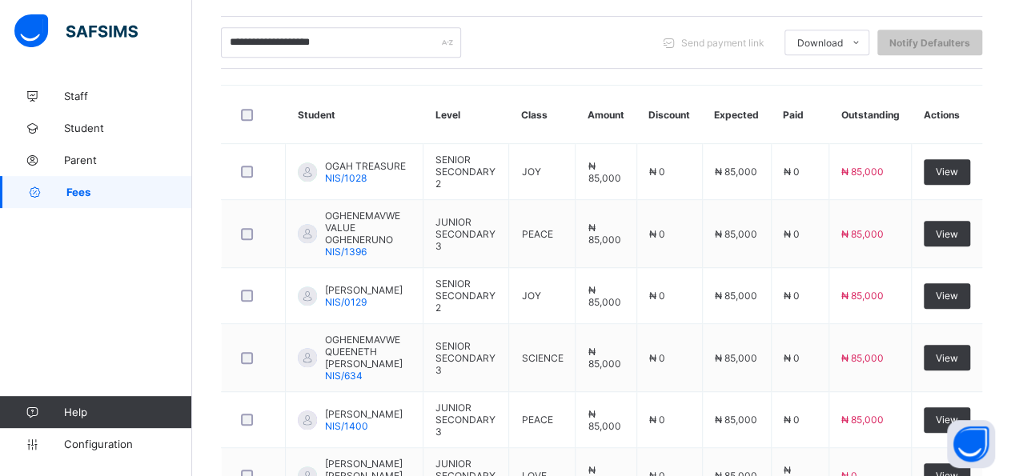
scroll to position [354, 0]
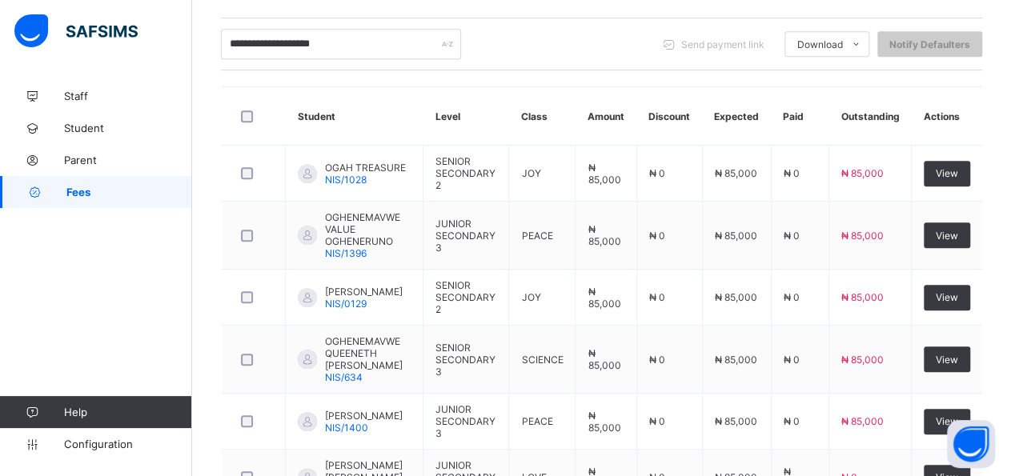
click at [370, 49] on input "**********" at bounding box center [341, 44] width 240 height 30
type input "*"
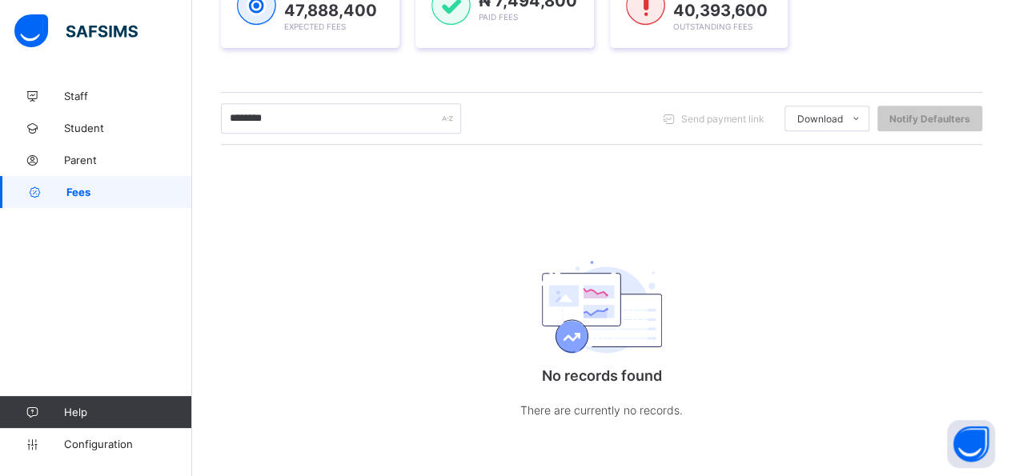
scroll to position [279, 0]
click at [373, 114] on input "**********" at bounding box center [341, 118] width 240 height 30
type input "*"
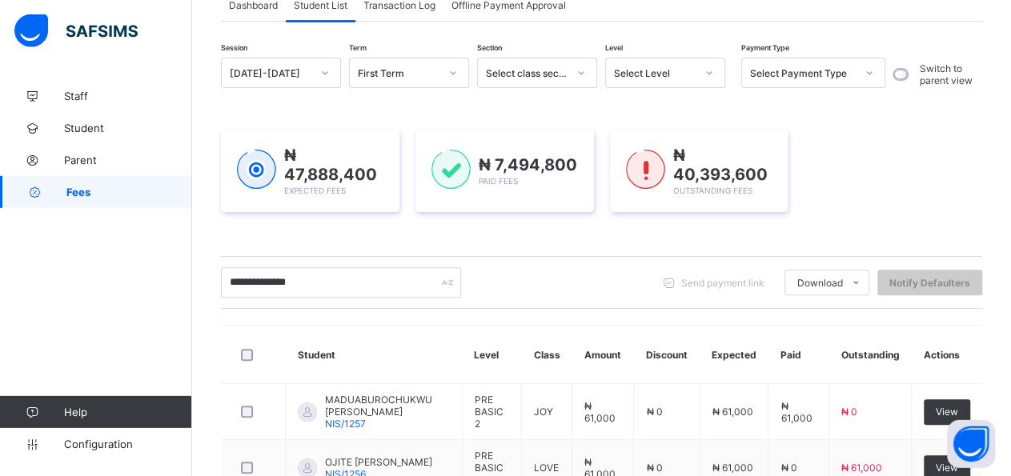
scroll to position [125, 0]
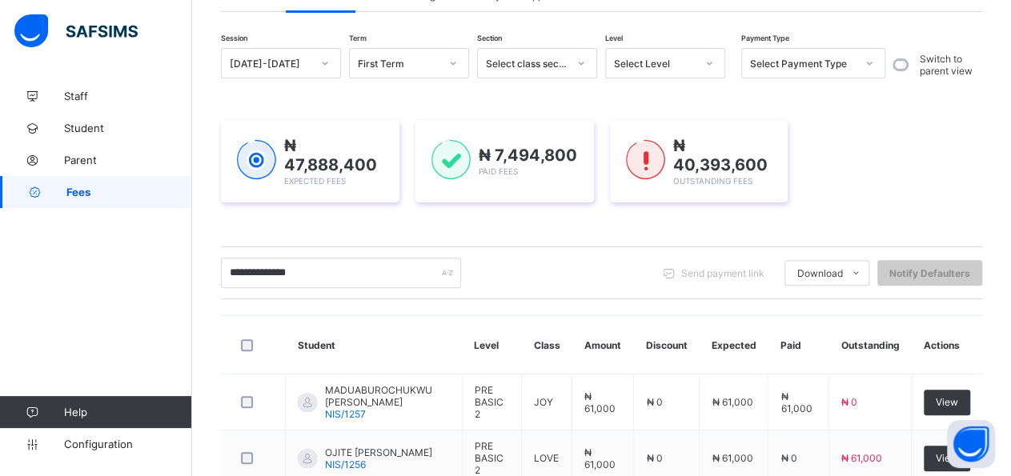
drag, startPoint x: 1024, startPoint y: 470, endPoint x: 1019, endPoint y: 422, distance: 48.3
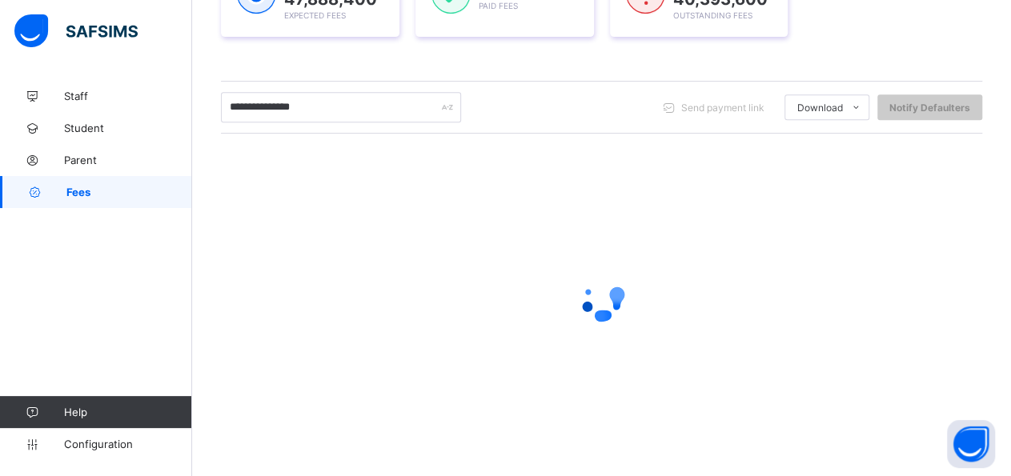
scroll to position [288, 0]
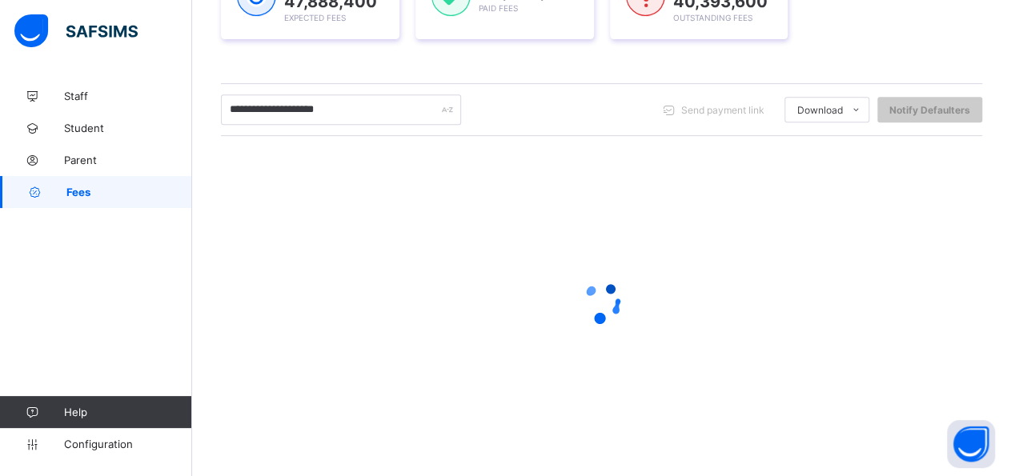
click at [282, 105] on input "**********" at bounding box center [341, 109] width 240 height 30
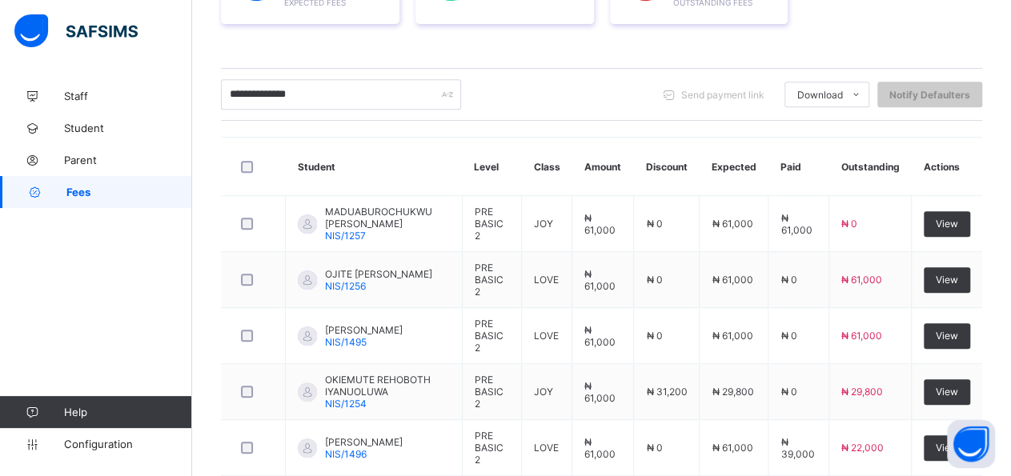
scroll to position [262, 0]
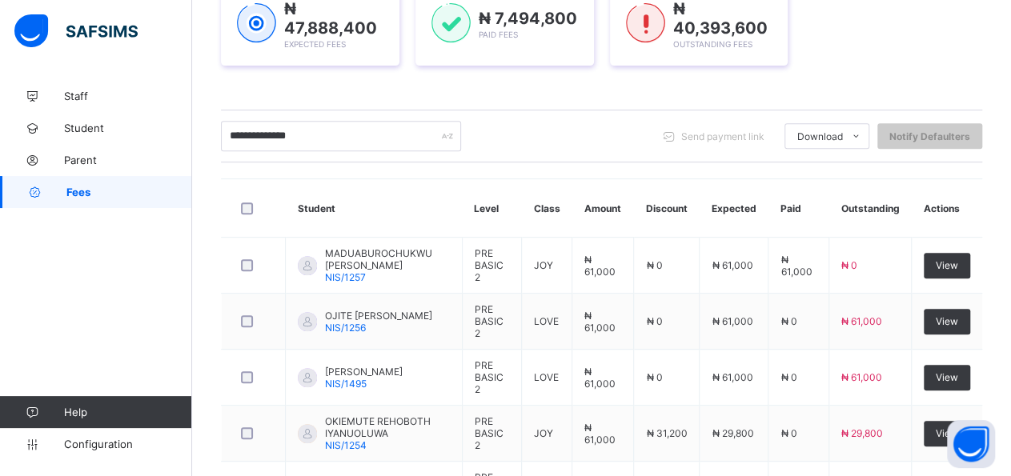
click at [272, 139] on input "**********" at bounding box center [341, 136] width 240 height 30
click at [265, 139] on input "**********" at bounding box center [341, 136] width 240 height 30
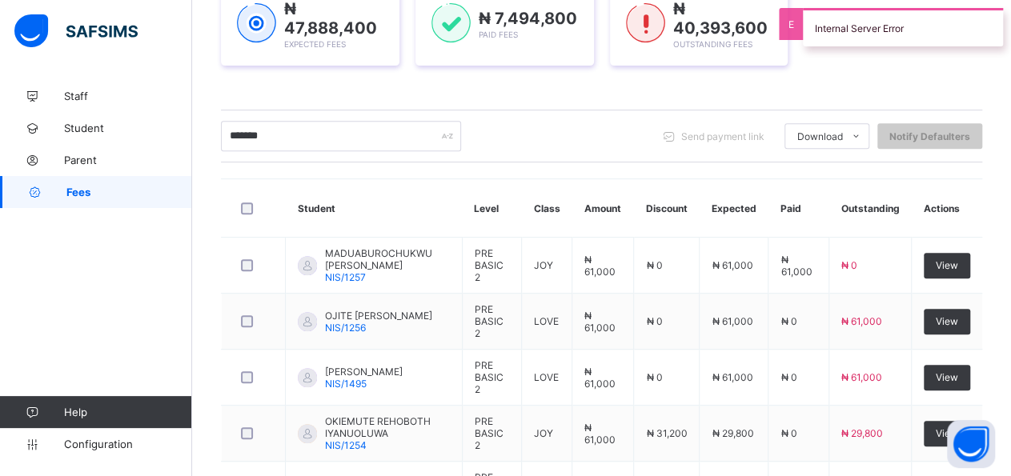
click at [303, 147] on input "******" at bounding box center [341, 136] width 240 height 30
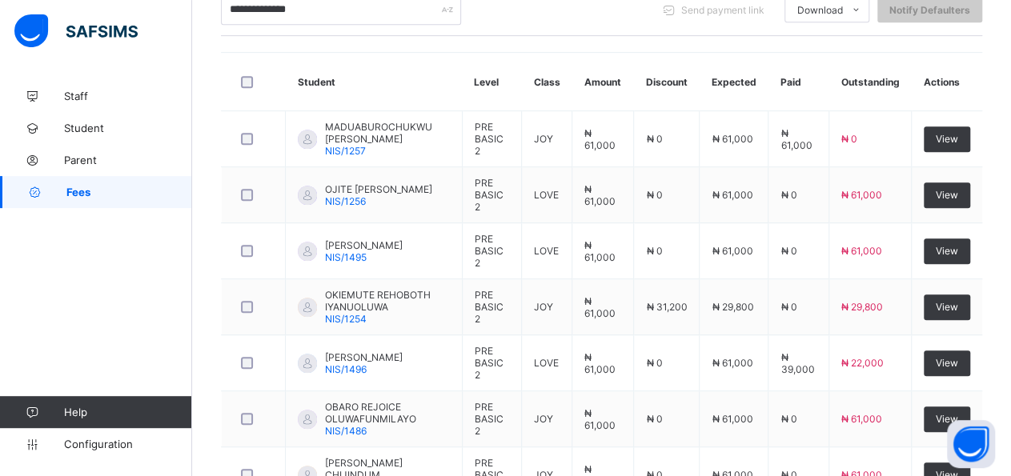
scroll to position [387, 0]
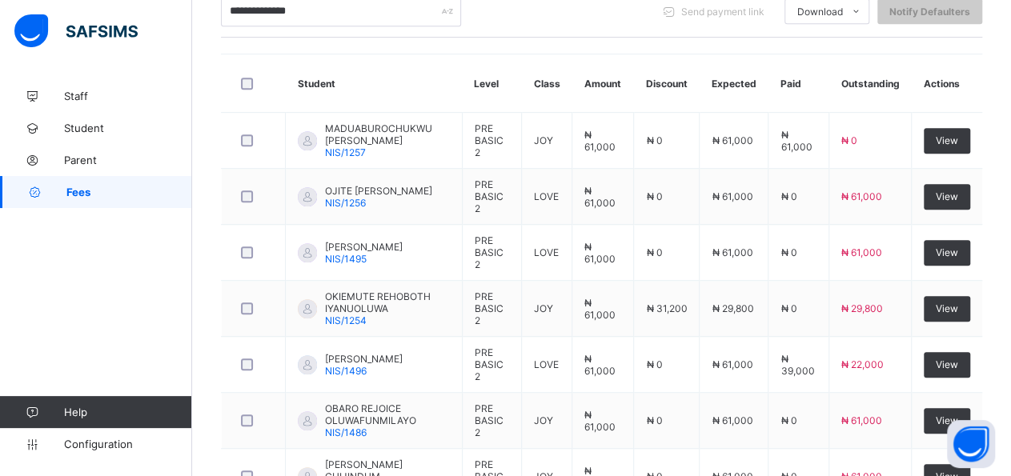
click at [319, 10] on input "**********" at bounding box center [341, 11] width 240 height 30
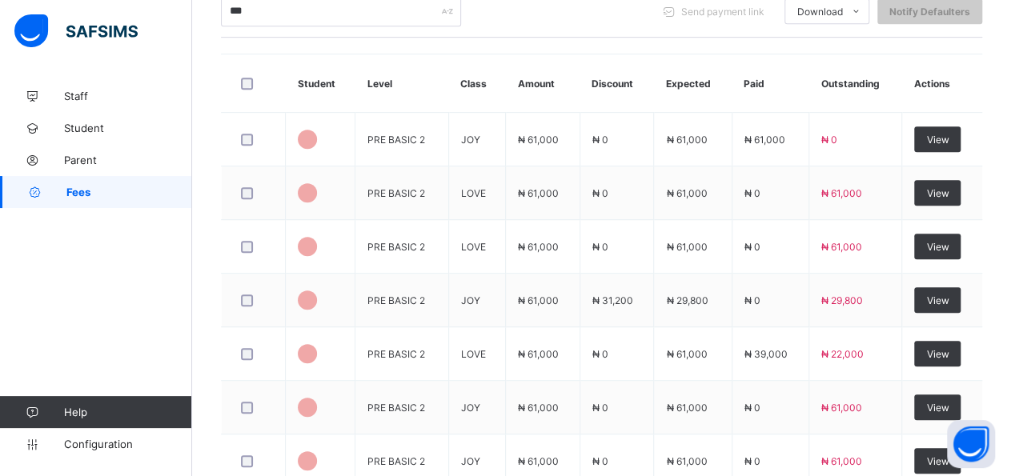
type input "*"
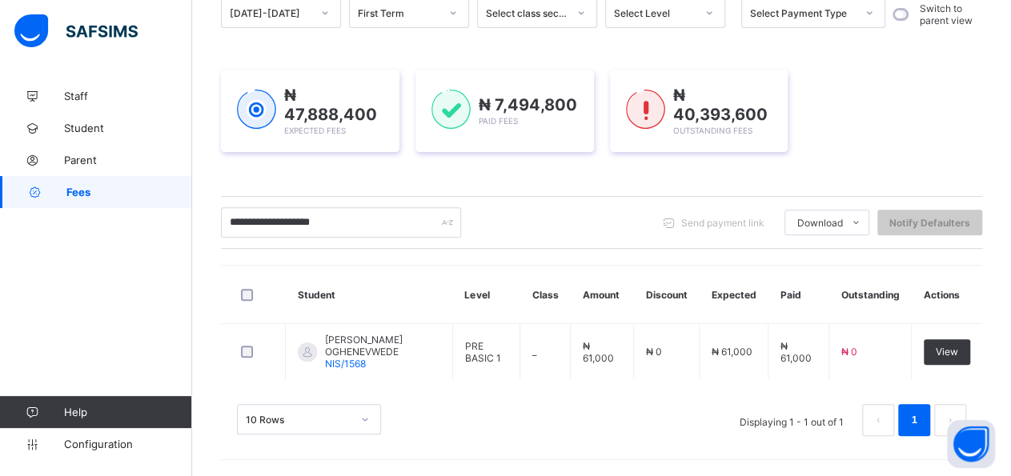
scroll to position [170, 0]
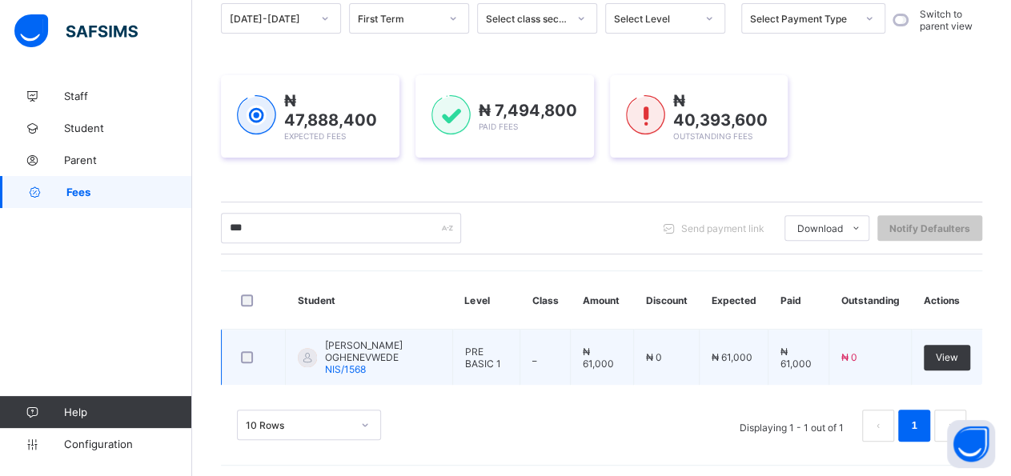
type input "*"
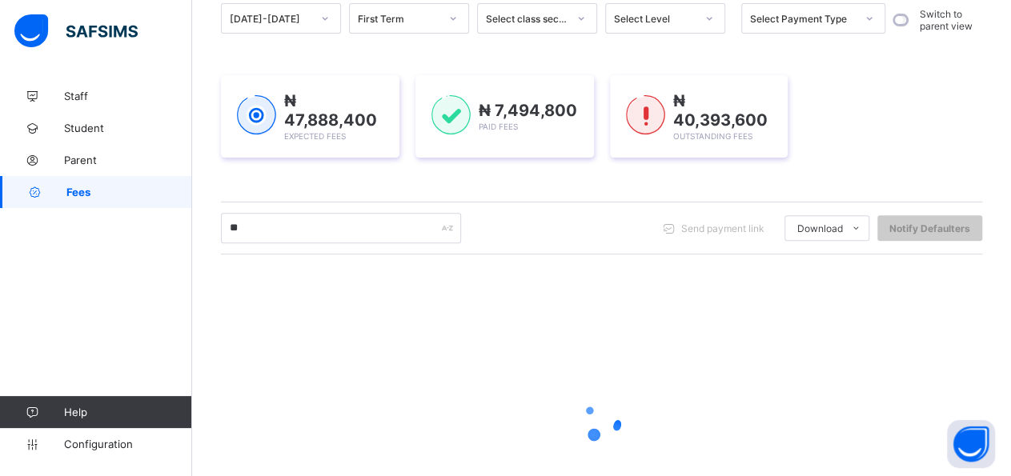
type input "*"
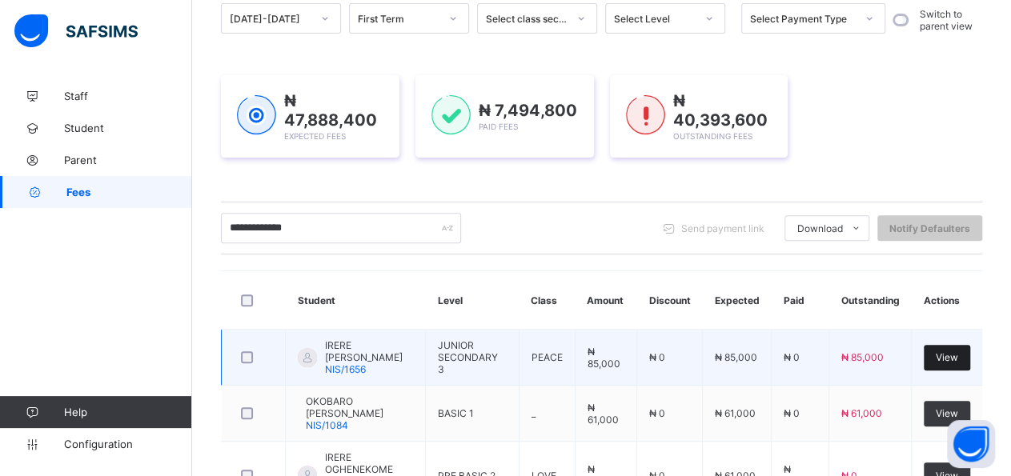
type input "**********"
click at [958, 355] on span "View" at bounding box center [947, 357] width 22 height 12
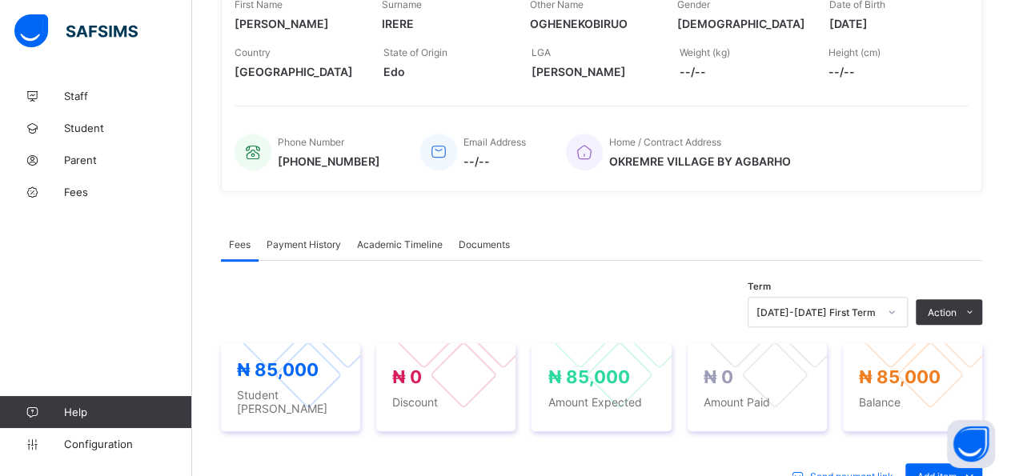
scroll to position [281, 0]
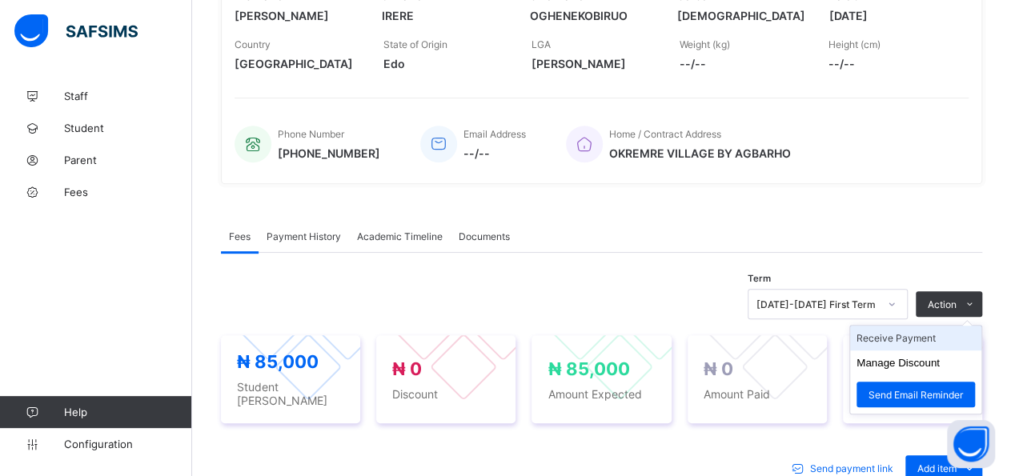
click at [934, 340] on li "Receive Payment" at bounding box center [915, 338] width 131 height 25
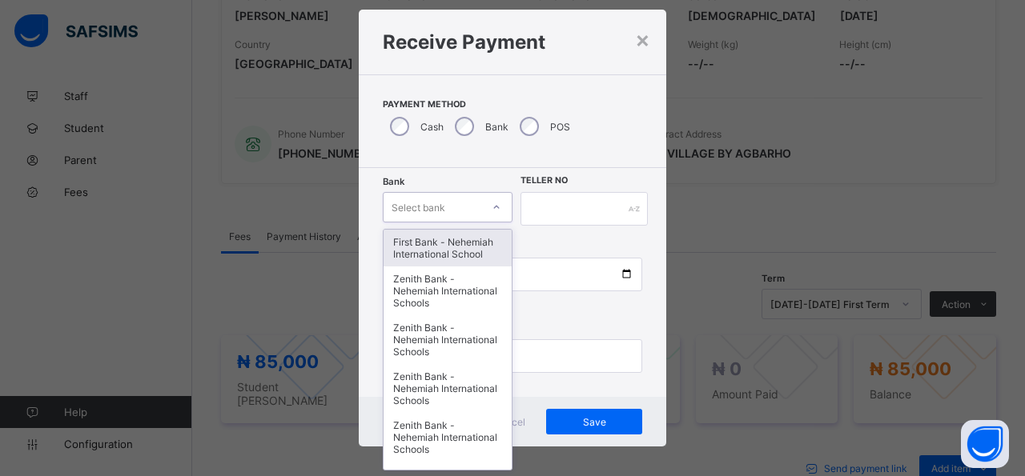
click at [494, 206] on icon at bounding box center [497, 207] width 10 height 16
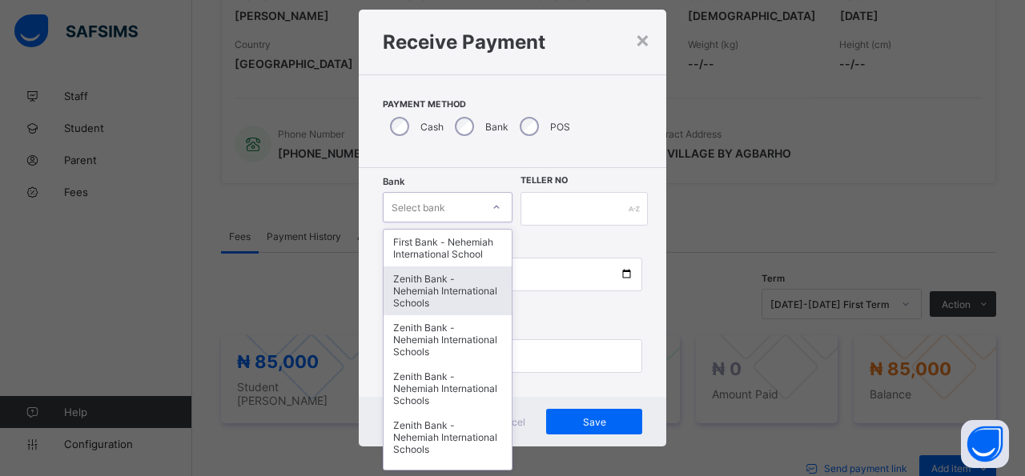
click at [432, 310] on div "Zenith Bank - Nehemiah International Schools" at bounding box center [448, 291] width 128 height 49
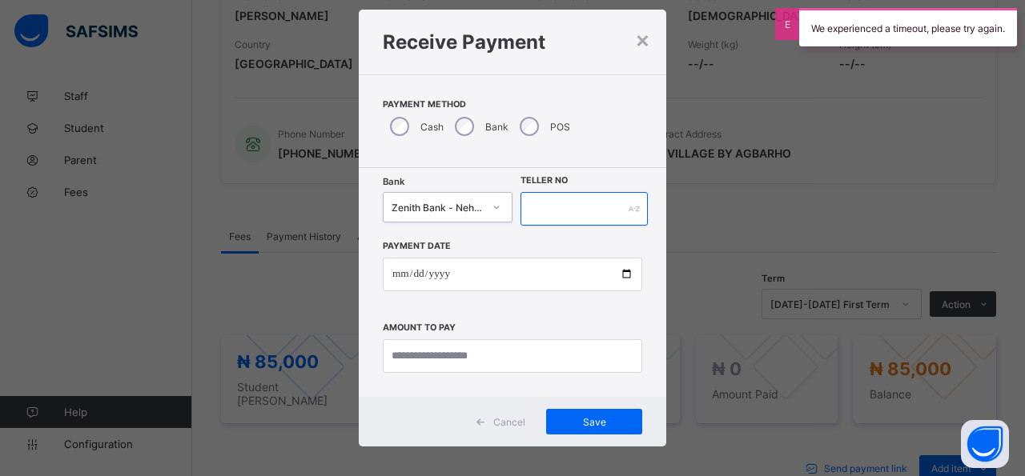
click at [566, 209] on input "text" at bounding box center [583, 209] width 127 height 34
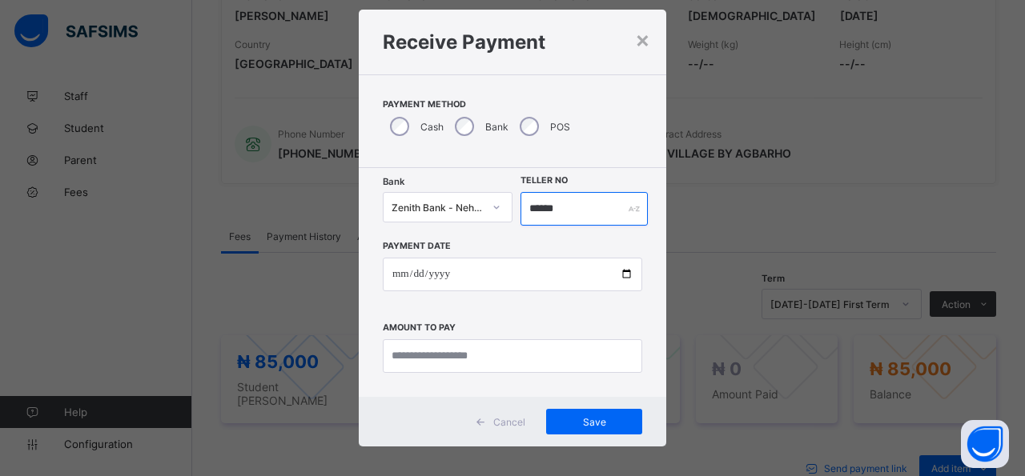
type input "******"
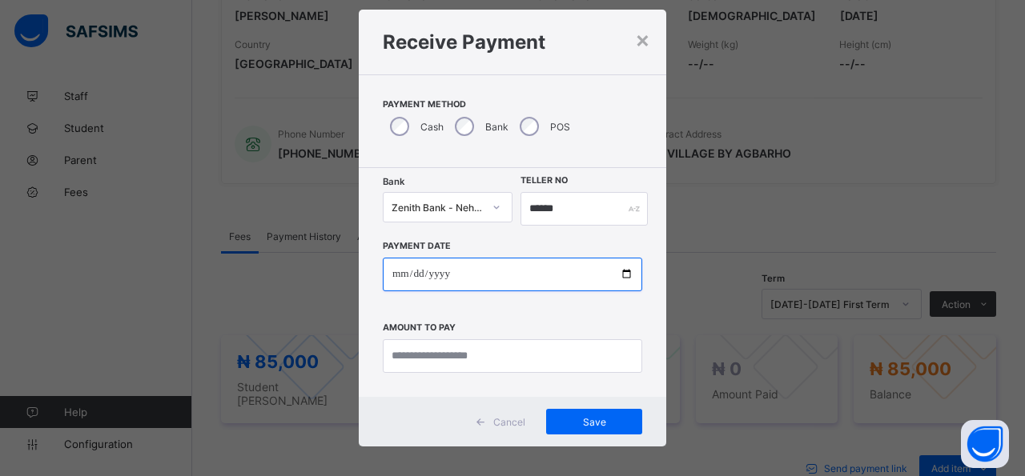
click at [616, 276] on input "date" at bounding box center [512, 275] width 259 height 34
type input "**********"
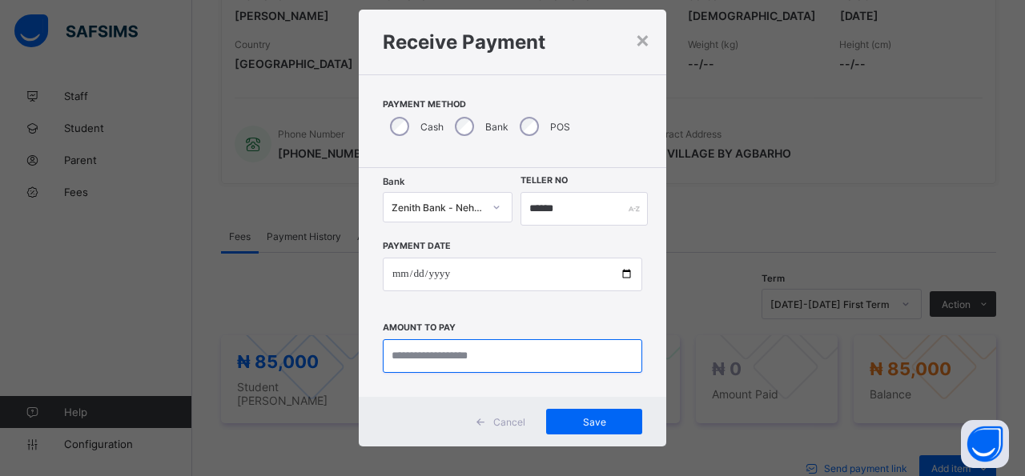
click at [568, 368] on input "currency" at bounding box center [512, 356] width 259 height 34
type input "********"
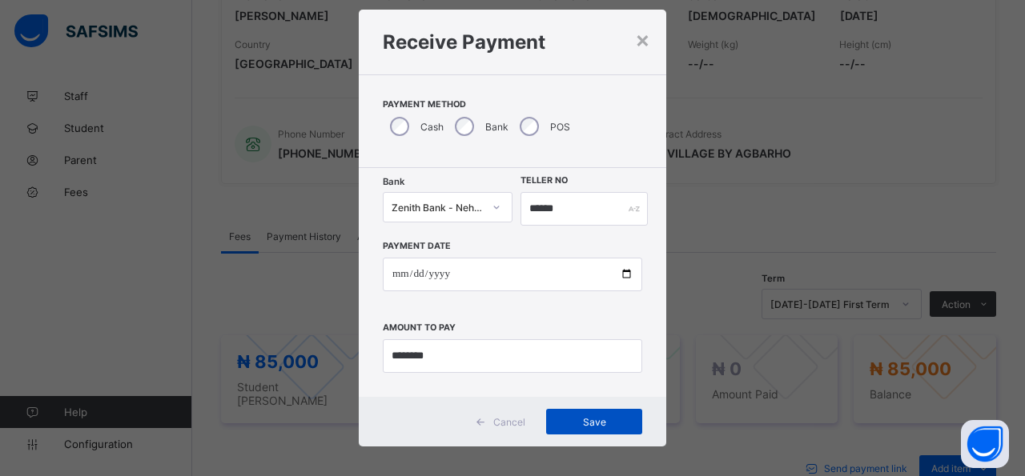
click at [574, 425] on span "Save" at bounding box center [594, 422] width 72 height 12
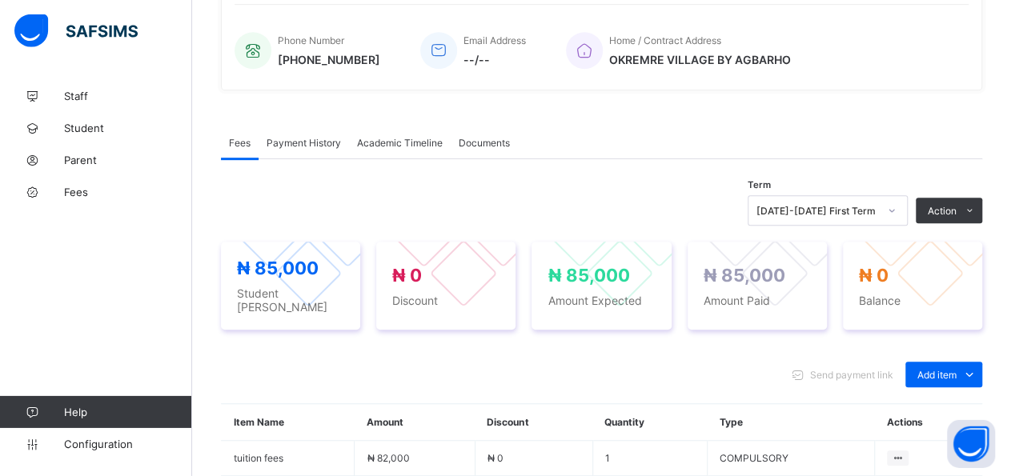
scroll to position [347, 0]
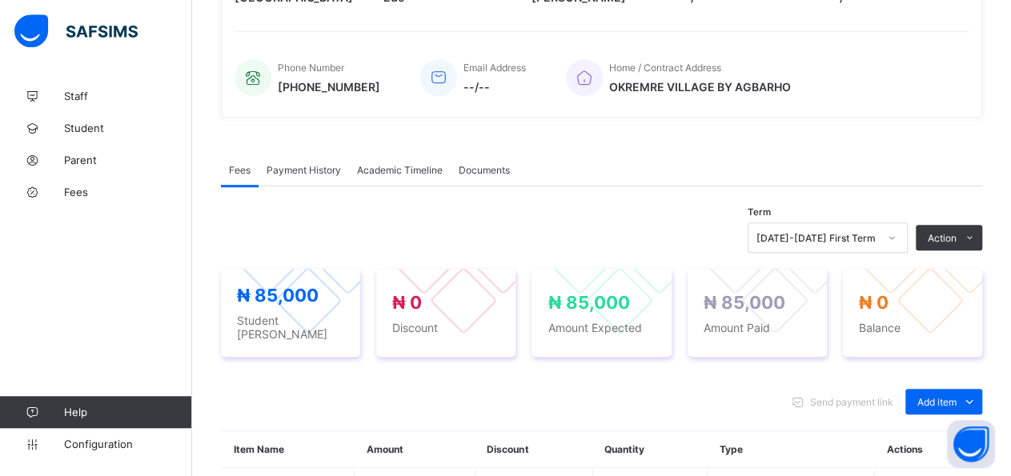
drag, startPoint x: 1019, startPoint y: 7, endPoint x: 958, endPoint y: 62, distance: 82.2
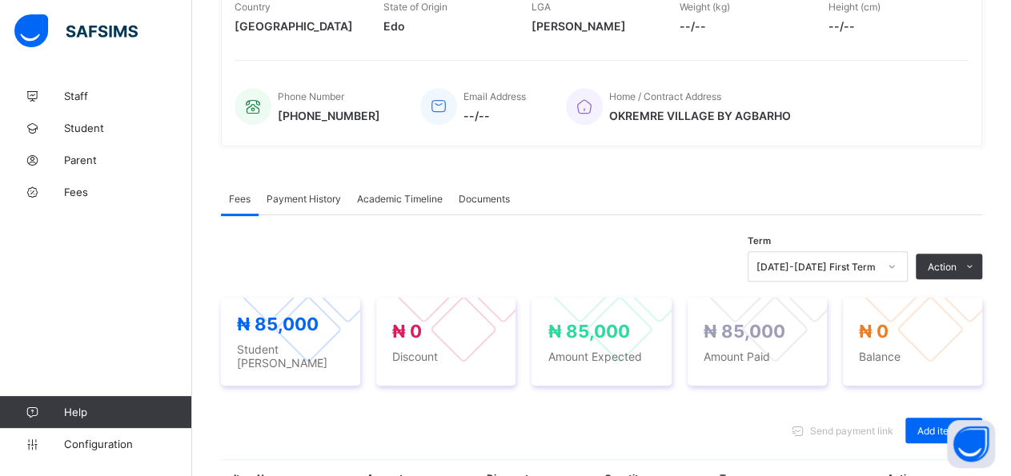
click at [311, 209] on div "Payment History" at bounding box center [304, 199] width 90 height 32
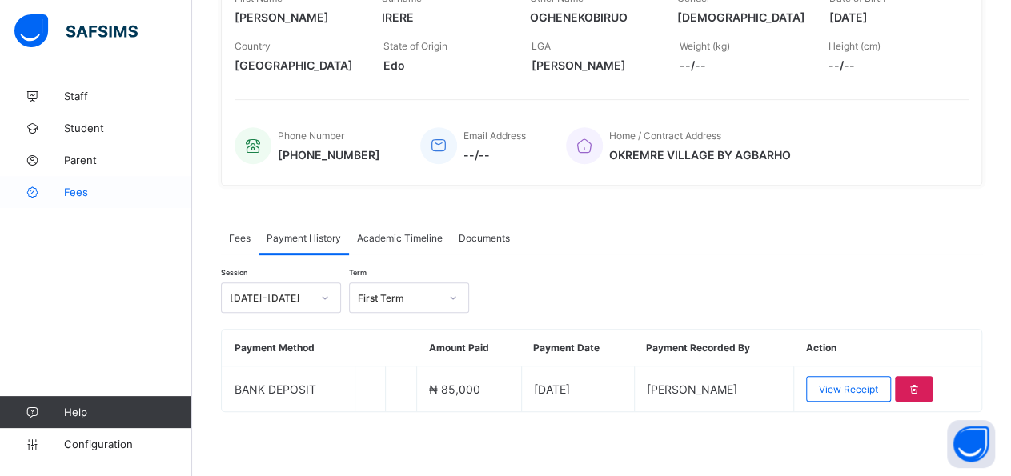
click at [70, 187] on span "Fees" at bounding box center [128, 192] width 128 height 13
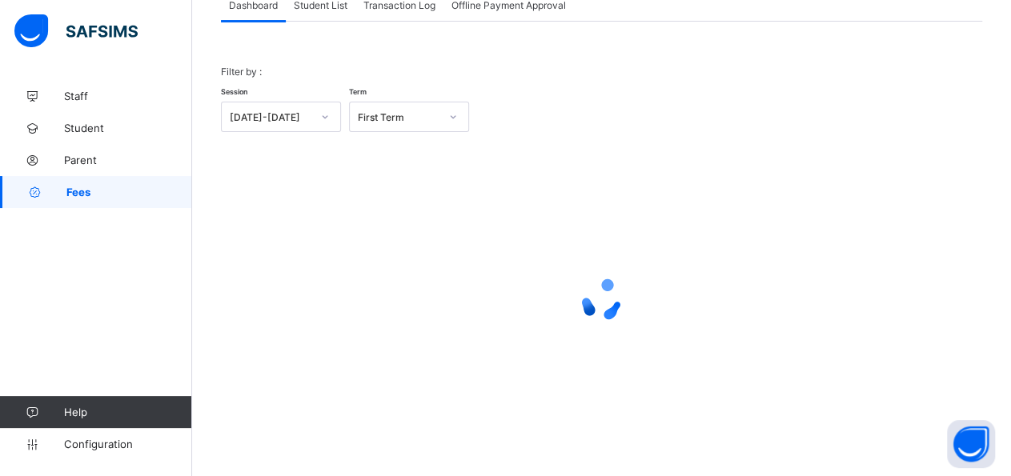
scroll to position [114, 0]
click at [336, 10] on span "Student List" at bounding box center [321, 7] width 54 height 12
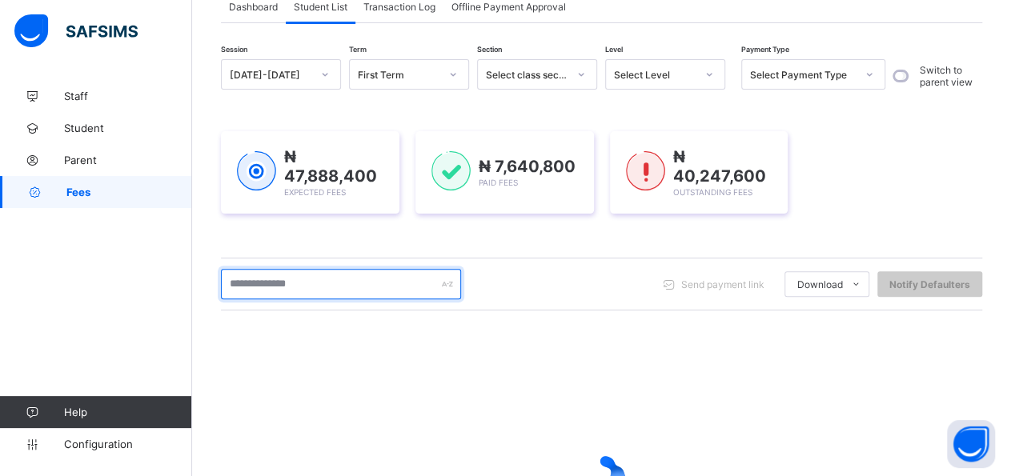
click at [318, 283] on input "text" at bounding box center [341, 284] width 240 height 30
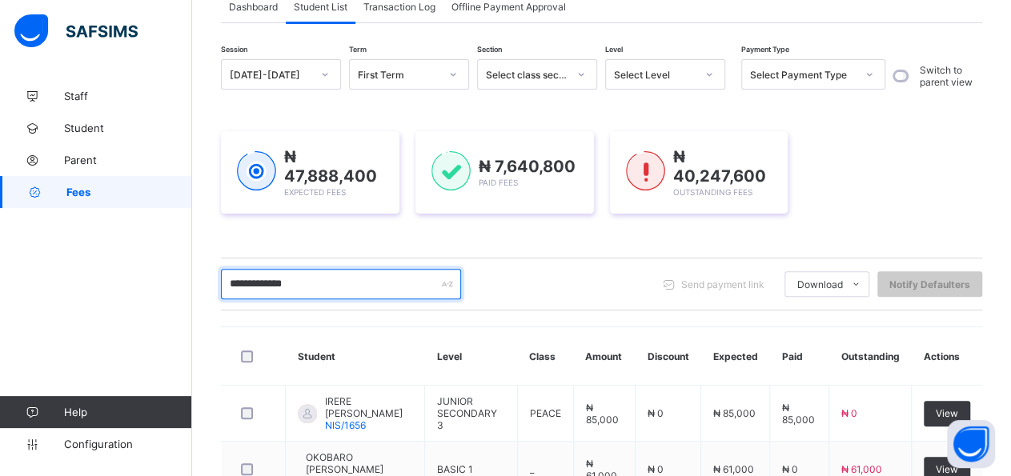
click at [382, 295] on input "**********" at bounding box center [341, 284] width 240 height 30
type input "*"
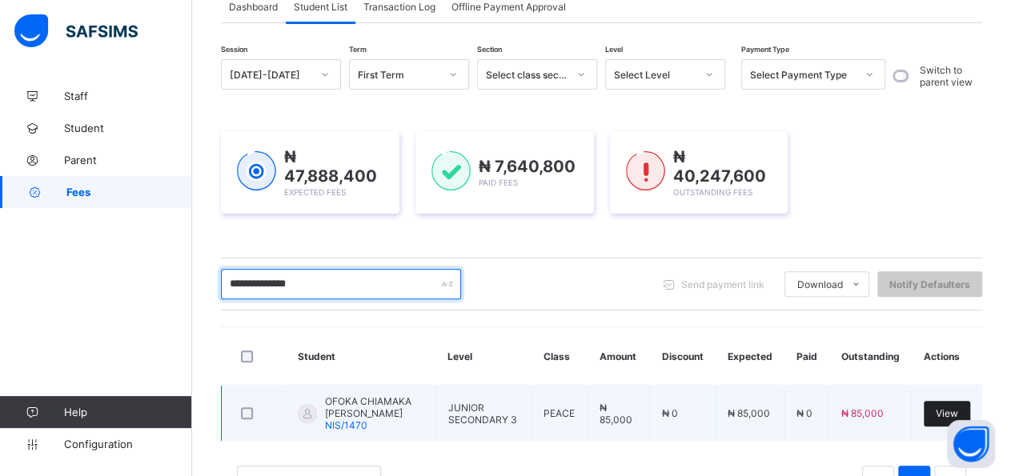
type input "**********"
click at [958, 411] on span "View" at bounding box center [947, 414] width 22 height 12
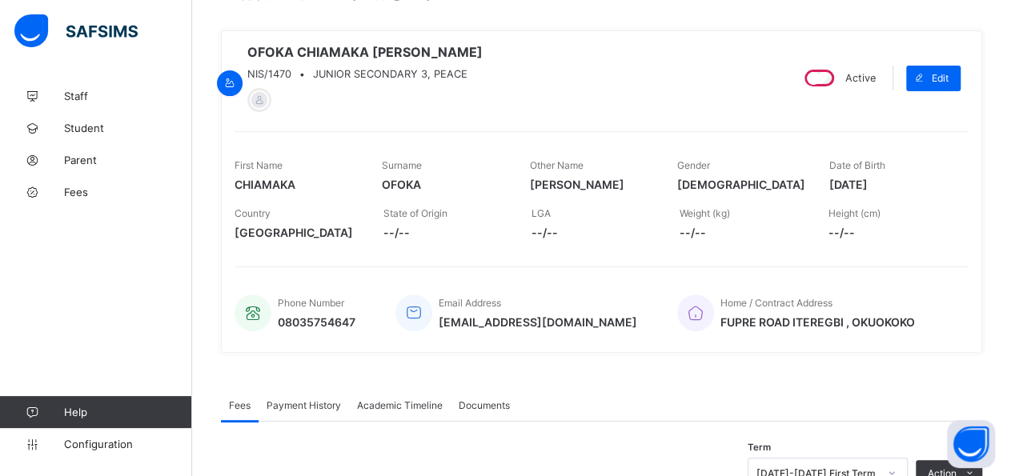
click at [945, 303] on div "Home / Contract Address [GEOGRAPHIC_DATA]" at bounding box center [814, 313] width 275 height 53
drag, startPoint x: 1023, startPoint y: 468, endPoint x: 1011, endPoint y: 468, distance: 12.0
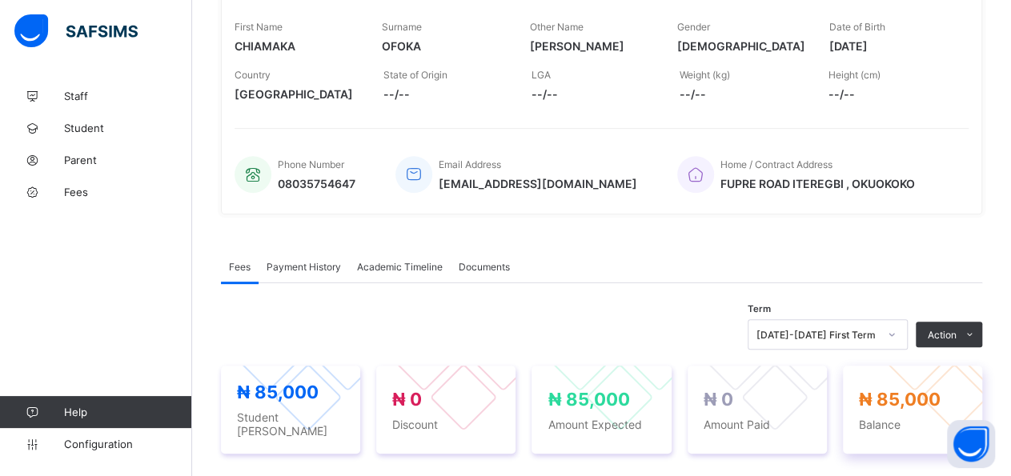
scroll to position [267, 0]
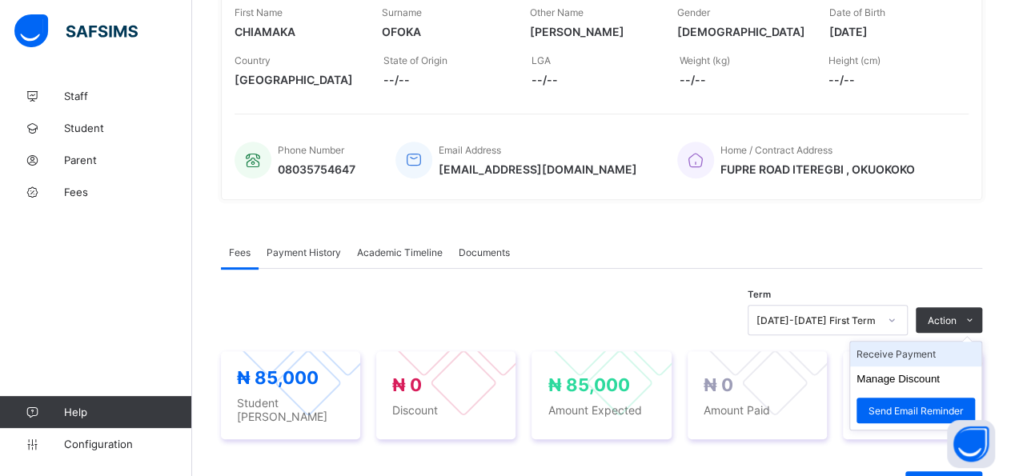
click at [936, 355] on li "Receive Payment" at bounding box center [915, 354] width 131 height 25
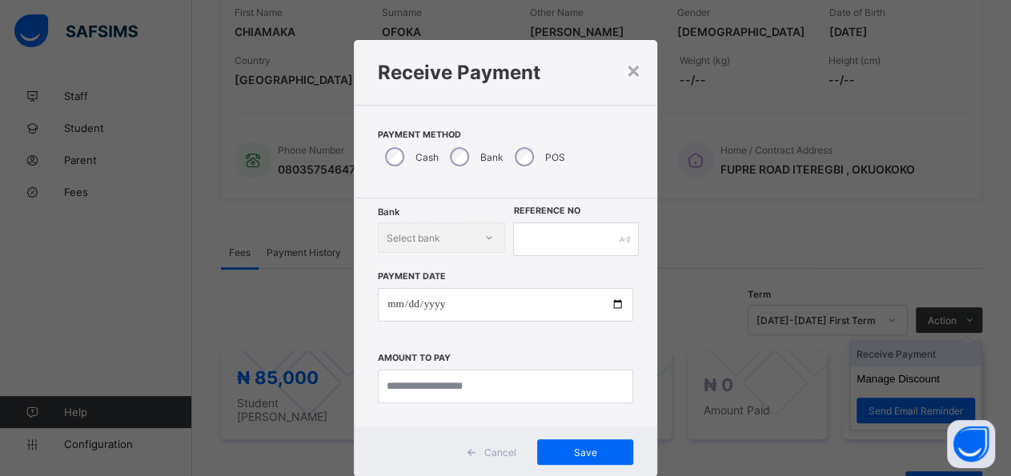
scroll to position [30, 0]
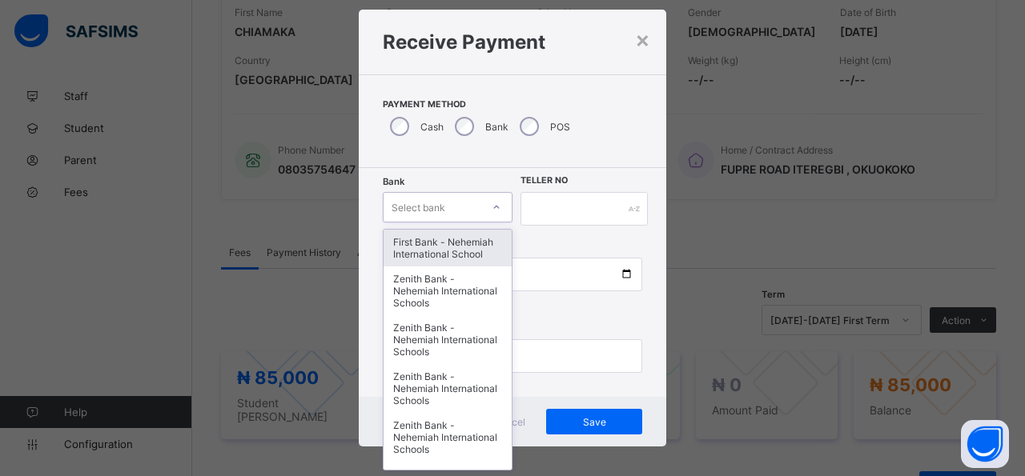
click at [492, 207] on icon at bounding box center [497, 207] width 10 height 16
click at [448, 242] on div "First Bank - Nehemiah International School" at bounding box center [448, 248] width 128 height 37
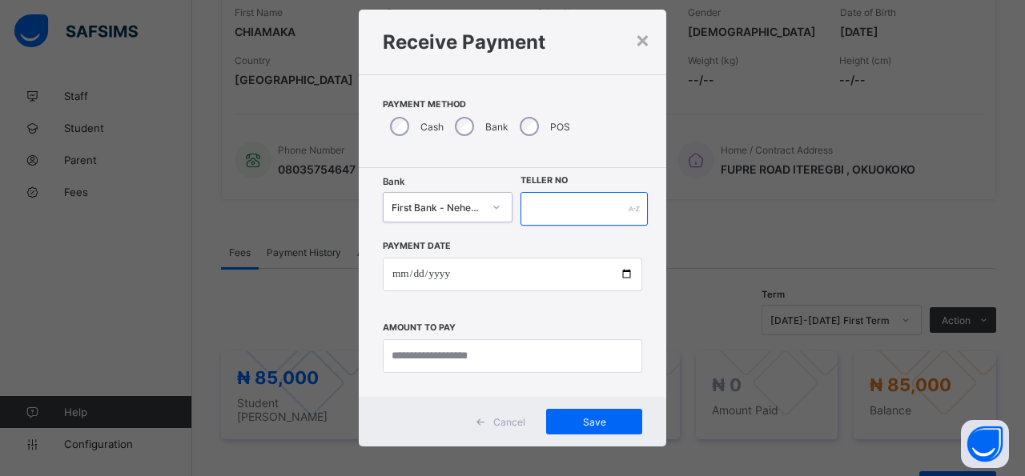
click at [539, 213] on input "text" at bounding box center [583, 209] width 127 height 34
type input "*****"
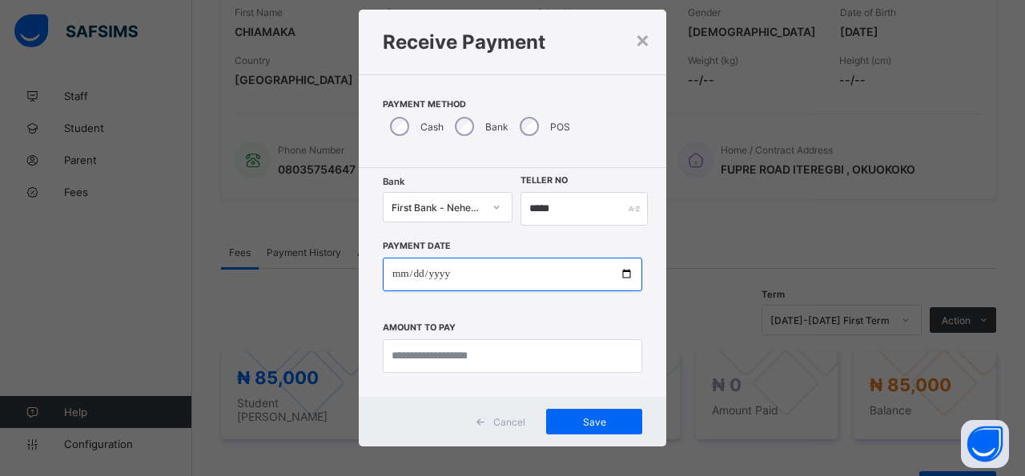
click at [616, 280] on input "date" at bounding box center [512, 275] width 259 height 34
click at [616, 278] on input "date" at bounding box center [512, 275] width 259 height 34
type input "**********"
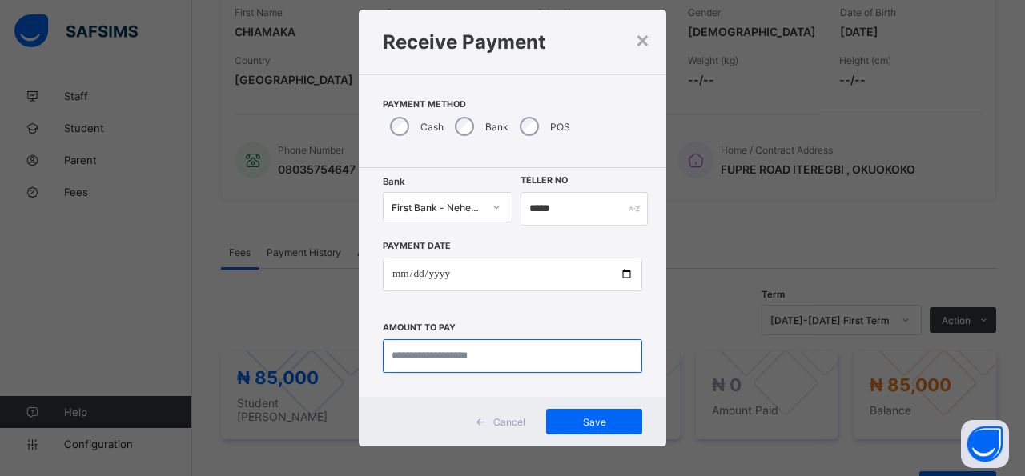
click at [523, 354] on input "currency" at bounding box center [512, 356] width 259 height 34
type input "********"
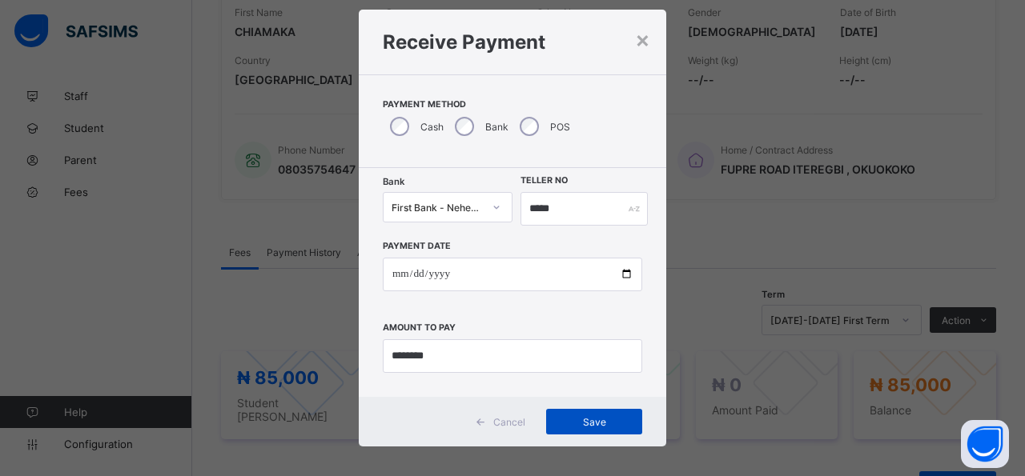
click at [564, 425] on span "Save" at bounding box center [594, 422] width 72 height 12
click at [564, 425] on span "Save" at bounding box center [585, 422] width 72 height 12
click at [564, 425] on div "Save" at bounding box center [585, 422] width 96 height 26
click at [564, 425] on span "Save" at bounding box center [585, 422] width 72 height 12
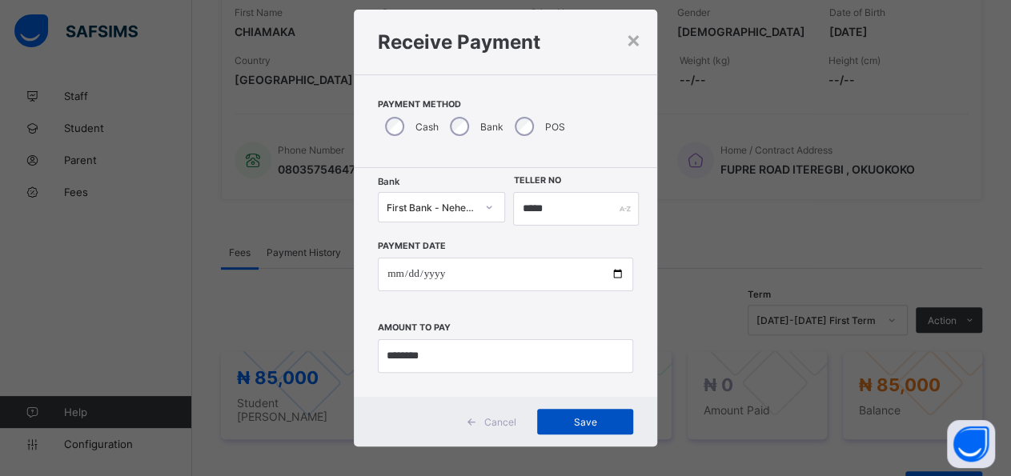
click at [564, 425] on span "Save" at bounding box center [585, 422] width 72 height 12
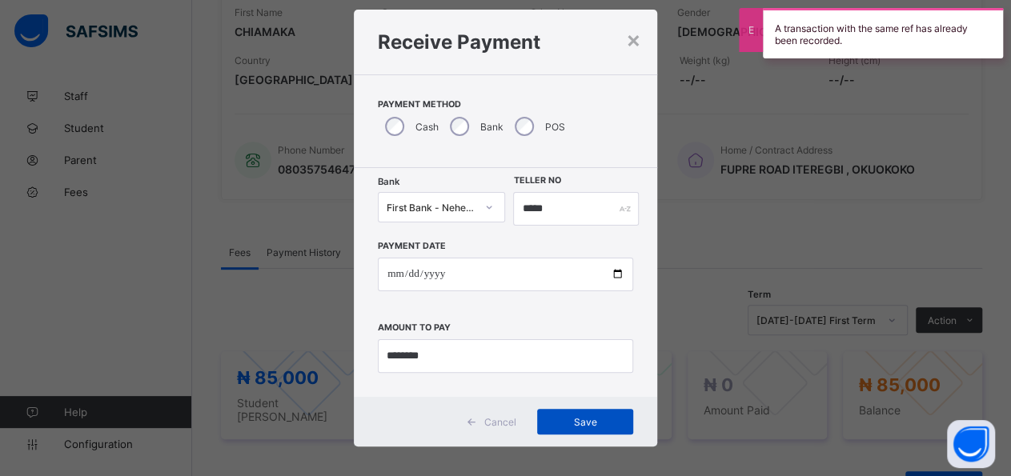
click at [564, 425] on span "Save" at bounding box center [585, 422] width 72 height 12
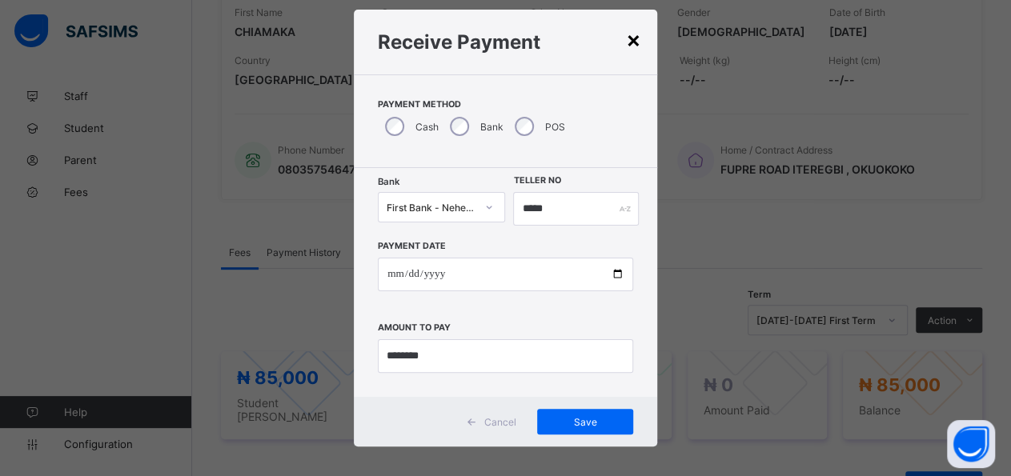
click at [626, 44] on div "×" at bounding box center [633, 39] width 15 height 27
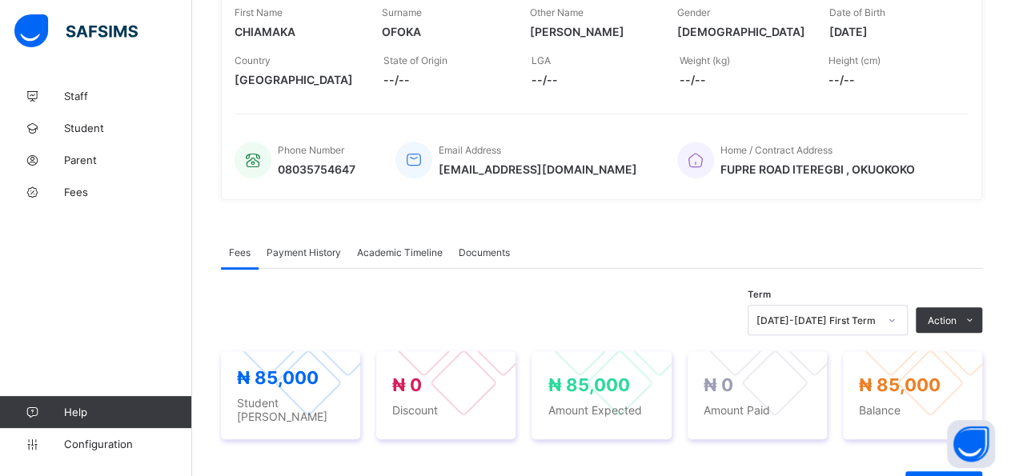
click at [312, 260] on div "Payment History" at bounding box center [304, 252] width 90 height 32
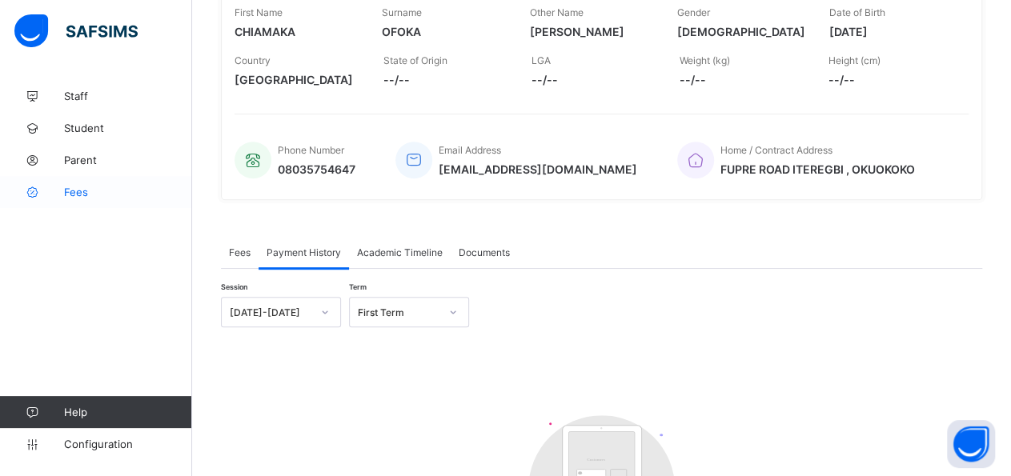
click at [78, 201] on link "Fees" at bounding box center [96, 192] width 192 height 32
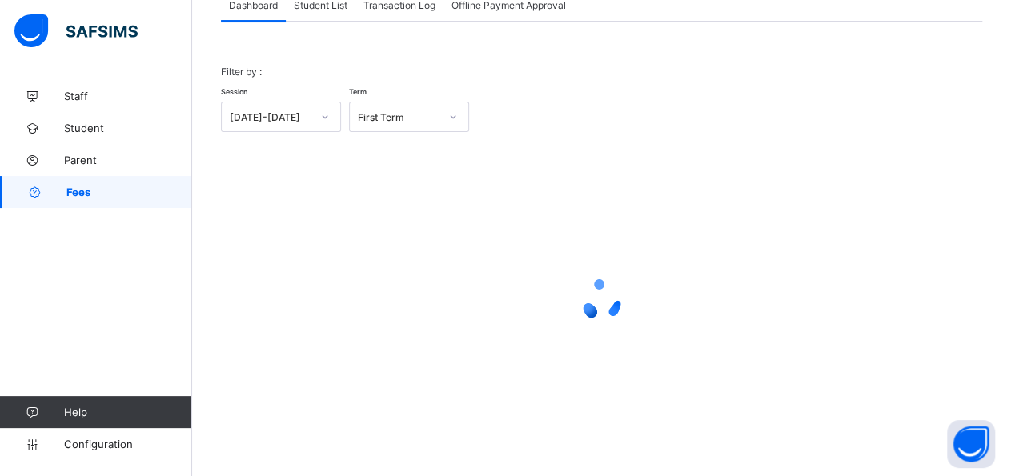
scroll to position [114, 0]
click at [319, 16] on div "Student List" at bounding box center [321, 6] width 70 height 32
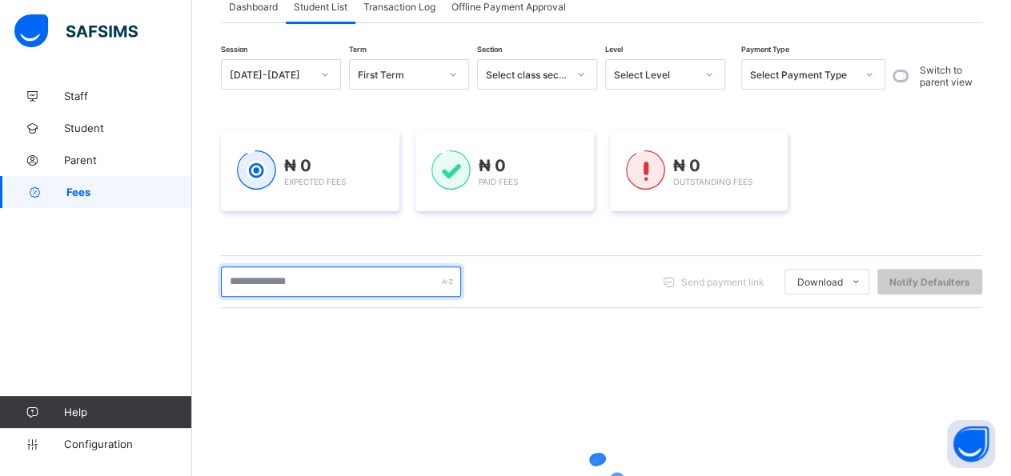
click at [348, 292] on input "text" at bounding box center [341, 282] width 240 height 30
click at [348, 291] on input "text" at bounding box center [341, 282] width 240 height 30
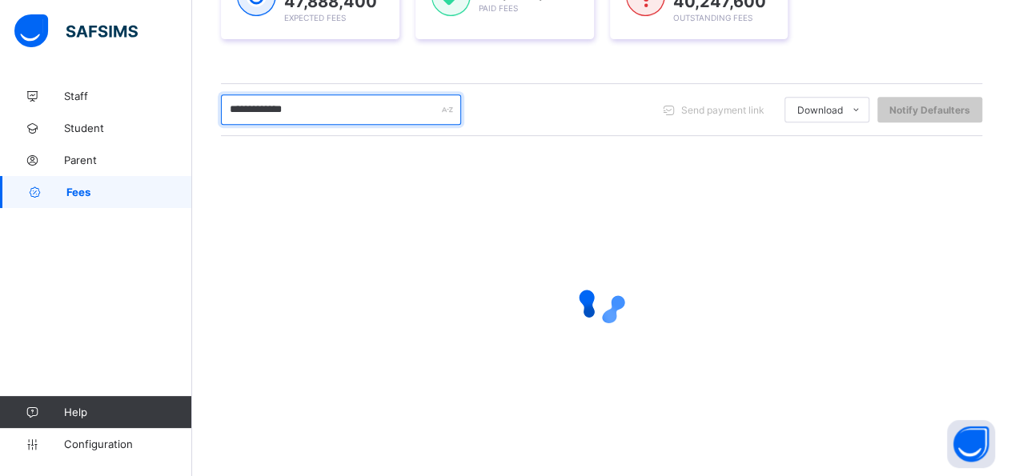
scroll to position [170, 0]
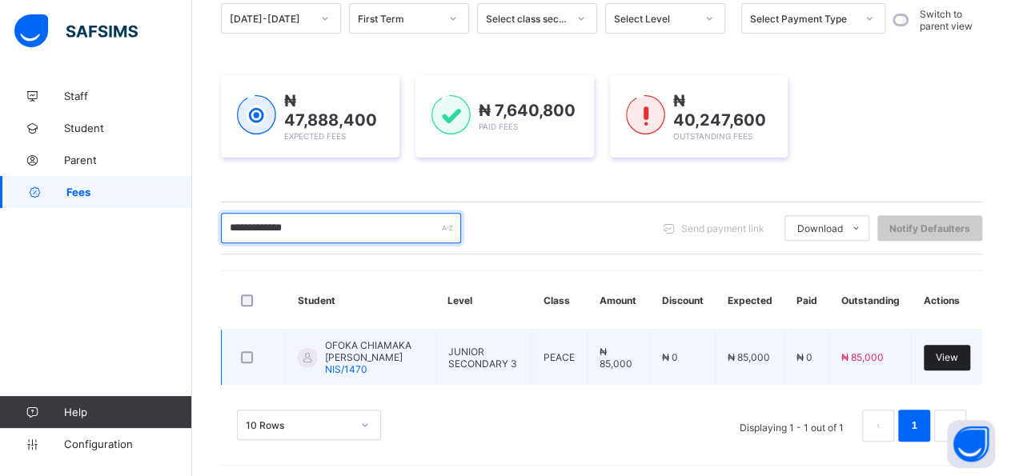
type input "**********"
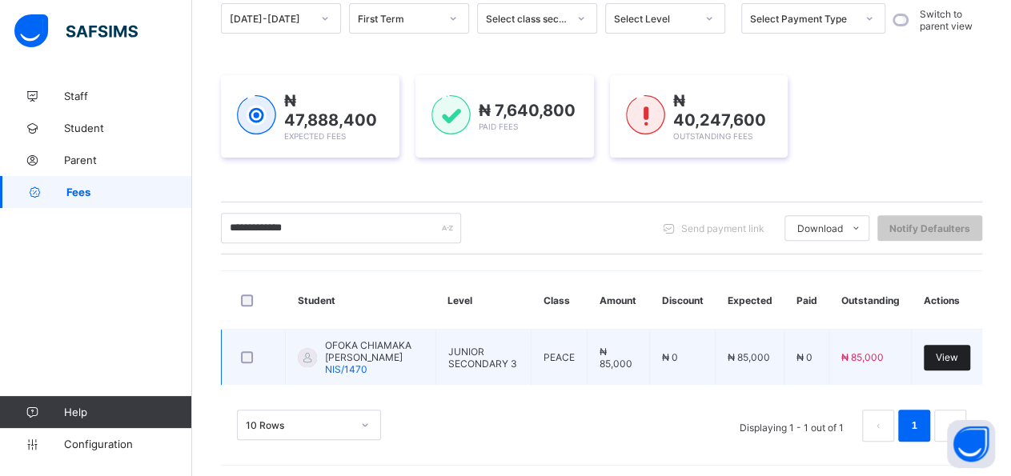
click at [970, 359] on div "View" at bounding box center [947, 358] width 46 height 26
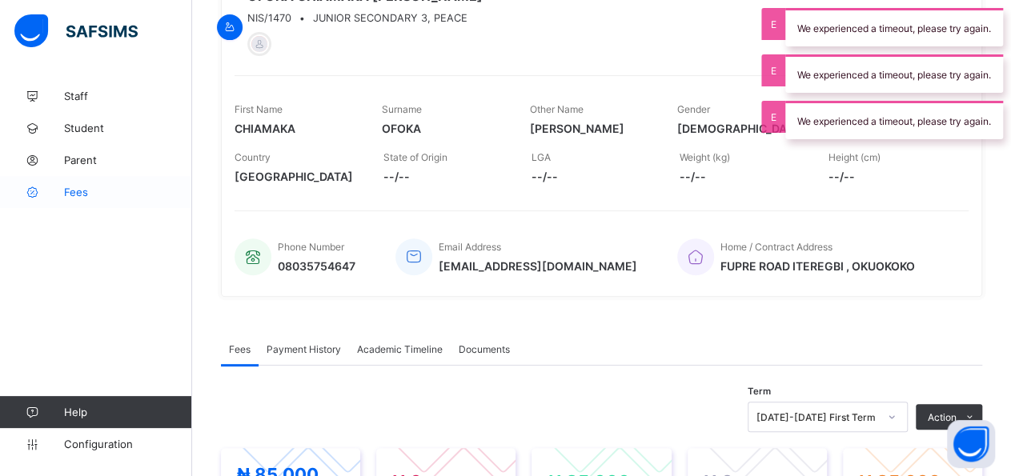
click at [71, 189] on span "Fees" at bounding box center [128, 192] width 128 height 13
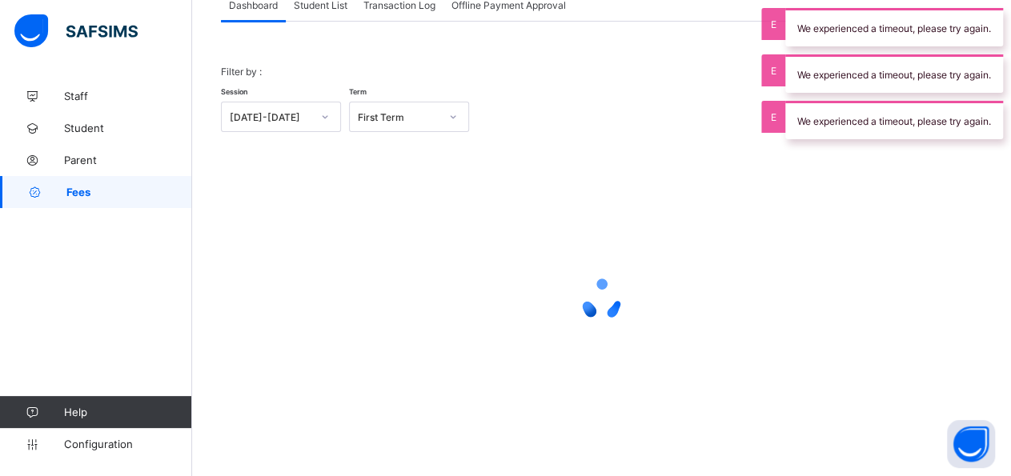
scroll to position [114, 0]
click at [342, 15] on div "Student List" at bounding box center [321, 6] width 70 height 32
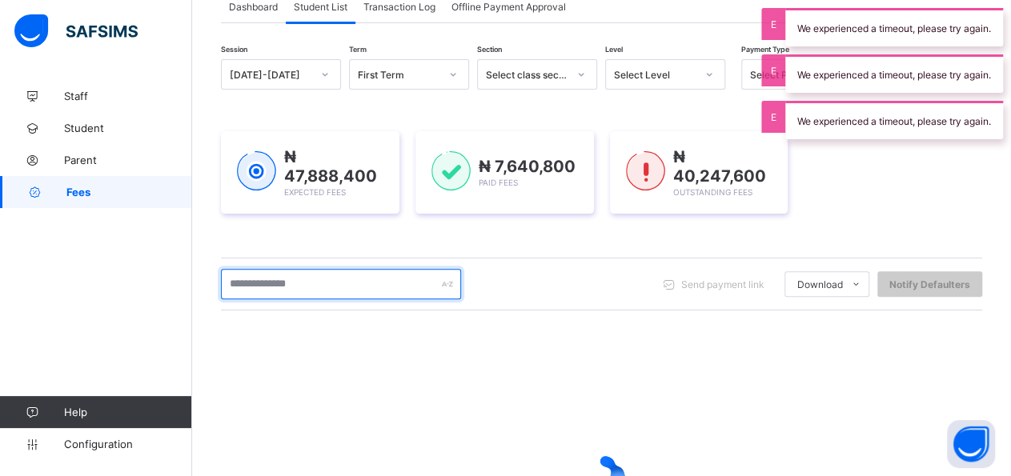
click at [327, 283] on input "text" at bounding box center [341, 284] width 240 height 30
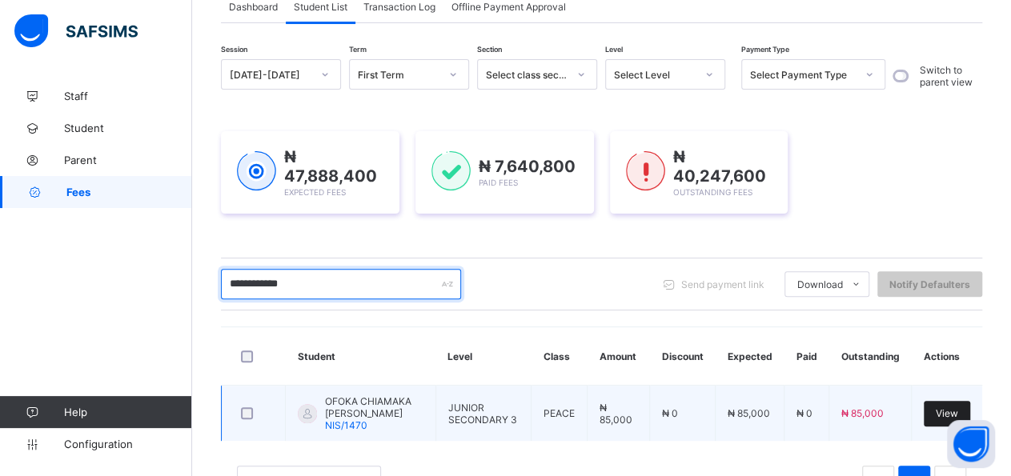
type input "**********"
click at [950, 416] on div "View" at bounding box center [947, 414] width 46 height 26
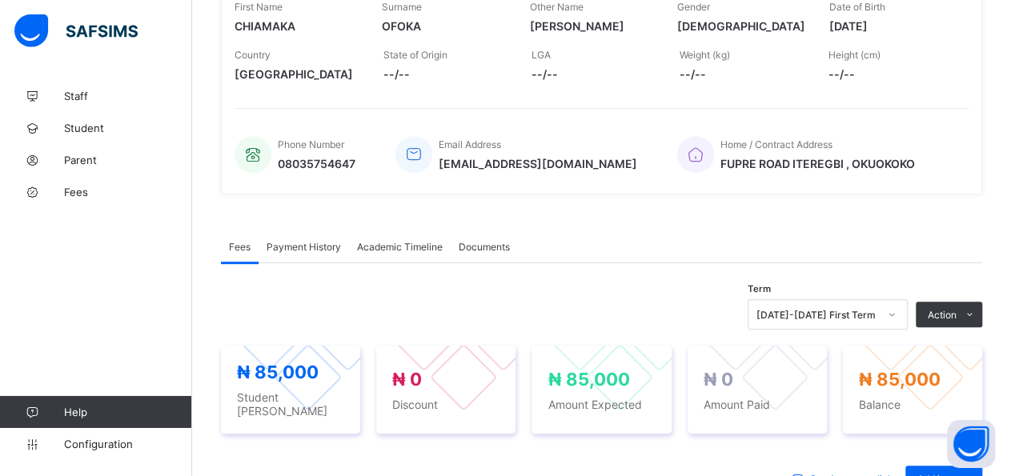
scroll to position [280, 0]
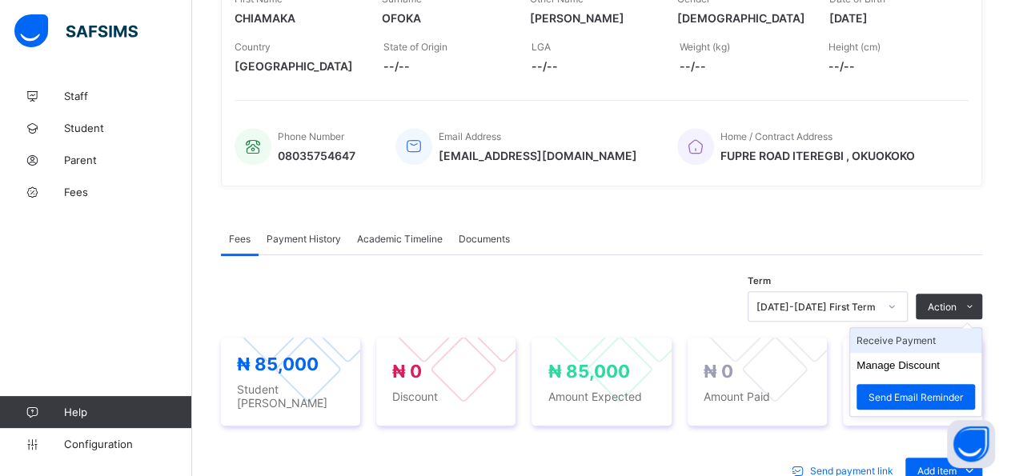
click at [922, 341] on li "Receive Payment" at bounding box center [915, 340] width 131 height 25
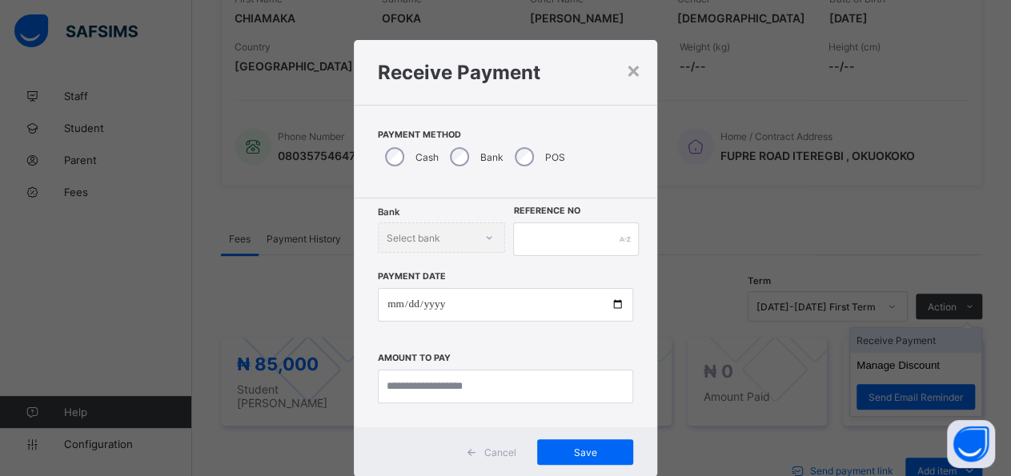
scroll to position [30, 0]
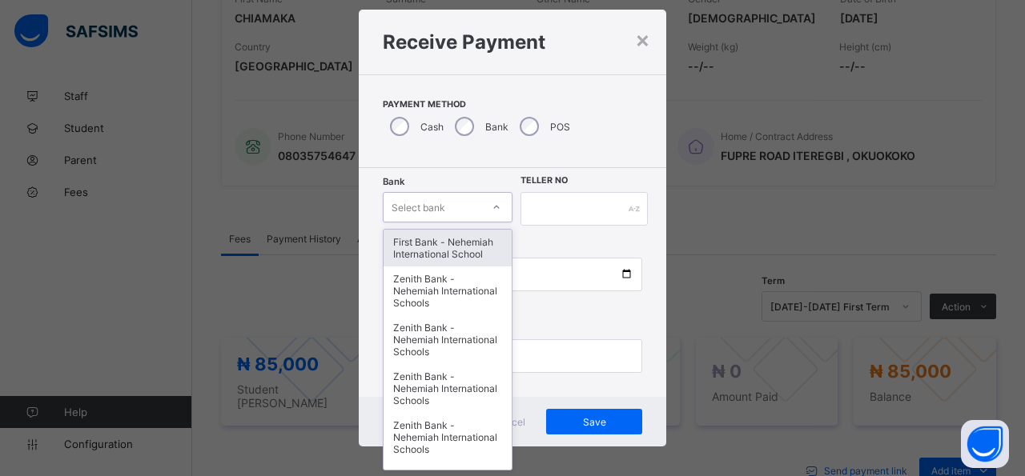
click at [497, 207] on div at bounding box center [496, 208] width 27 height 26
click at [451, 252] on div "First Bank - Nehemiah International School" at bounding box center [448, 248] width 128 height 37
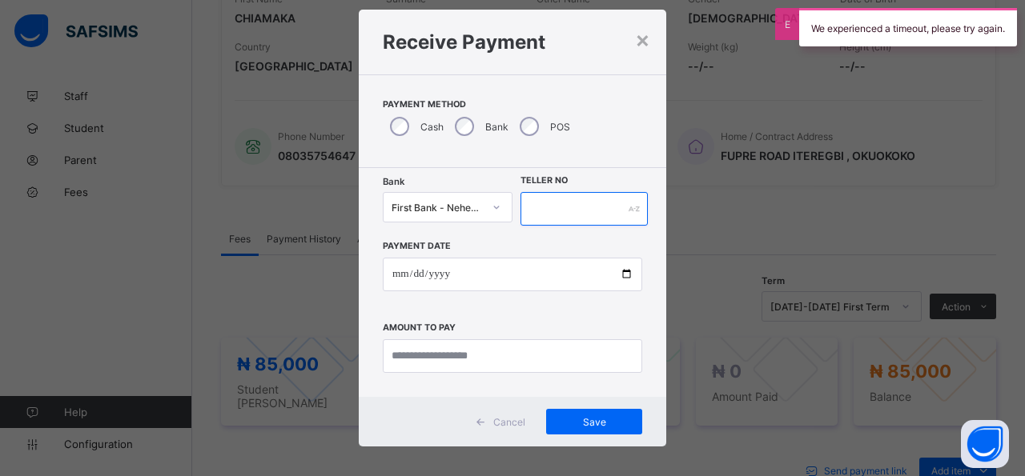
click at [543, 201] on input "text" at bounding box center [583, 209] width 127 height 34
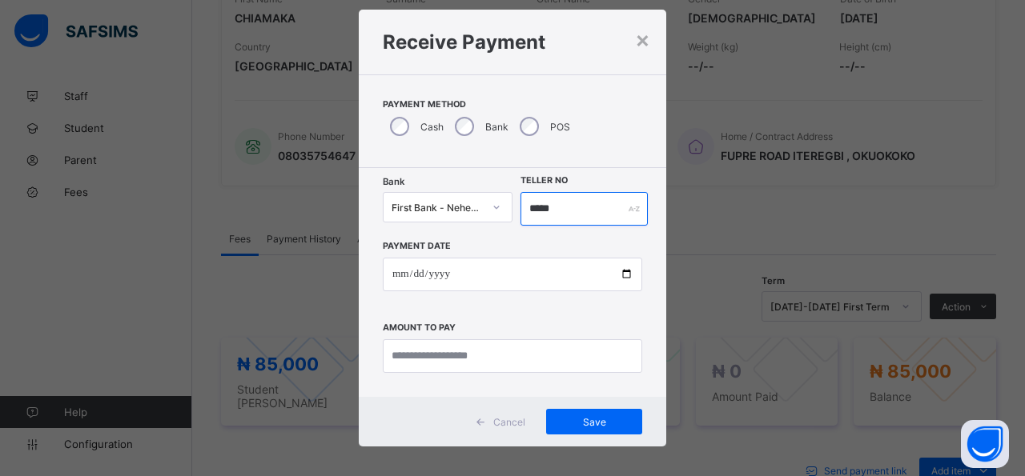
type input "*****"
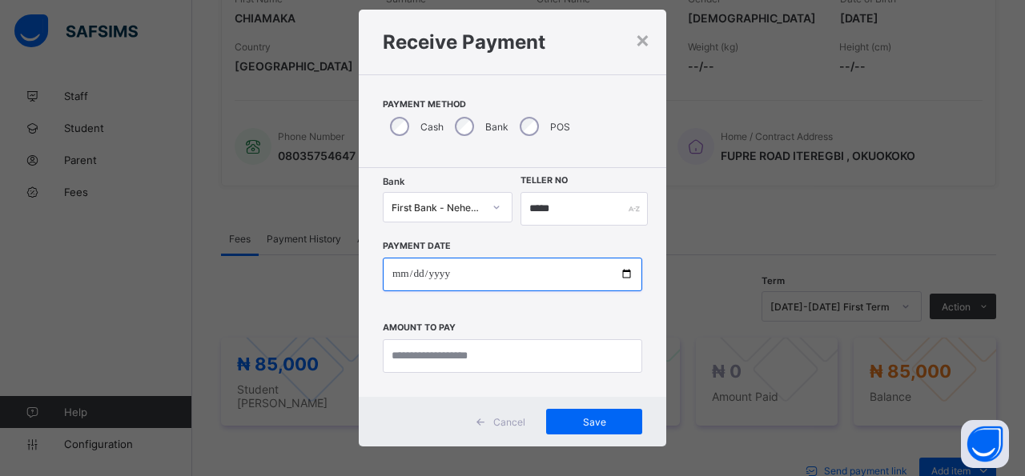
click at [627, 275] on input "date" at bounding box center [512, 275] width 259 height 34
click at [614, 275] on input "date" at bounding box center [512, 275] width 259 height 34
type input "**********"
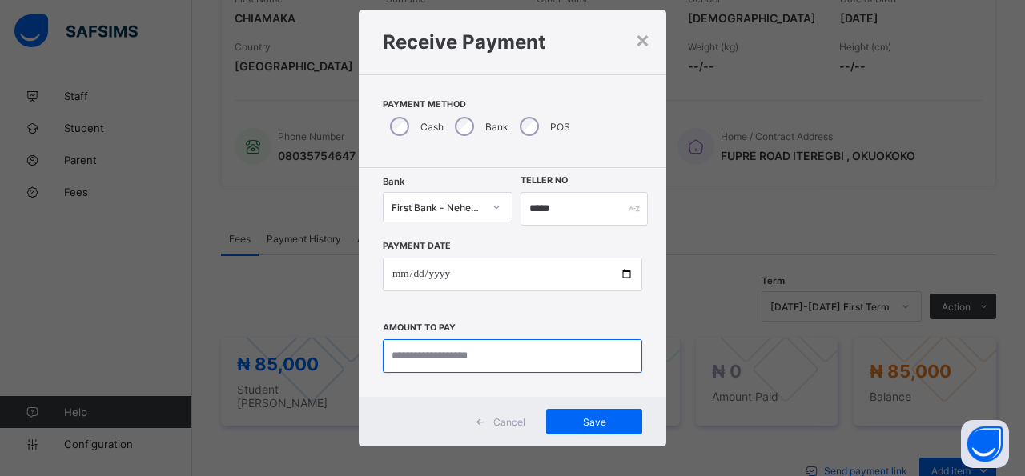
click at [564, 363] on input "currency" at bounding box center [512, 356] width 259 height 34
type input "********"
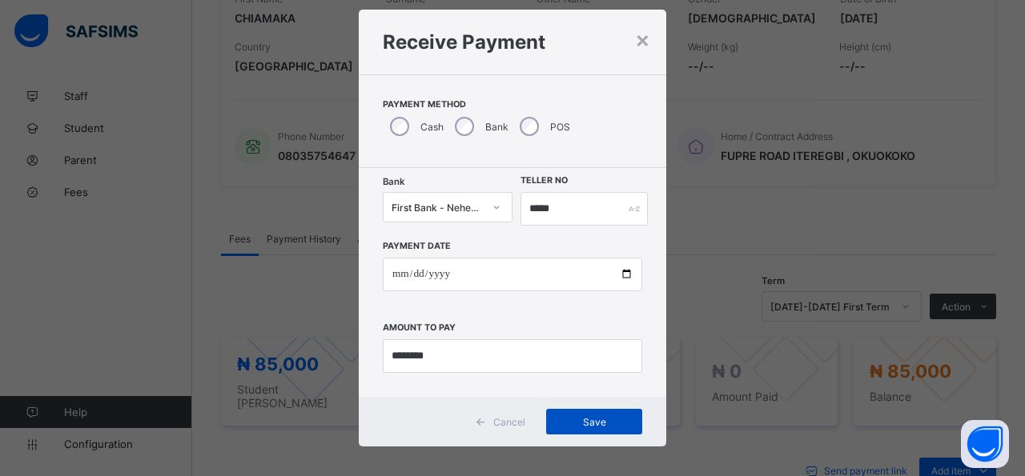
click at [546, 418] on div "Save" at bounding box center [594, 422] width 96 height 26
click at [550, 424] on span "Save" at bounding box center [585, 422] width 72 height 12
click at [542, 423] on div "Save" at bounding box center [585, 422] width 96 height 26
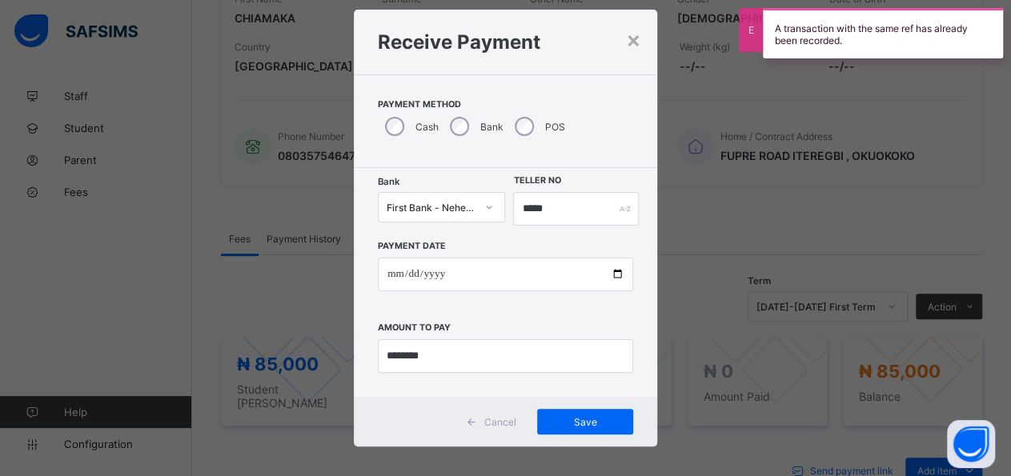
click at [545, 432] on div "Save" at bounding box center [585, 422] width 96 height 26
click at [549, 424] on span "Save" at bounding box center [585, 422] width 72 height 12
click at [546, 424] on div "Save" at bounding box center [585, 422] width 96 height 26
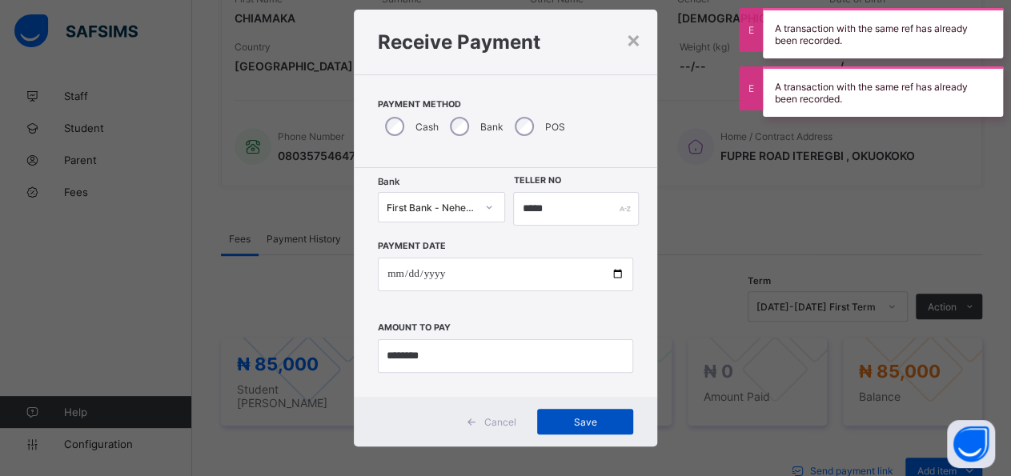
click at [549, 424] on span "Save" at bounding box center [585, 422] width 72 height 12
click at [546, 424] on div "Save" at bounding box center [585, 422] width 96 height 26
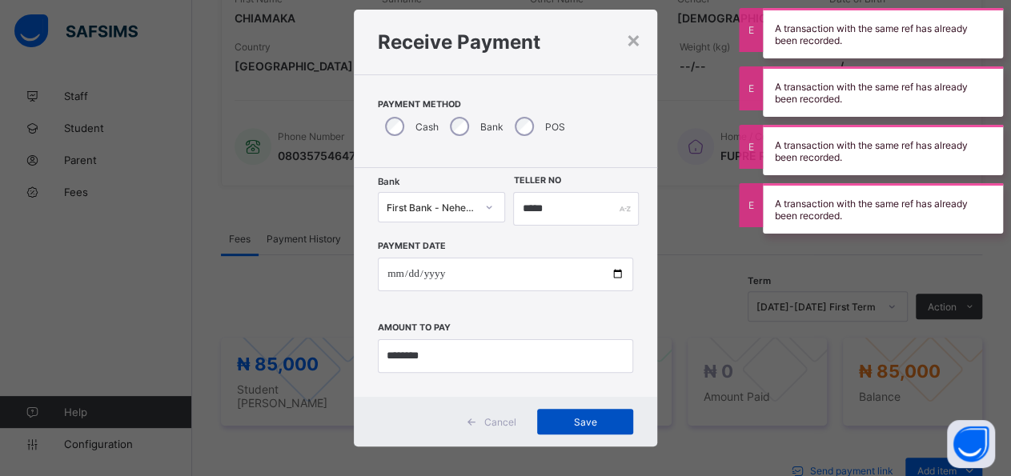
click at [549, 424] on span "Save" at bounding box center [585, 422] width 72 height 12
click at [546, 424] on div "Save" at bounding box center [585, 422] width 96 height 26
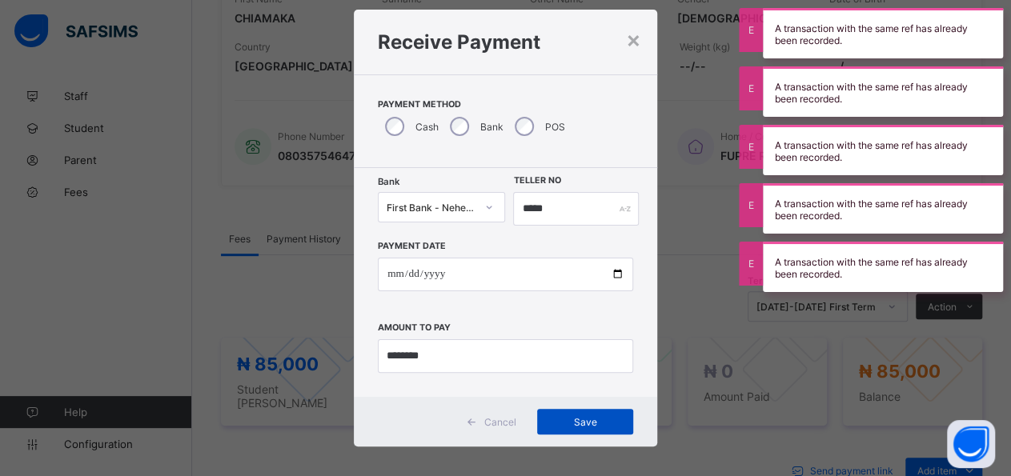
click at [549, 424] on span "Save" at bounding box center [585, 422] width 72 height 12
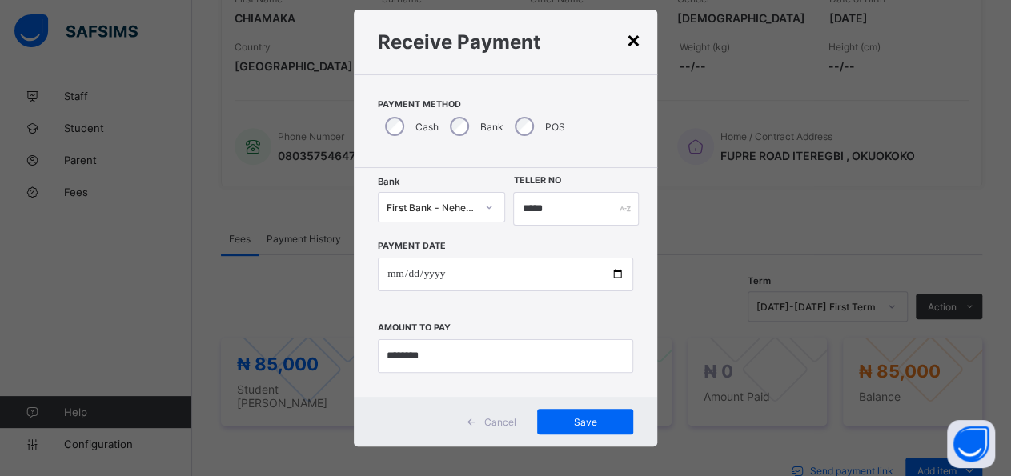
click at [633, 41] on div "×" at bounding box center [633, 39] width 15 height 27
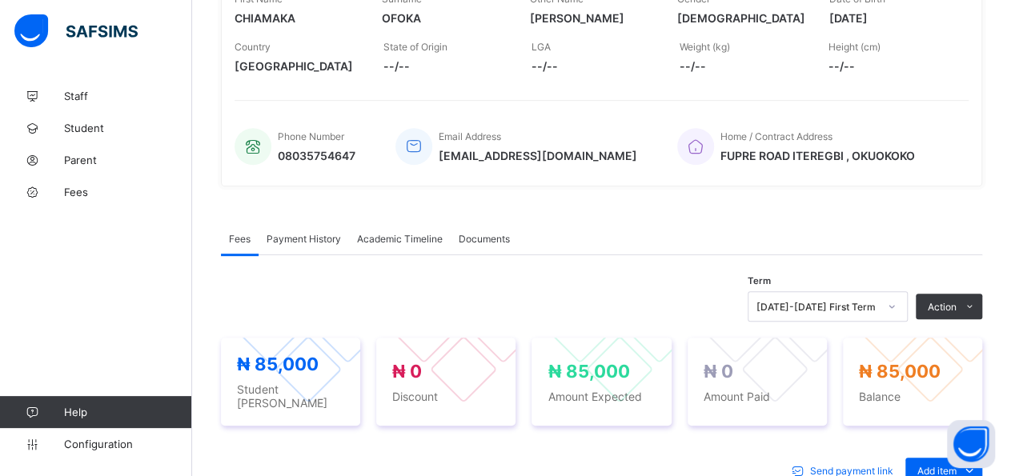
click at [320, 251] on div "Payment History" at bounding box center [304, 239] width 90 height 32
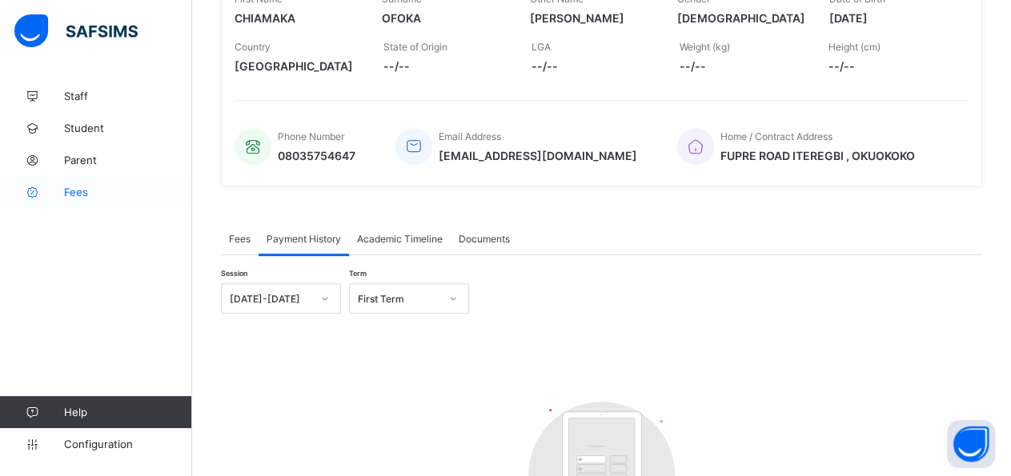
click at [80, 193] on span "Fees" at bounding box center [128, 192] width 128 height 13
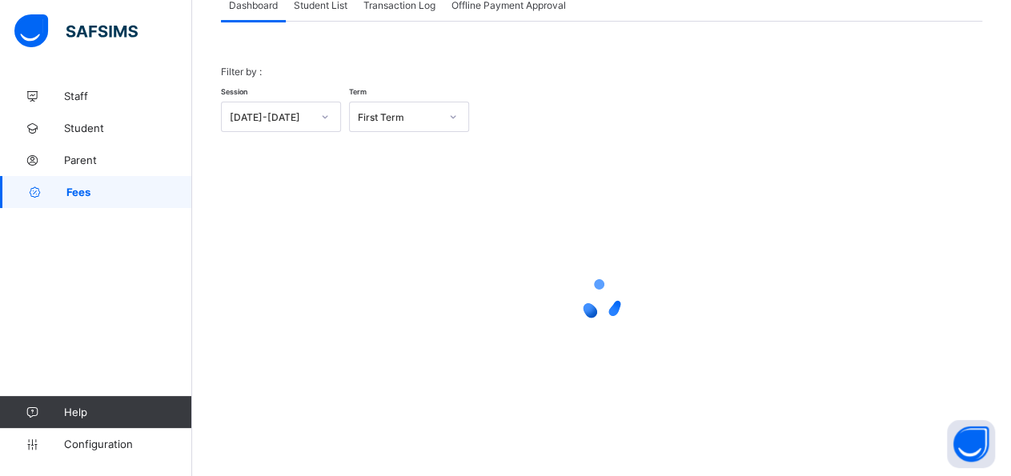
scroll to position [114, 0]
drag, startPoint x: 323, startPoint y: 10, endPoint x: 313, endPoint y: 26, distance: 18.7
click at [320, 11] on span "Student List" at bounding box center [321, 7] width 54 height 12
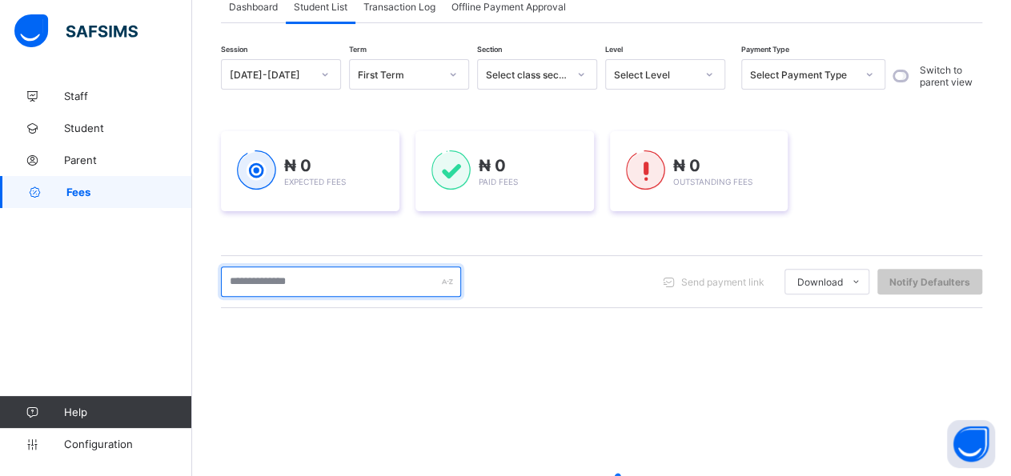
click at [317, 288] on input "text" at bounding box center [341, 282] width 240 height 30
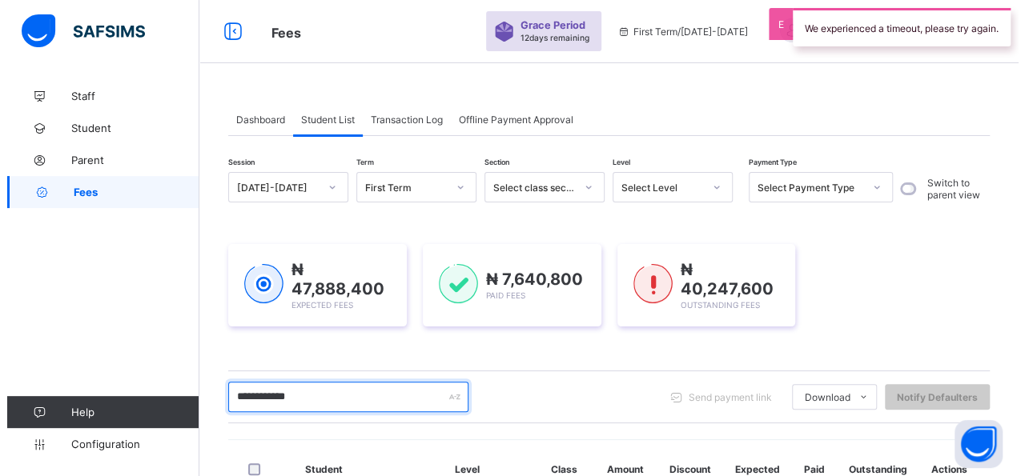
scroll to position [0, 0]
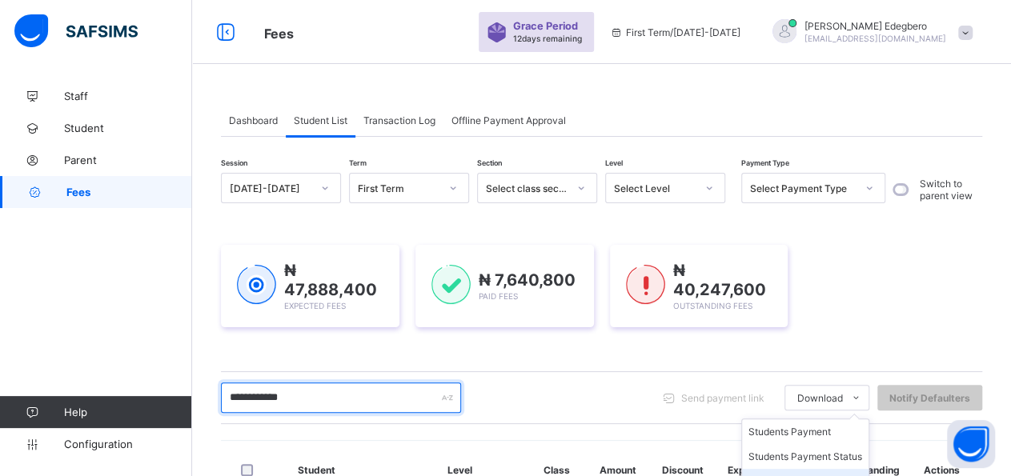
type input "**********"
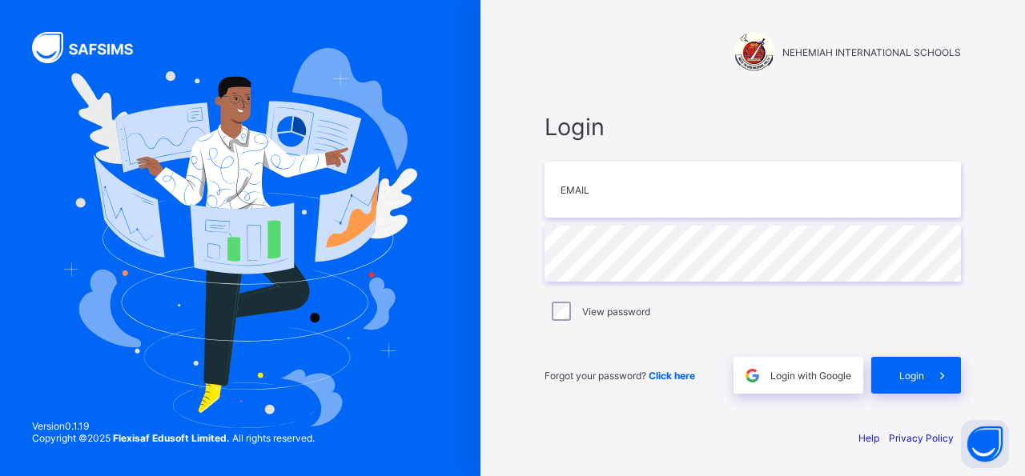
type input "**********"
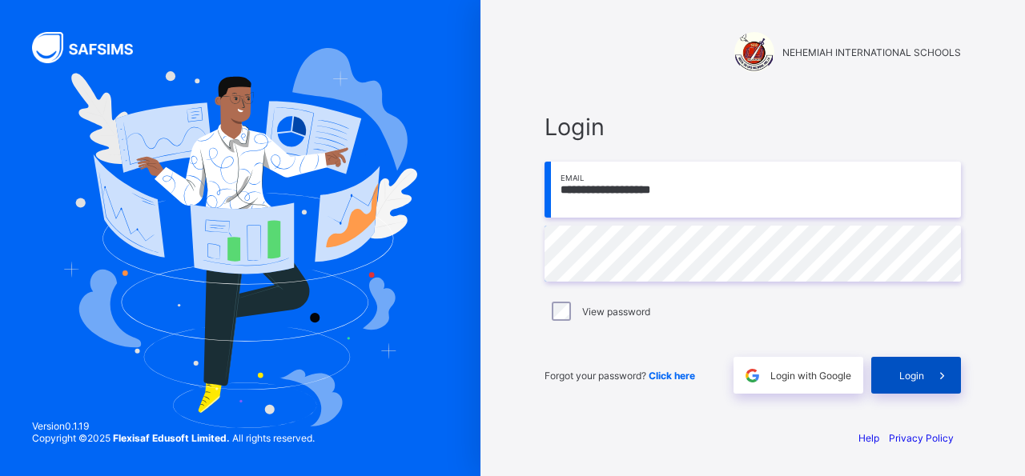
click at [912, 382] on div "Login" at bounding box center [916, 375] width 90 height 37
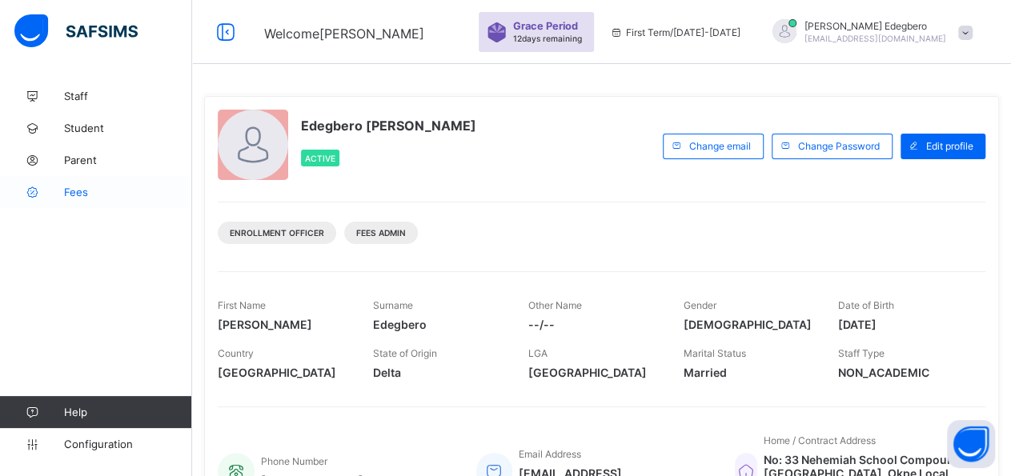
click at [92, 201] on link "Fees" at bounding box center [96, 192] width 192 height 32
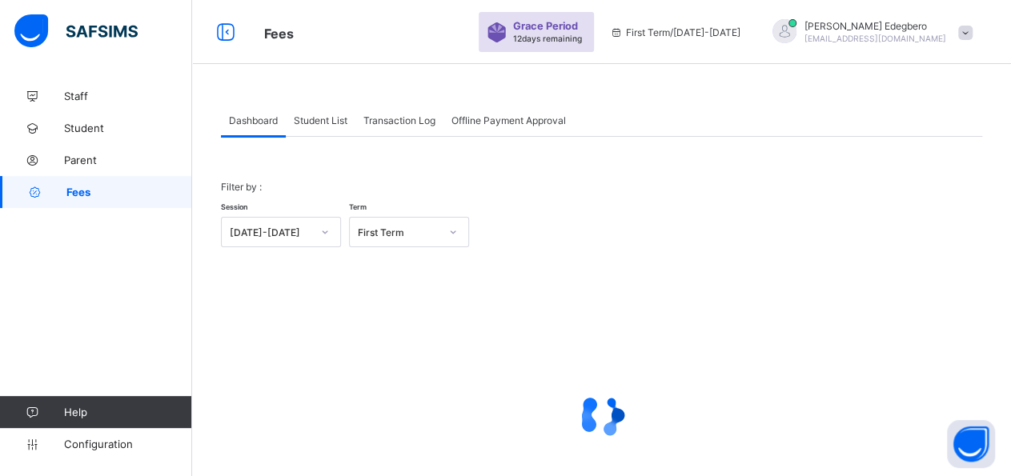
click at [323, 132] on div "Student List" at bounding box center [321, 120] width 70 height 32
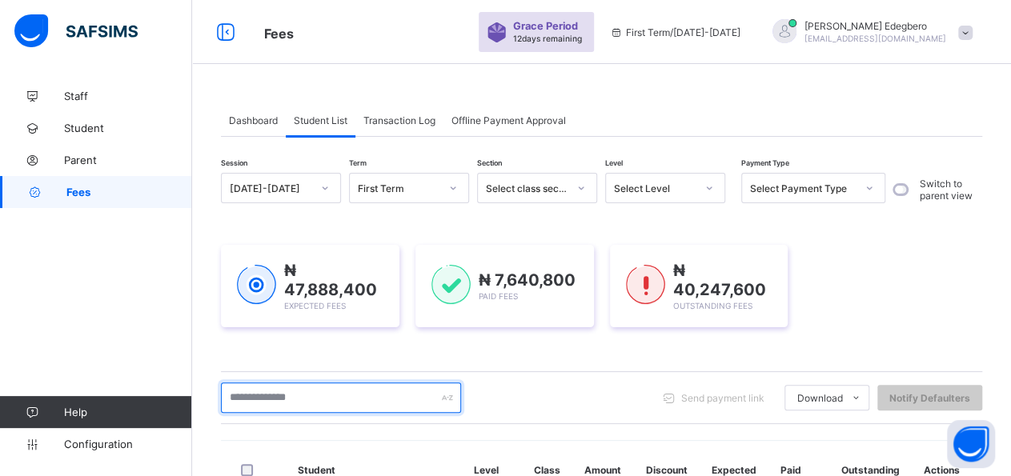
click at [350, 400] on input "text" at bounding box center [341, 398] width 240 height 30
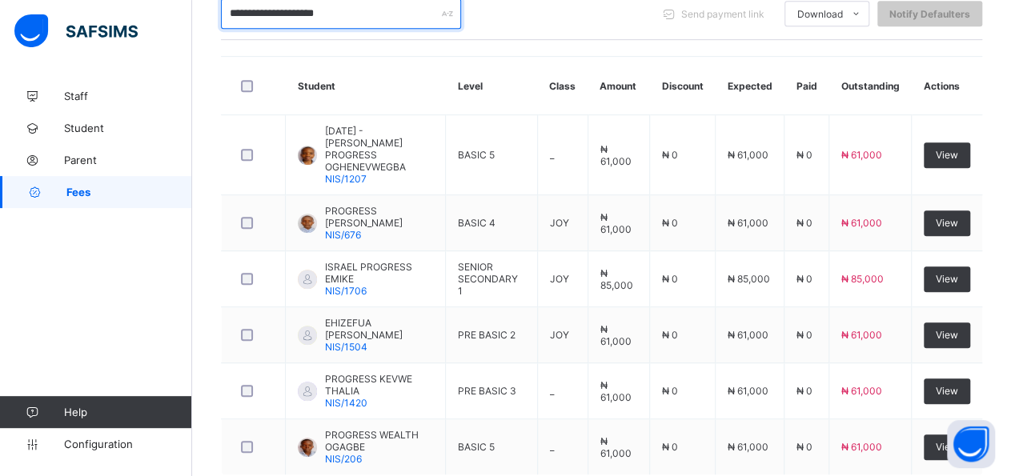
scroll to position [392, 0]
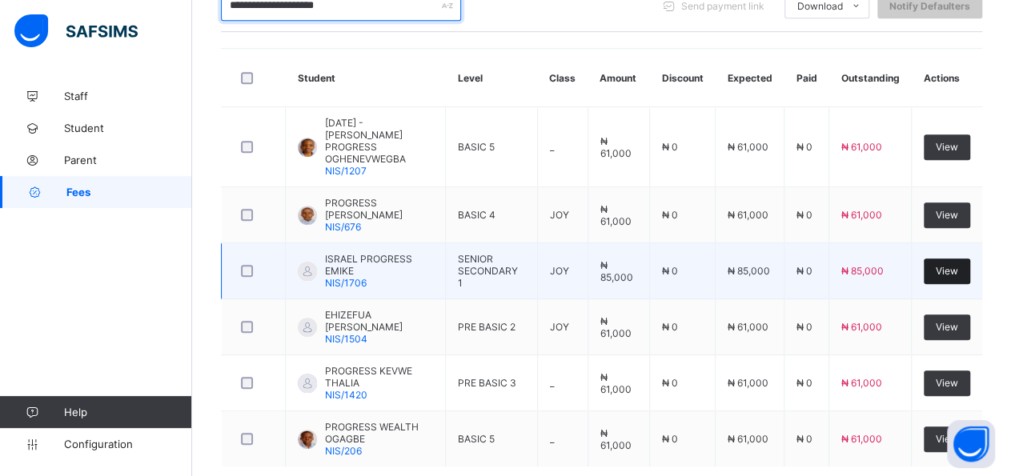
type input "**********"
click at [958, 265] on span "View" at bounding box center [947, 271] width 22 height 12
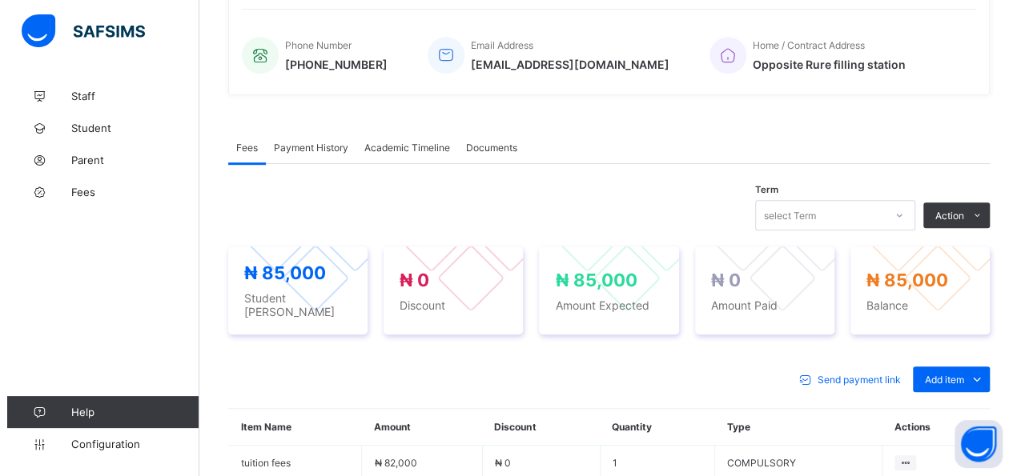
scroll to position [568, 0]
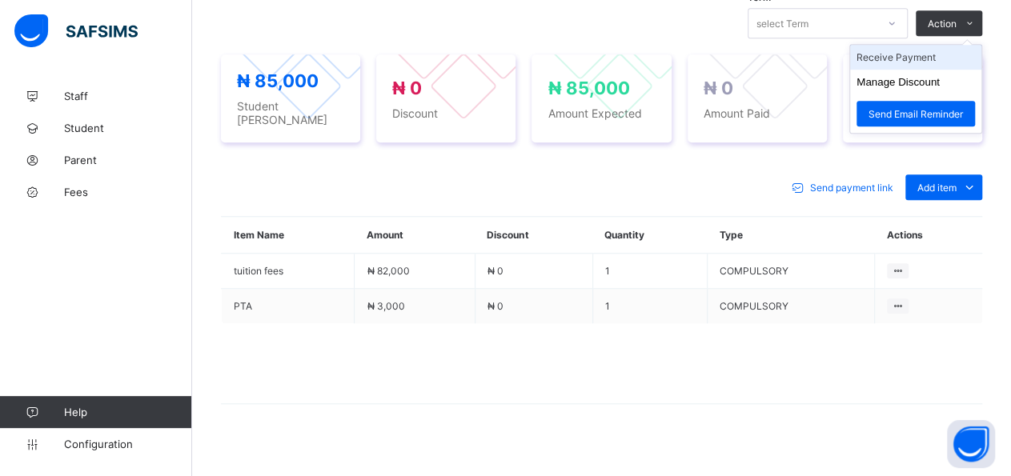
click at [963, 50] on li "Receive Payment" at bounding box center [915, 57] width 131 height 25
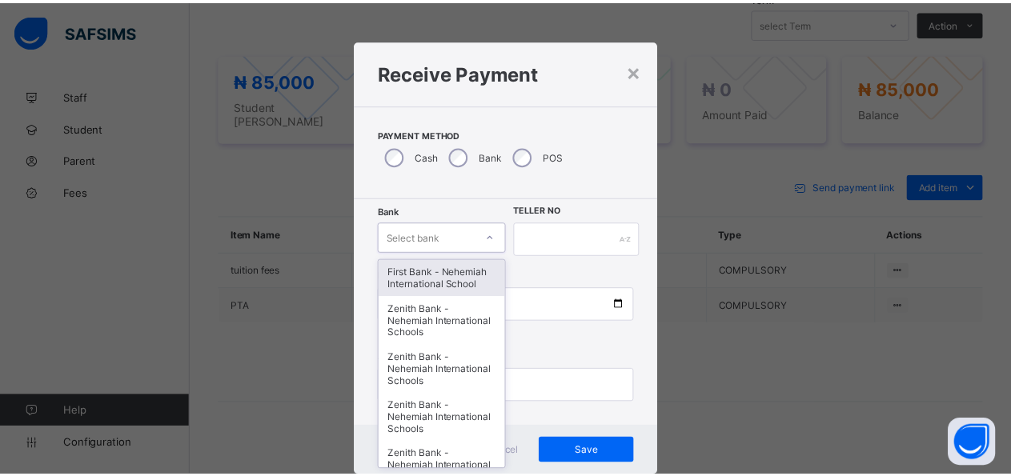
scroll to position [30, 0]
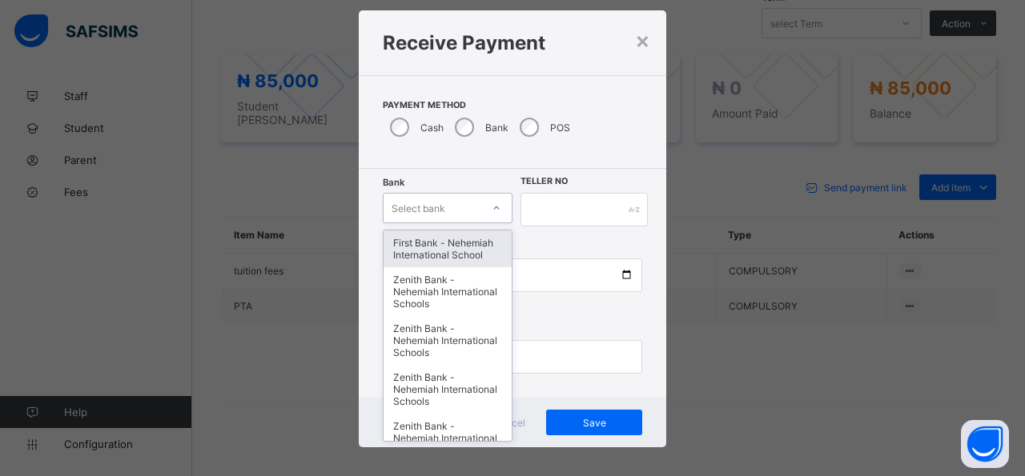
click at [492, 223] on div "option First Bank - Nehemiah International School focused, 1 of 17. 17 results …" at bounding box center [448, 208] width 130 height 30
click at [419, 243] on div "First Bank - Nehemiah International School" at bounding box center [448, 248] width 128 height 37
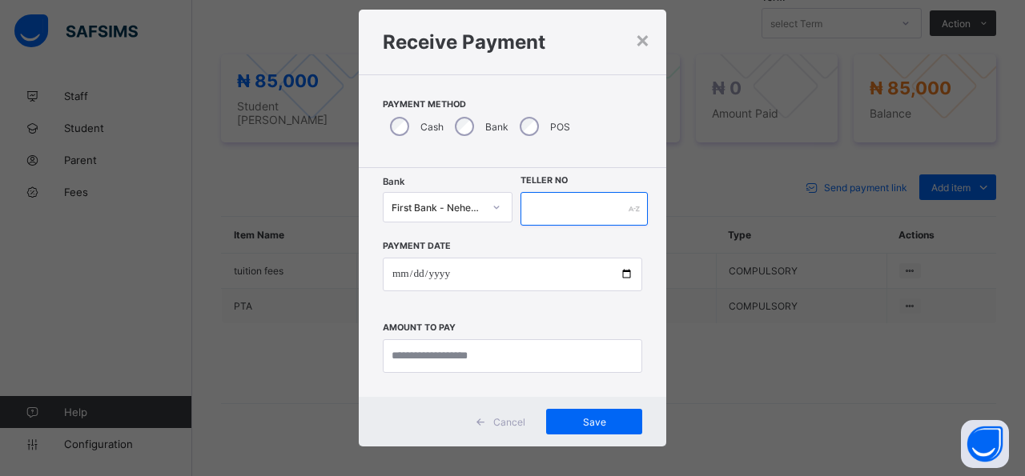
click at [576, 211] on input "text" at bounding box center [583, 209] width 127 height 34
type input "*****"
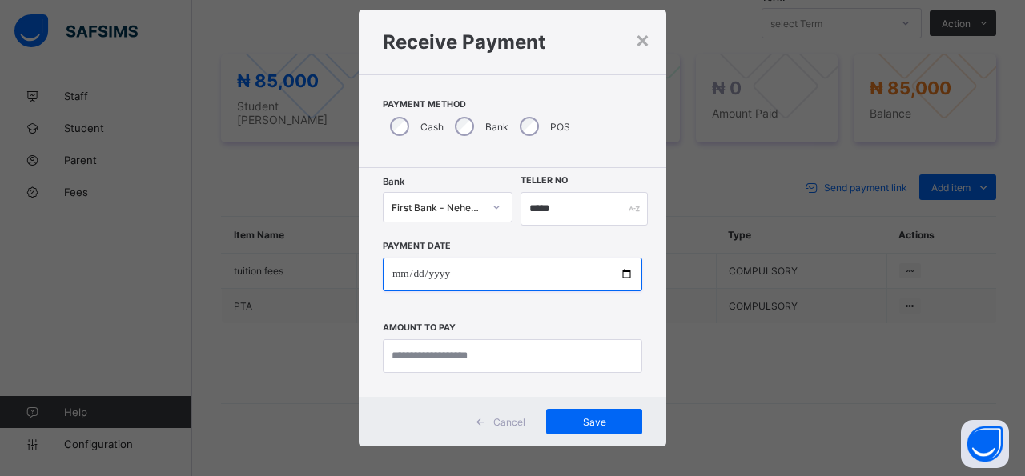
click at [614, 272] on input "date" at bounding box center [512, 275] width 259 height 34
type input "**********"
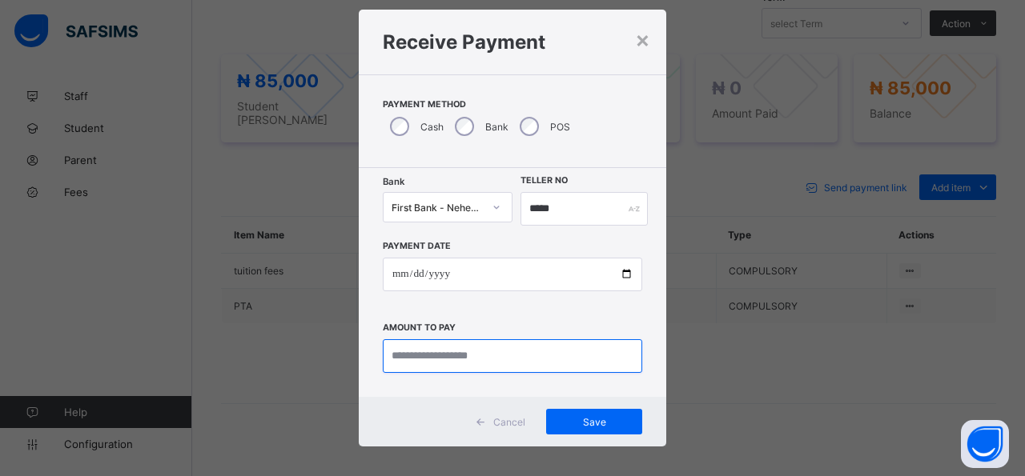
click at [536, 355] on input "currency" at bounding box center [512, 356] width 259 height 34
type input "*********"
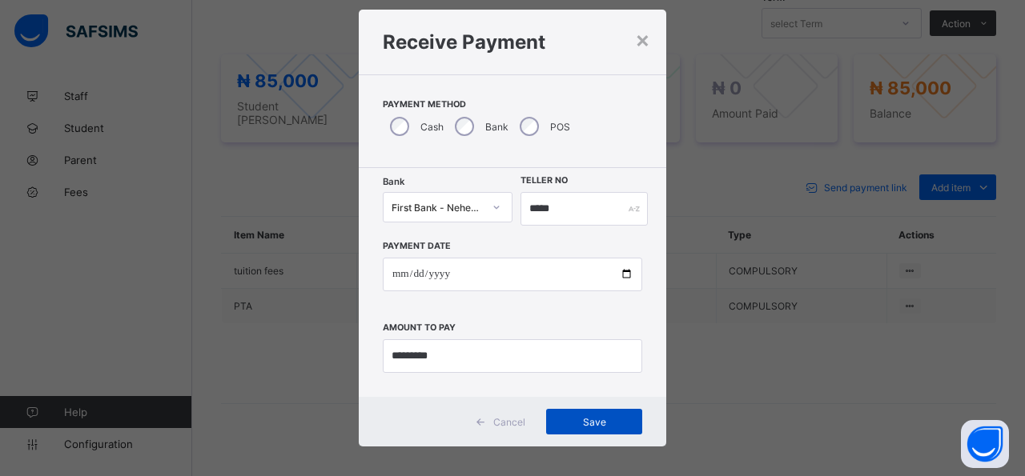
click at [571, 422] on span "Save" at bounding box center [594, 422] width 72 height 12
click at [571, 422] on span "Save" at bounding box center [585, 422] width 72 height 12
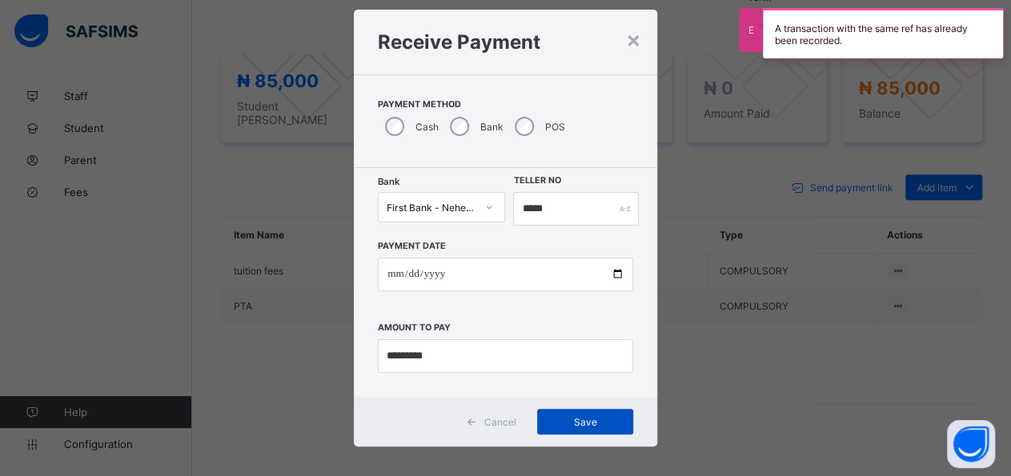
click at [571, 422] on span "Save" at bounding box center [585, 422] width 72 height 12
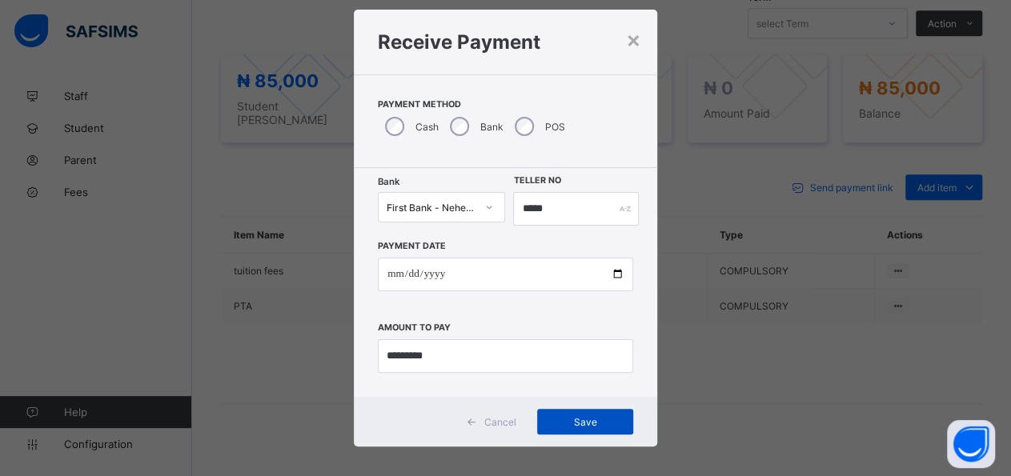
click at [609, 416] on span "Save" at bounding box center [585, 422] width 72 height 12
click at [626, 45] on div "×" at bounding box center [633, 39] width 15 height 27
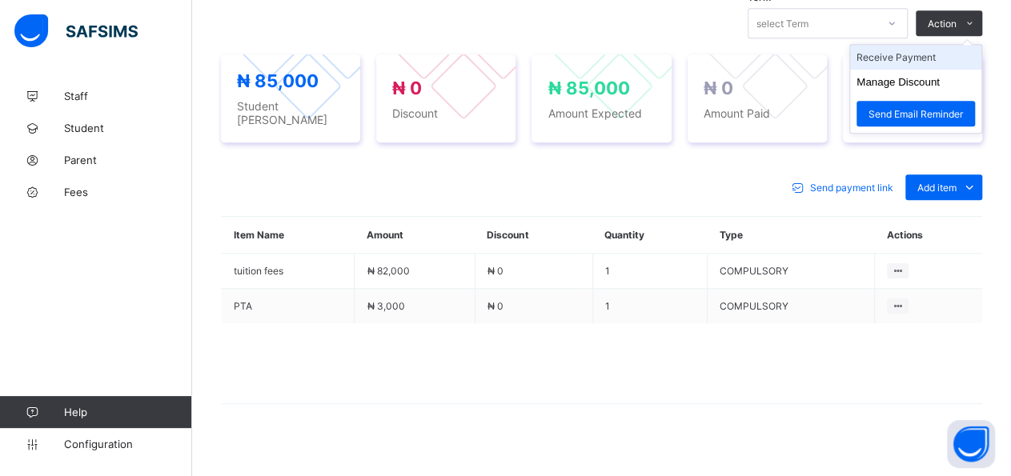
click at [954, 62] on li "Receive Payment" at bounding box center [915, 57] width 131 height 25
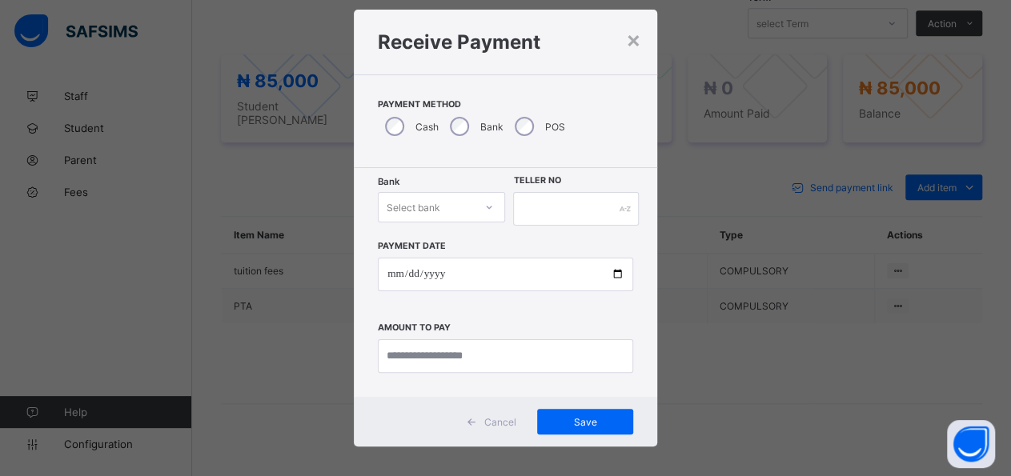
click at [637, 40] on div "Receive Payment" at bounding box center [505, 42] width 303 height 65
click at [638, 38] on div "Receive Payment" at bounding box center [505, 42] width 303 height 65
click at [636, 39] on div "×" at bounding box center [633, 39] width 15 height 27
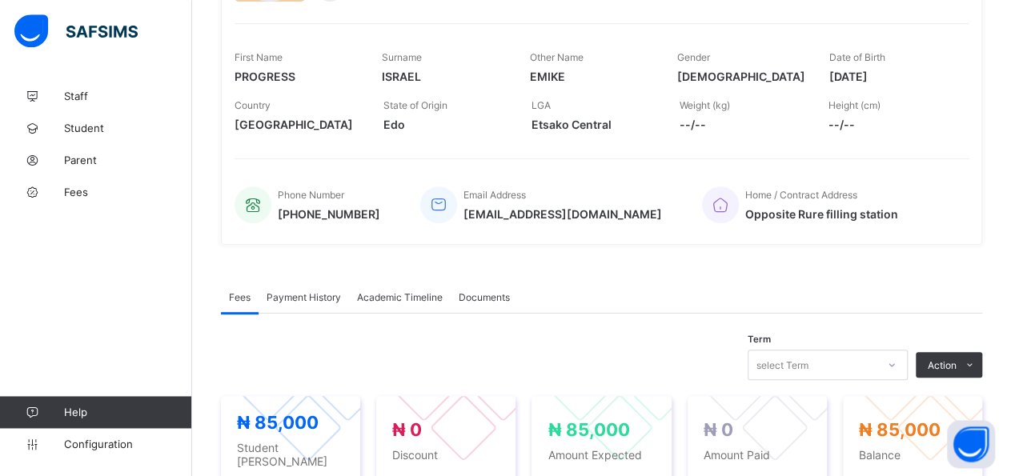
scroll to position [207, 0]
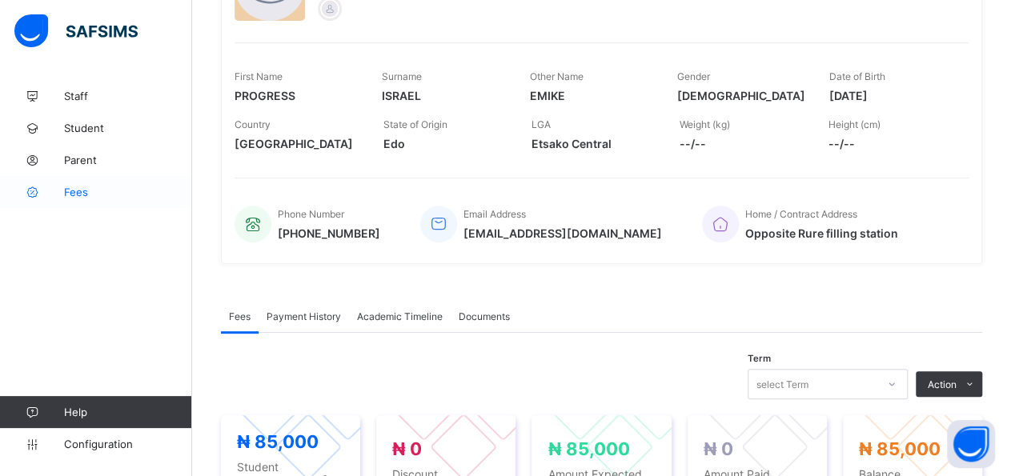
click at [114, 191] on span "Fees" at bounding box center [128, 192] width 128 height 13
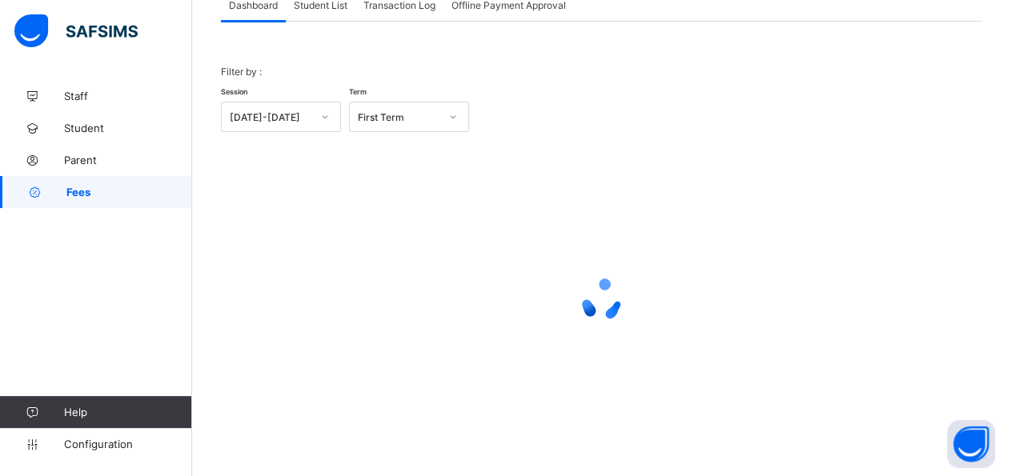
scroll to position [22, 0]
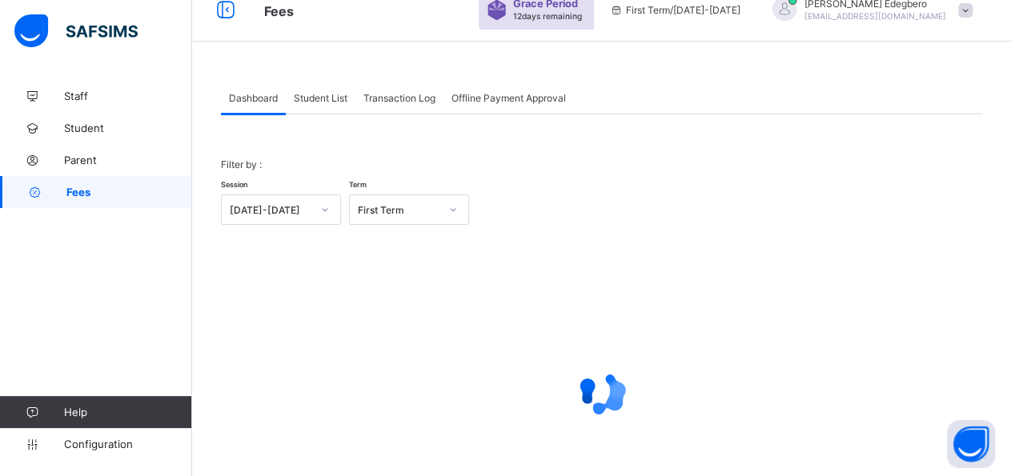
click at [321, 92] on span "Student List" at bounding box center [321, 98] width 54 height 12
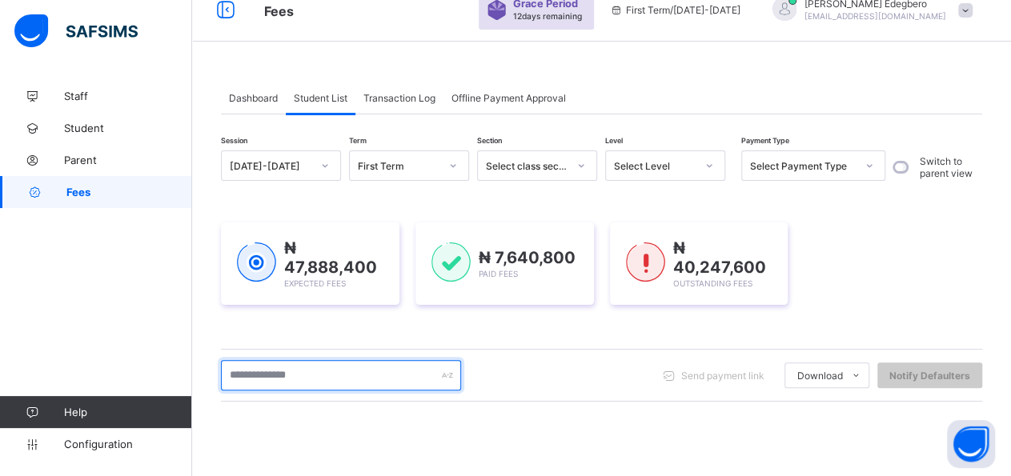
click at [376, 367] on input "text" at bounding box center [341, 375] width 240 height 30
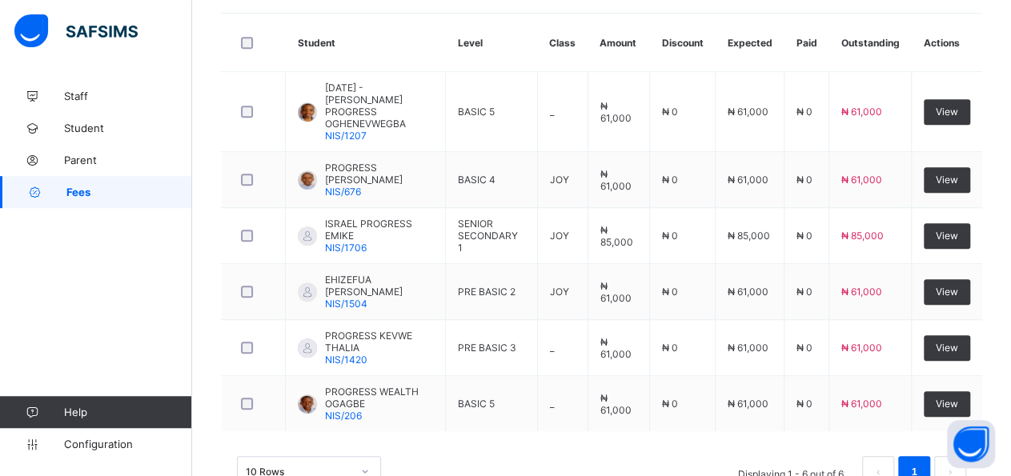
scroll to position [448, 0]
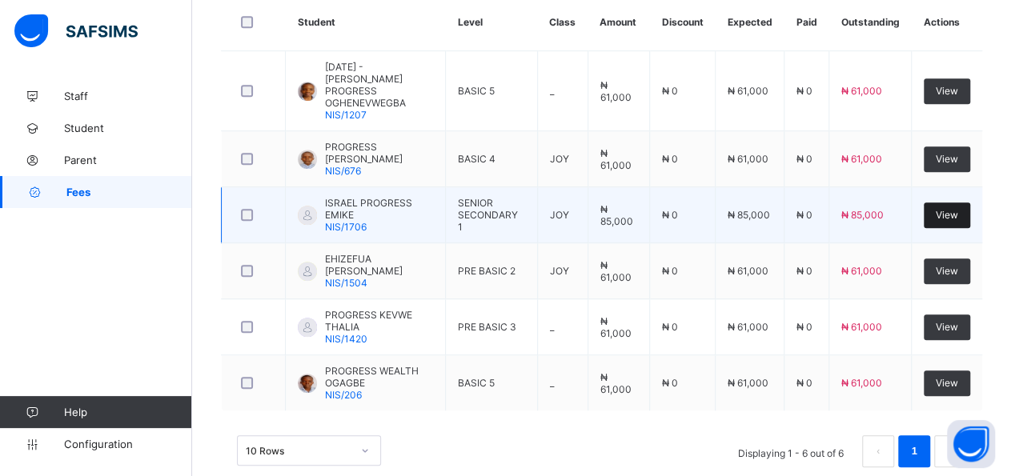
type input "**********"
click at [958, 209] on span "View" at bounding box center [947, 215] width 22 height 12
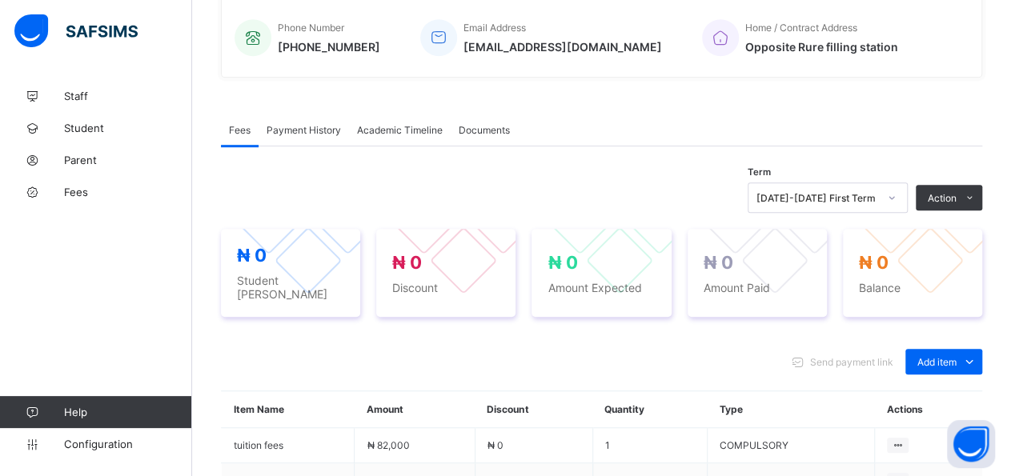
scroll to position [568, 0]
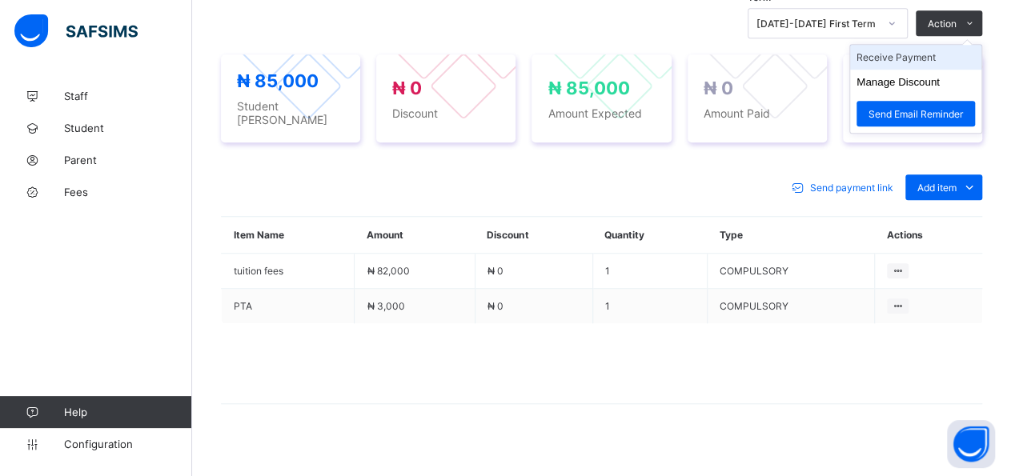
click at [943, 58] on li "Receive Payment" at bounding box center [915, 57] width 131 height 25
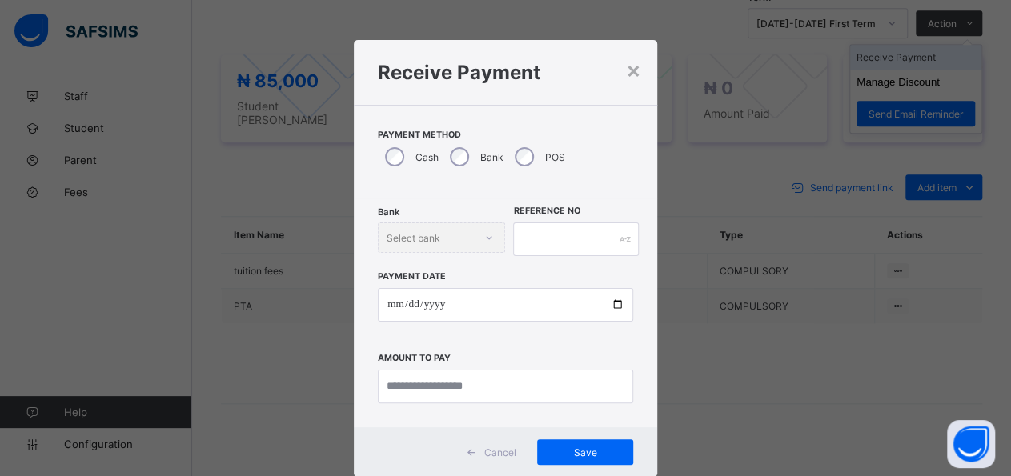
scroll to position [30, 0]
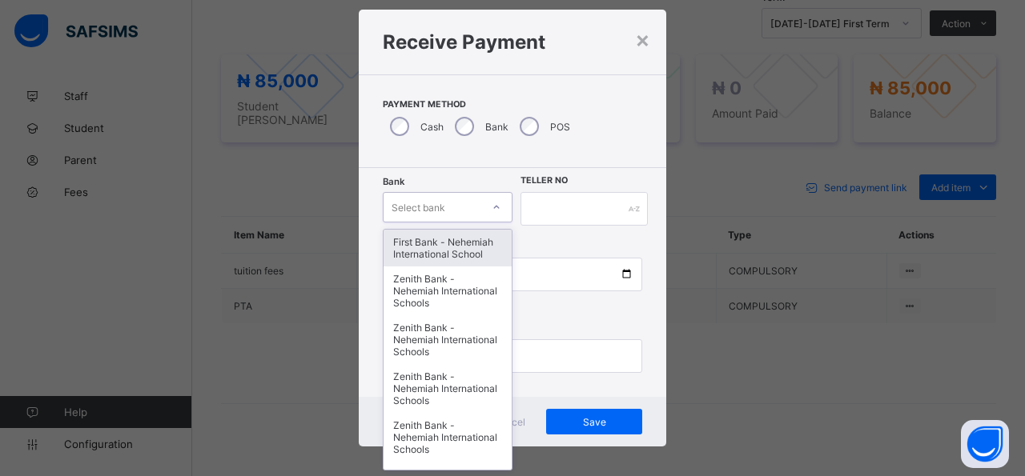
click at [493, 208] on icon at bounding box center [497, 207] width 10 height 16
click at [466, 233] on div "First Bank - Nehemiah International School" at bounding box center [448, 248] width 128 height 37
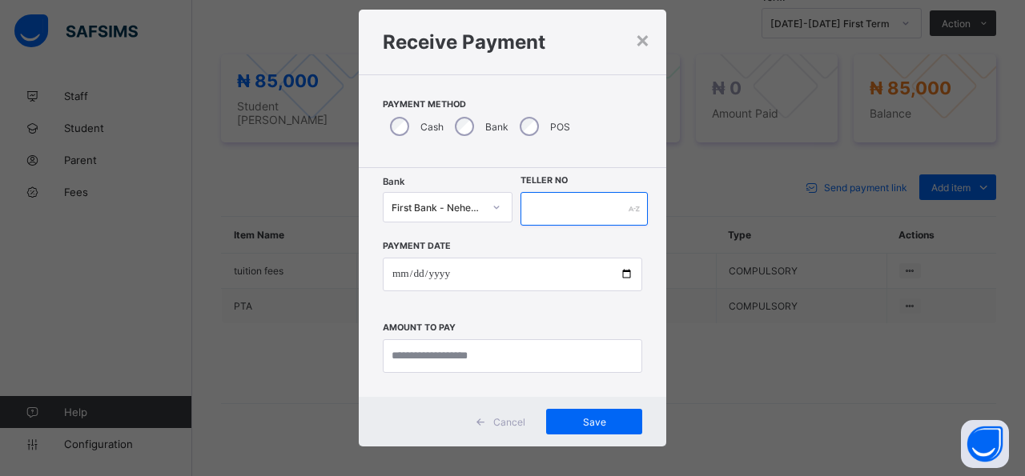
click at [585, 218] on input "text" at bounding box center [583, 209] width 127 height 34
type input "*****"
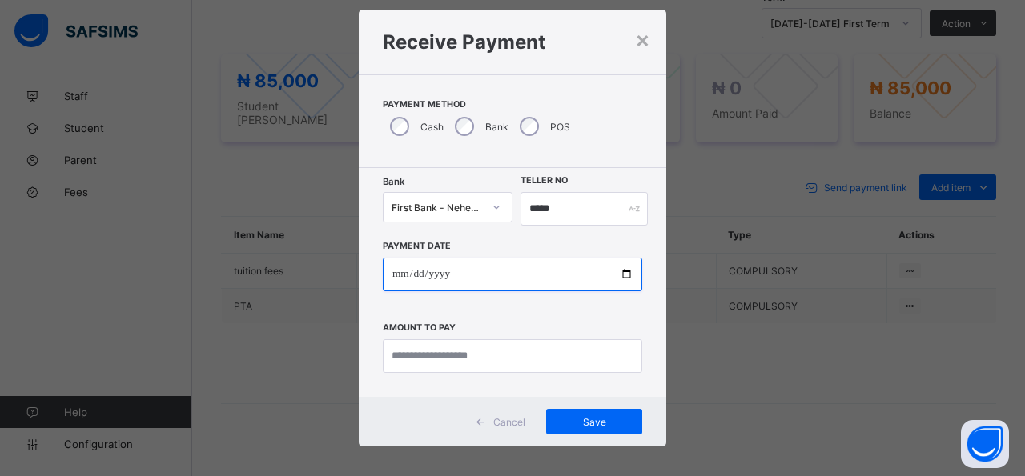
click at [619, 278] on input "date" at bounding box center [512, 275] width 259 height 34
type input "**********"
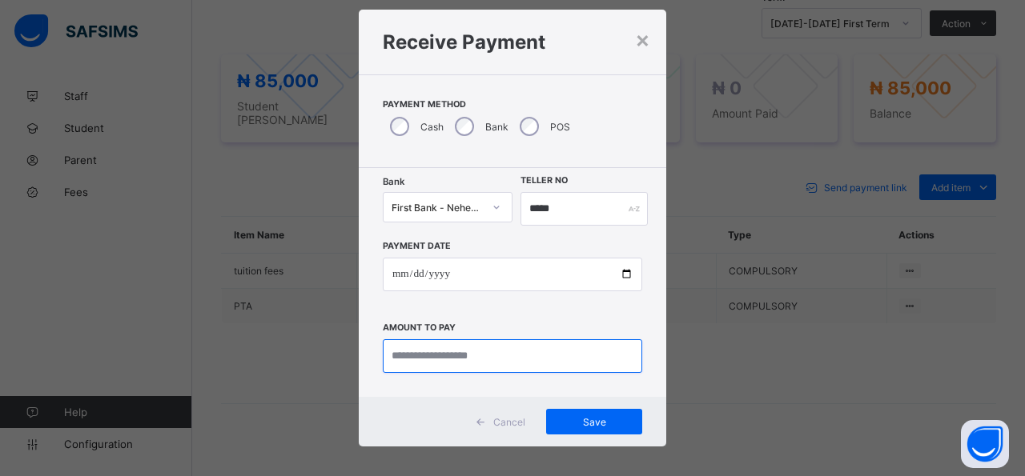
click at [571, 358] on input "currency" at bounding box center [512, 356] width 259 height 34
type input "*********"
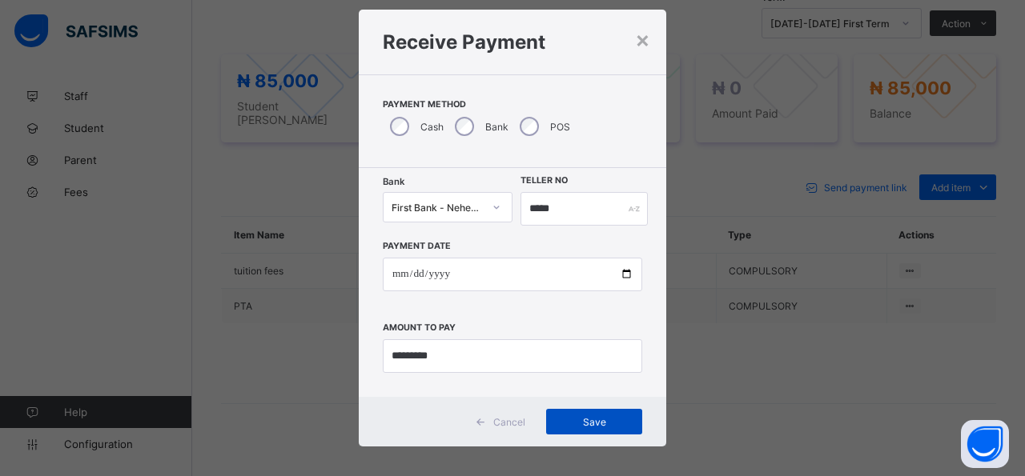
click at [568, 423] on span "Save" at bounding box center [594, 422] width 72 height 12
click at [568, 423] on span "Save" at bounding box center [585, 422] width 72 height 12
click at [629, 38] on div "×" at bounding box center [633, 39] width 15 height 27
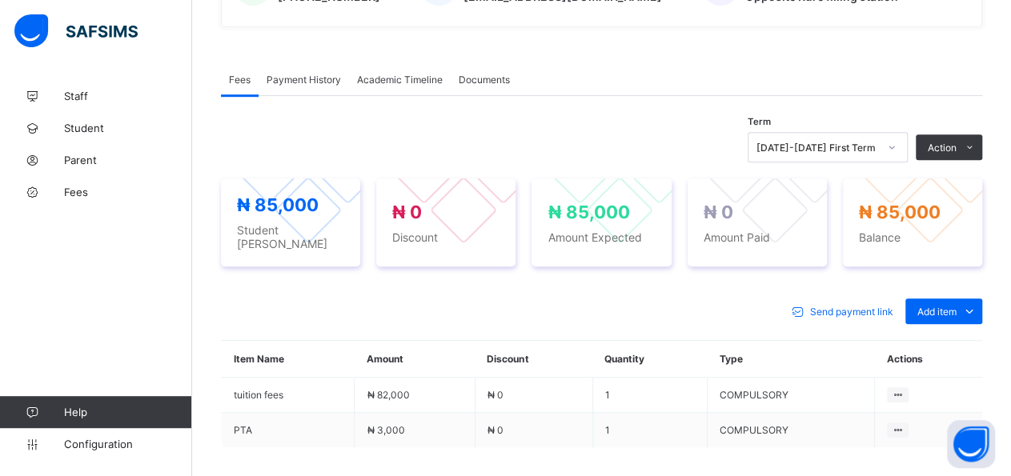
scroll to position [416, 0]
